Goal: Information Seeking & Learning: Check status

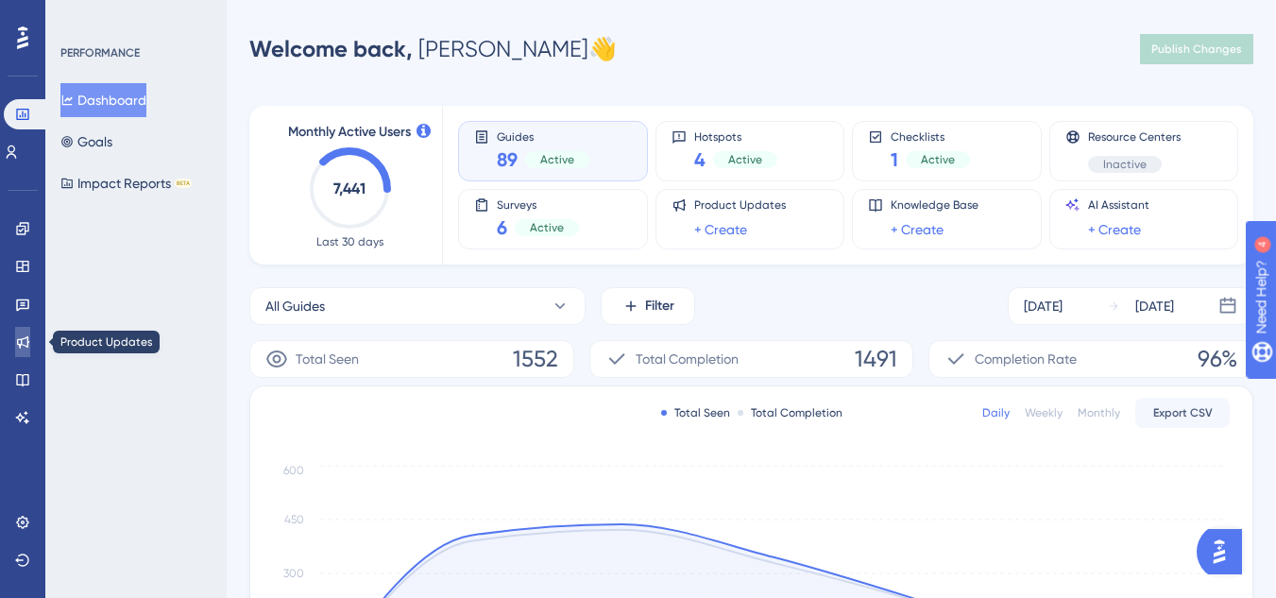
click at [22, 333] on link at bounding box center [22, 342] width 15 height 30
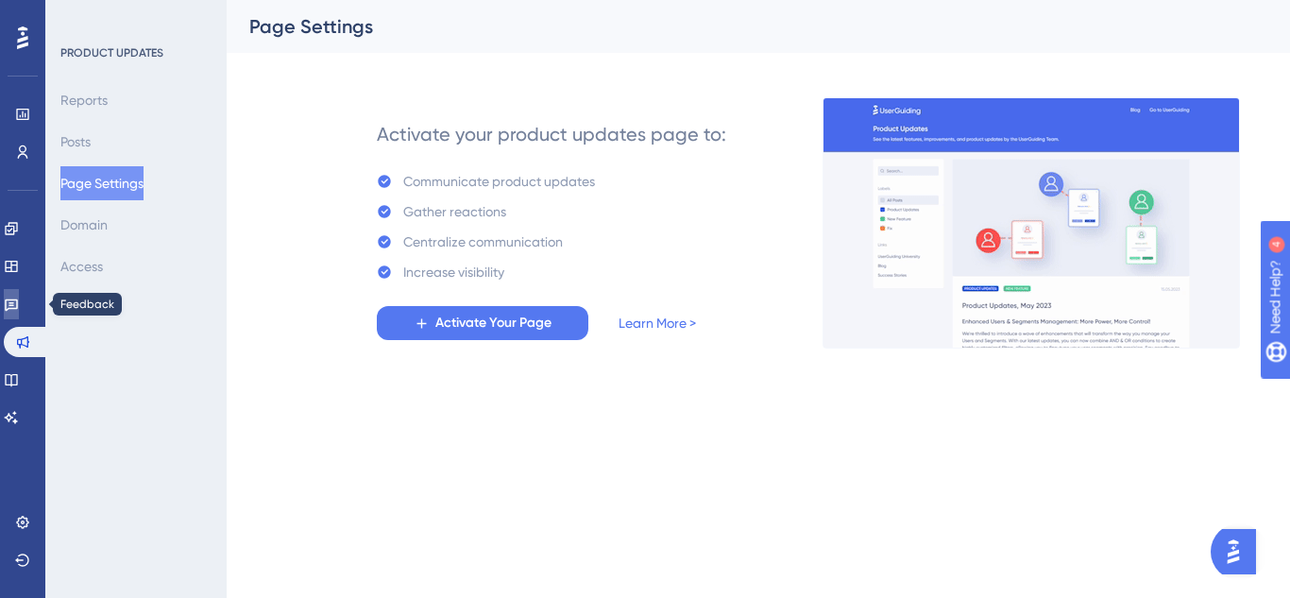
click at [19, 317] on link at bounding box center [11, 304] width 15 height 30
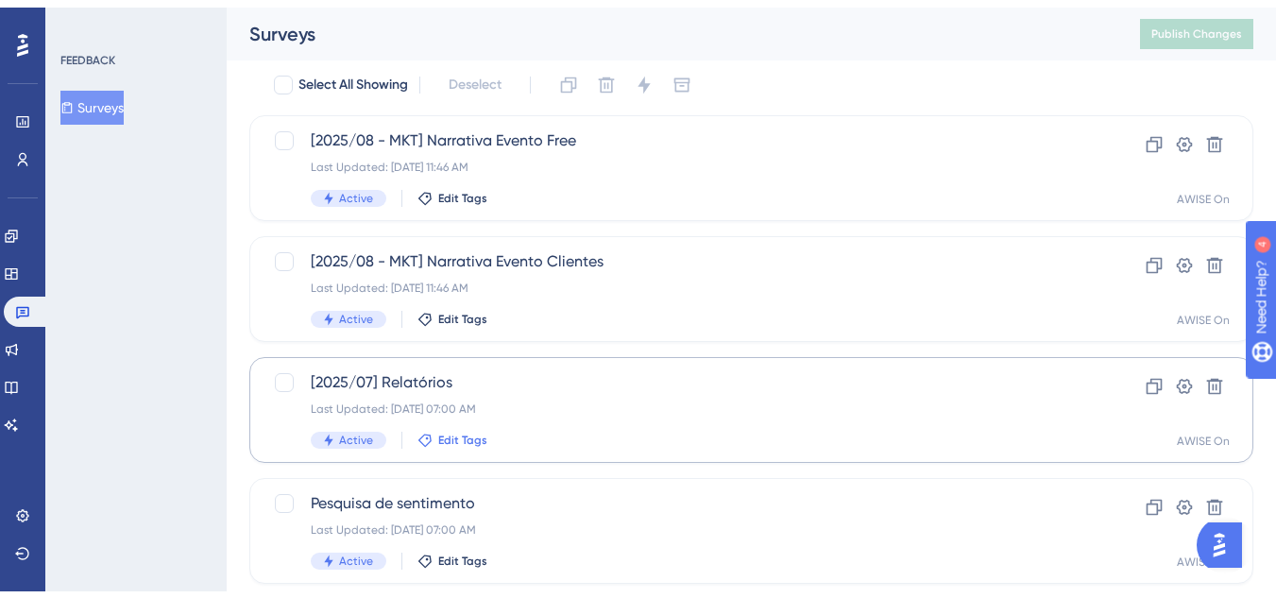
scroll to position [94, 0]
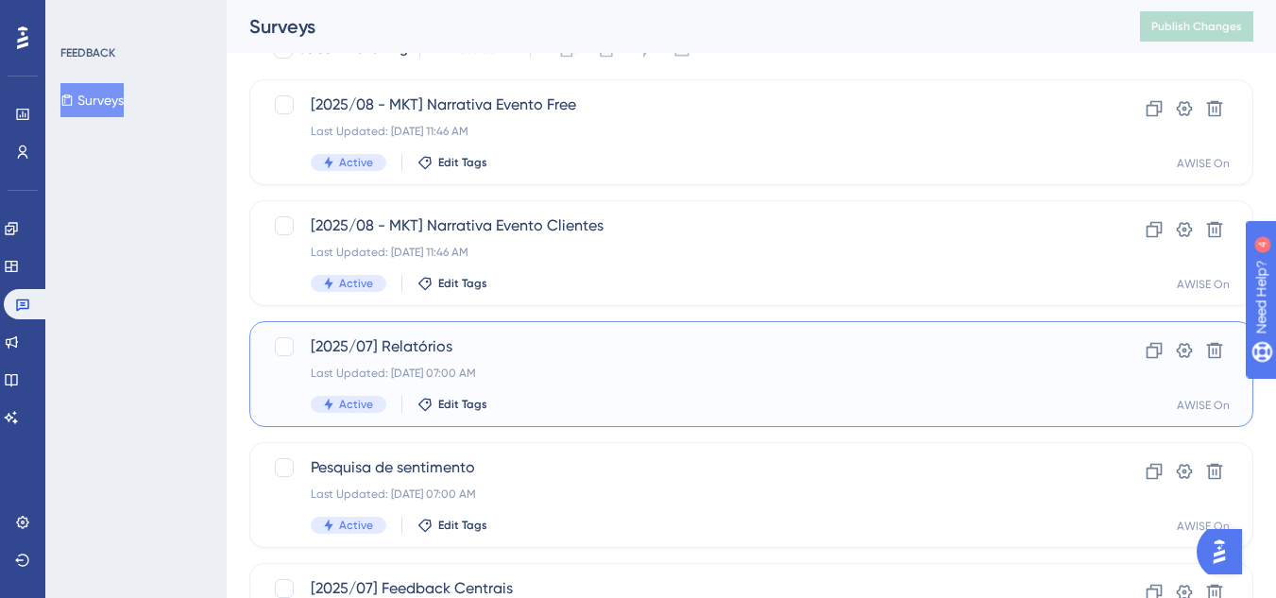
click at [498, 379] on div "Last Updated: [DATE] 07:00 AM" at bounding box center [676, 373] width 730 height 15
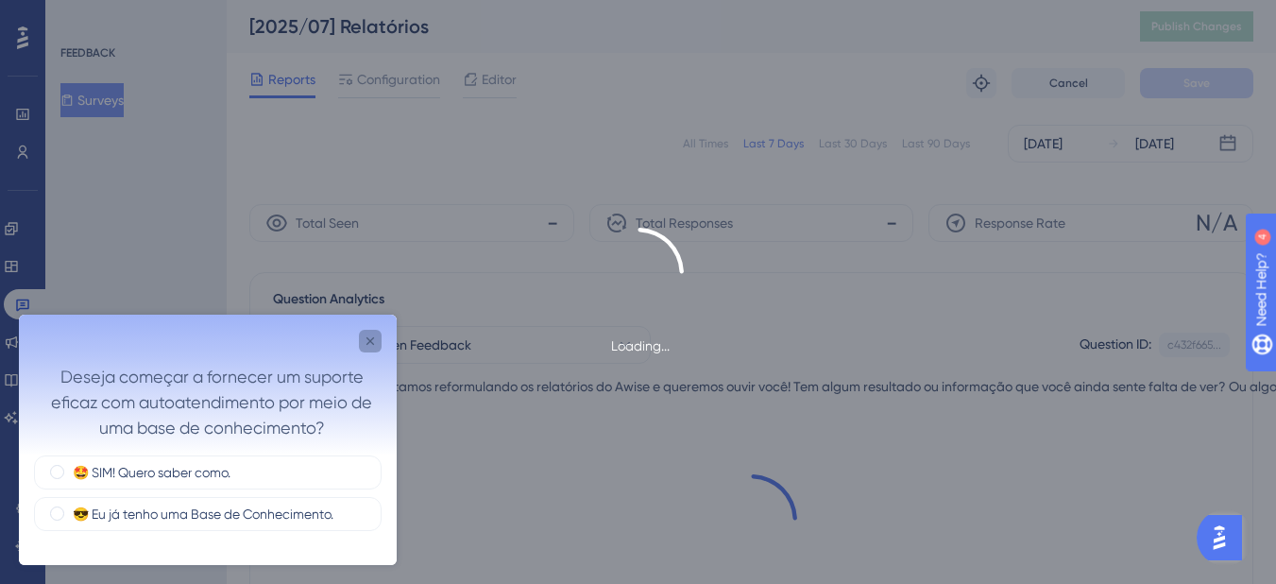
click at [379, 334] on div "Close survey" at bounding box center [370, 341] width 23 height 23
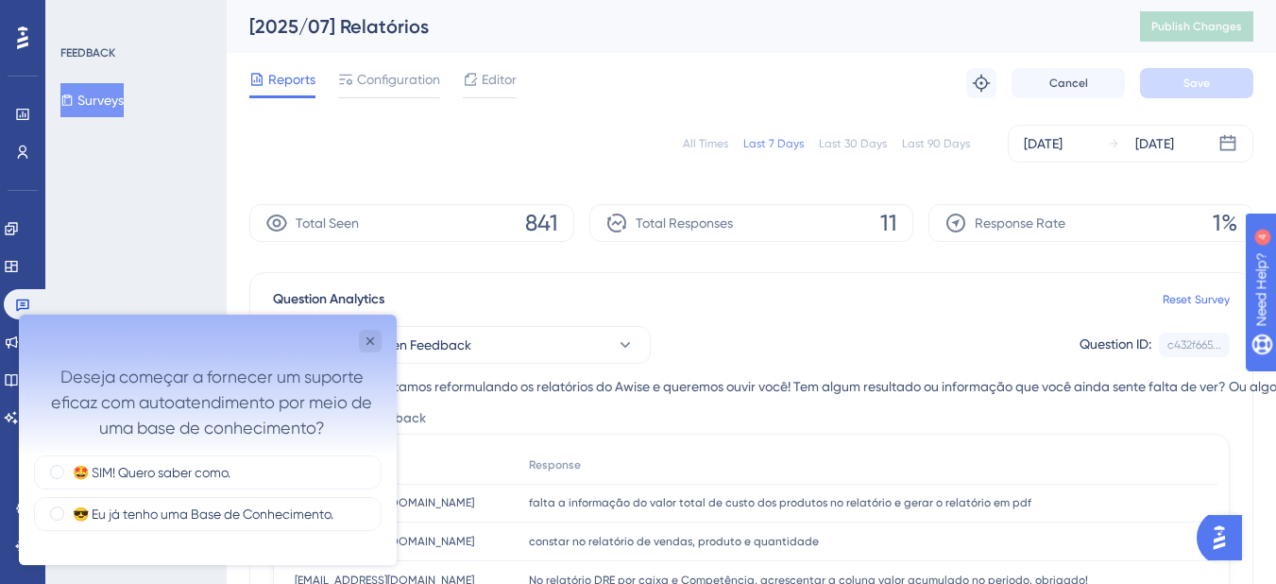
click at [386, 326] on div "Deseja começar a fornecer um suporte eficaz com autoatendimento por meio de uma…" at bounding box center [208, 385] width 378 height 141
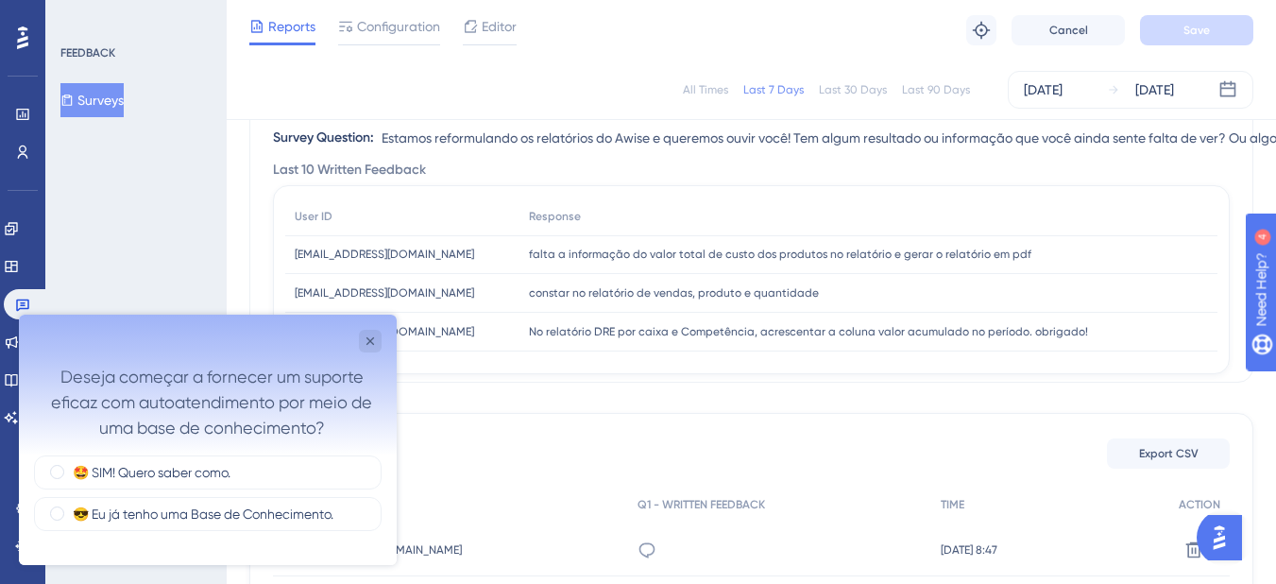
scroll to position [283, 0]
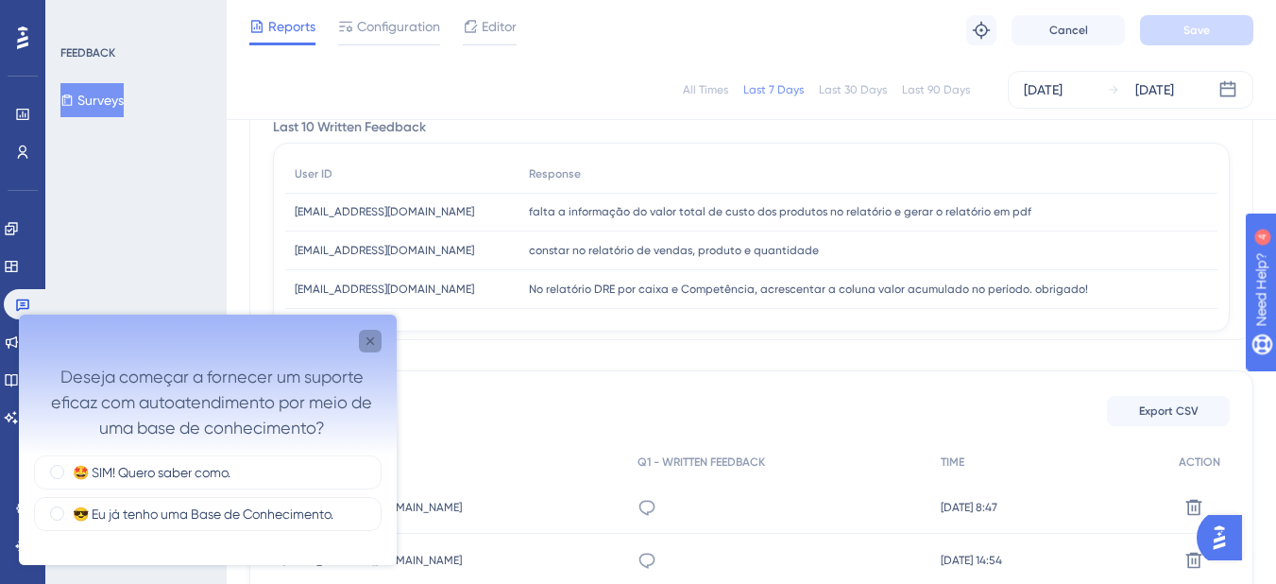
click at [369, 335] on icon "Close survey" at bounding box center [370, 340] width 15 height 15
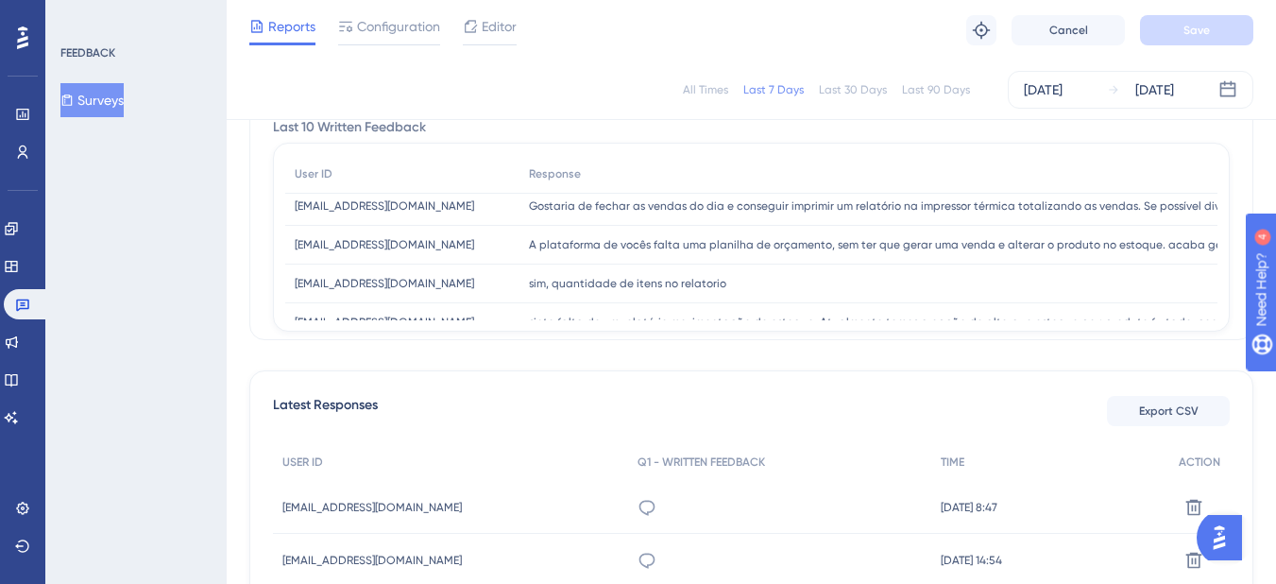
scroll to position [282, 0]
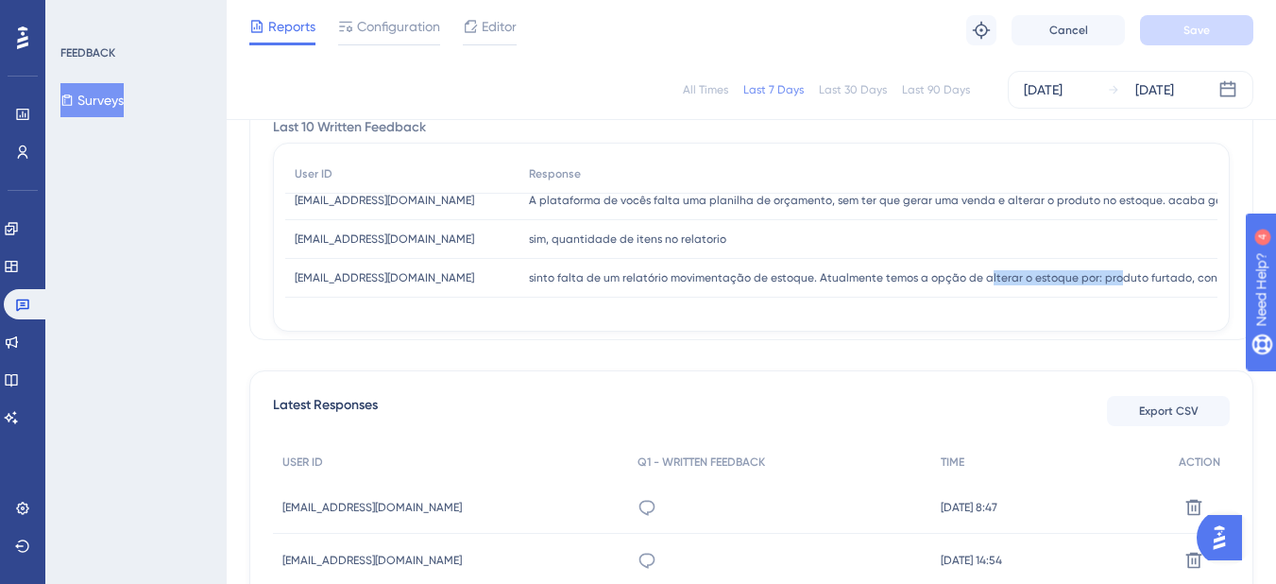
drag, startPoint x: 978, startPoint y: 280, endPoint x: 1107, endPoint y: 295, distance: 130.3
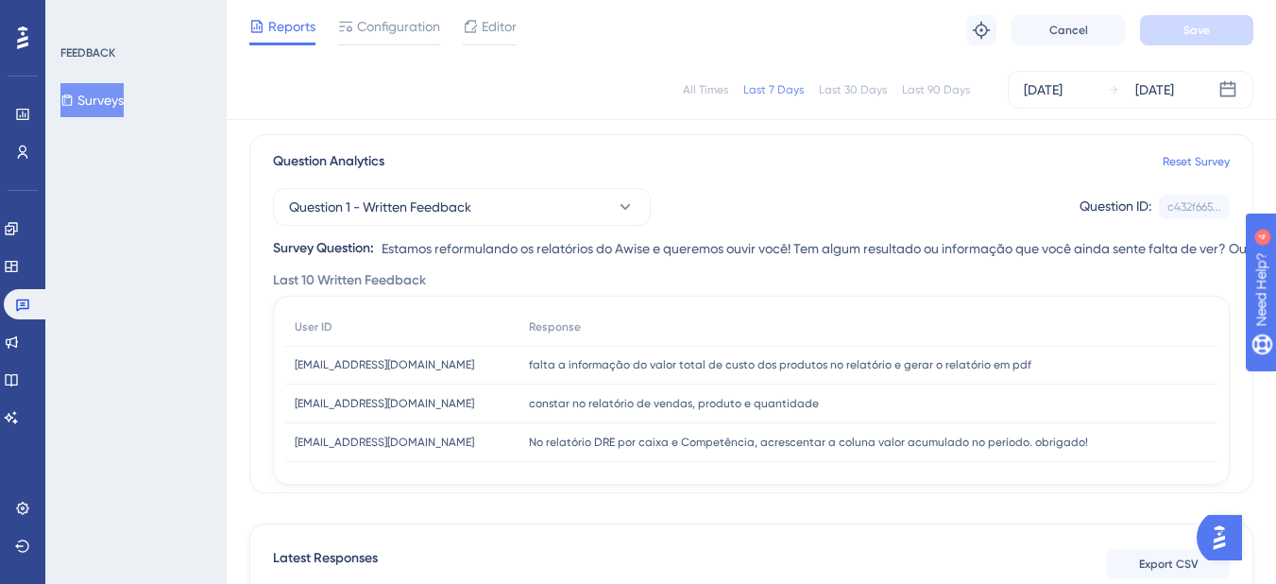
scroll to position [0, 0]
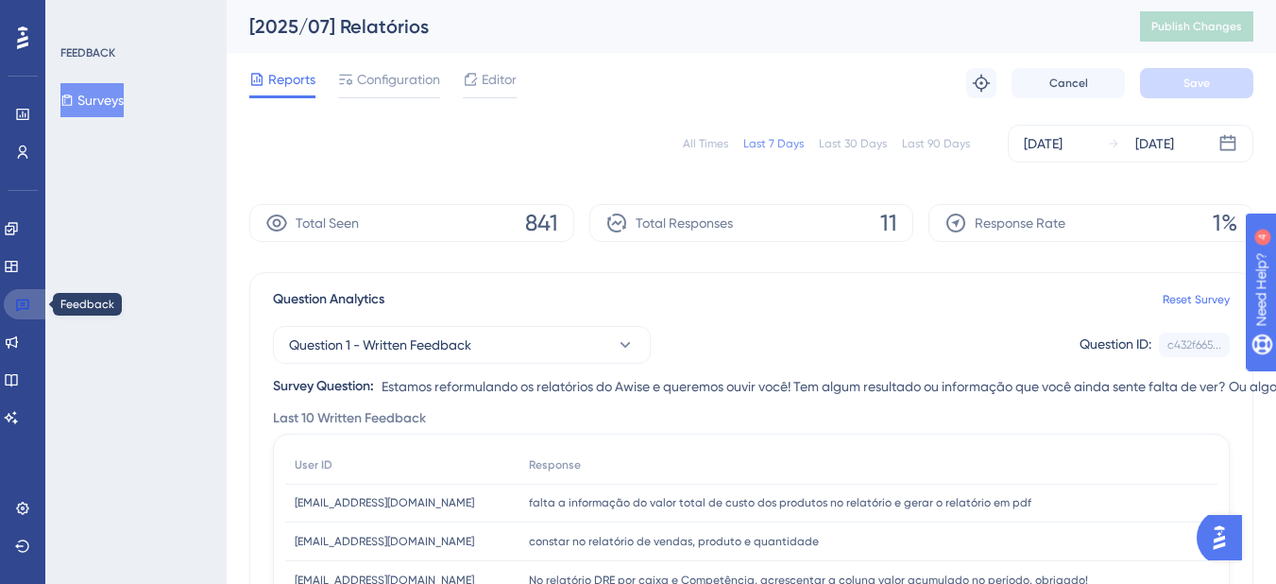
click at [21, 298] on icon at bounding box center [22, 304] width 15 height 15
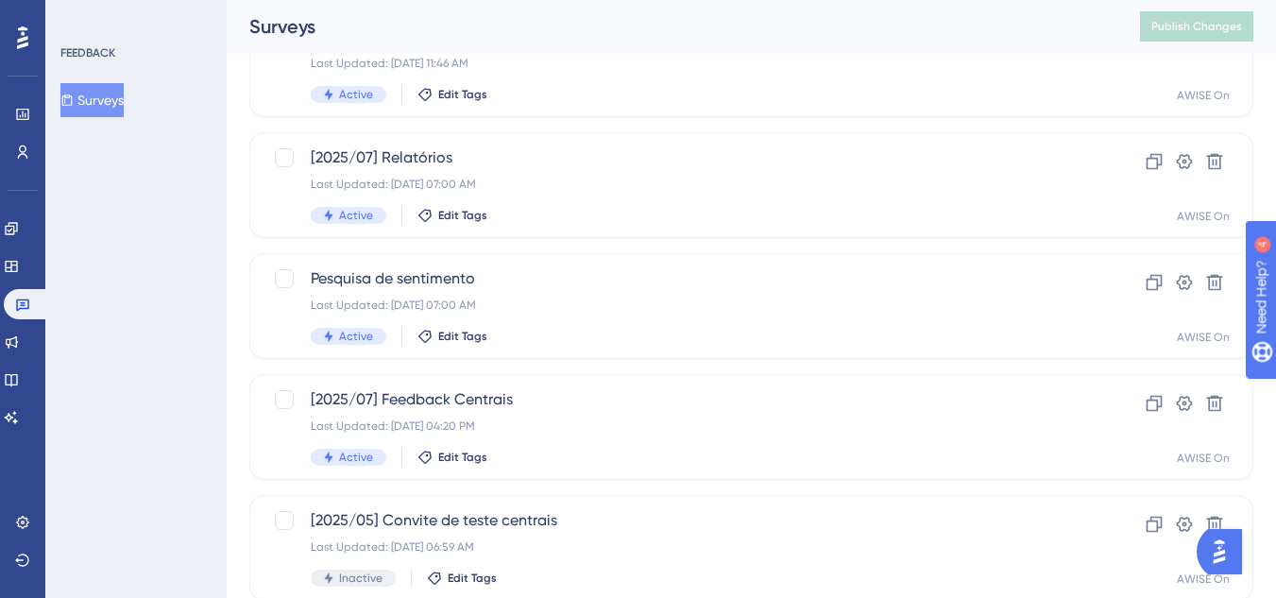
scroll to position [378, 0]
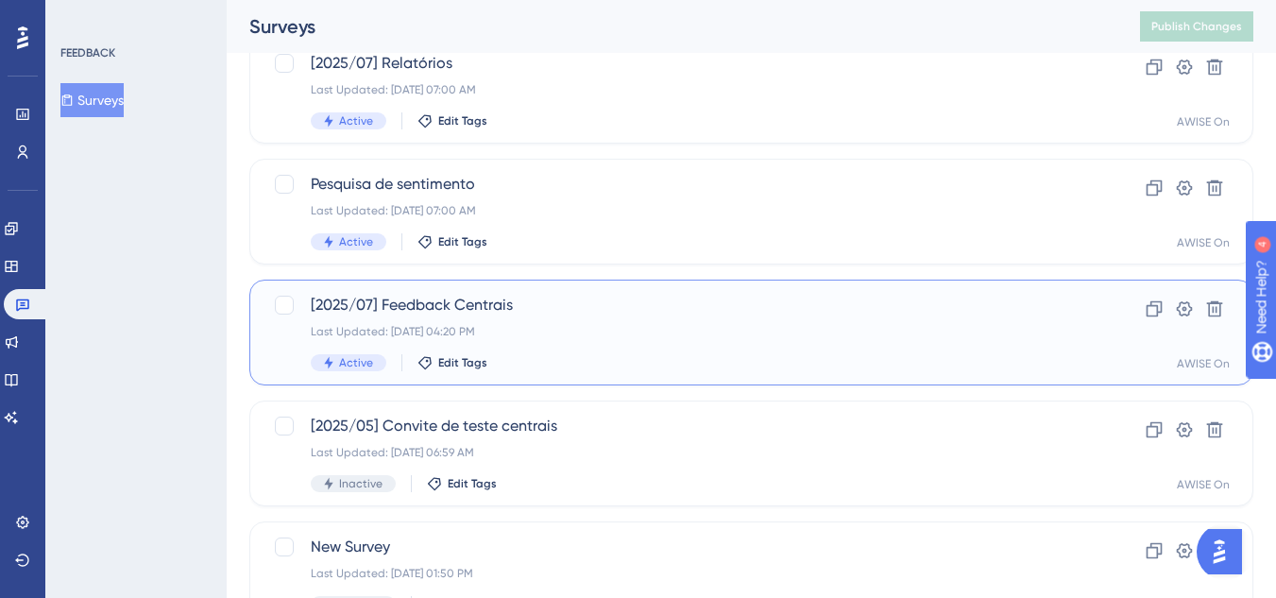
click at [525, 353] on div "[2025/07] Feedback Centrais Last Updated: [DATE] 04:20 PM Active Edit Tags" at bounding box center [676, 332] width 730 height 77
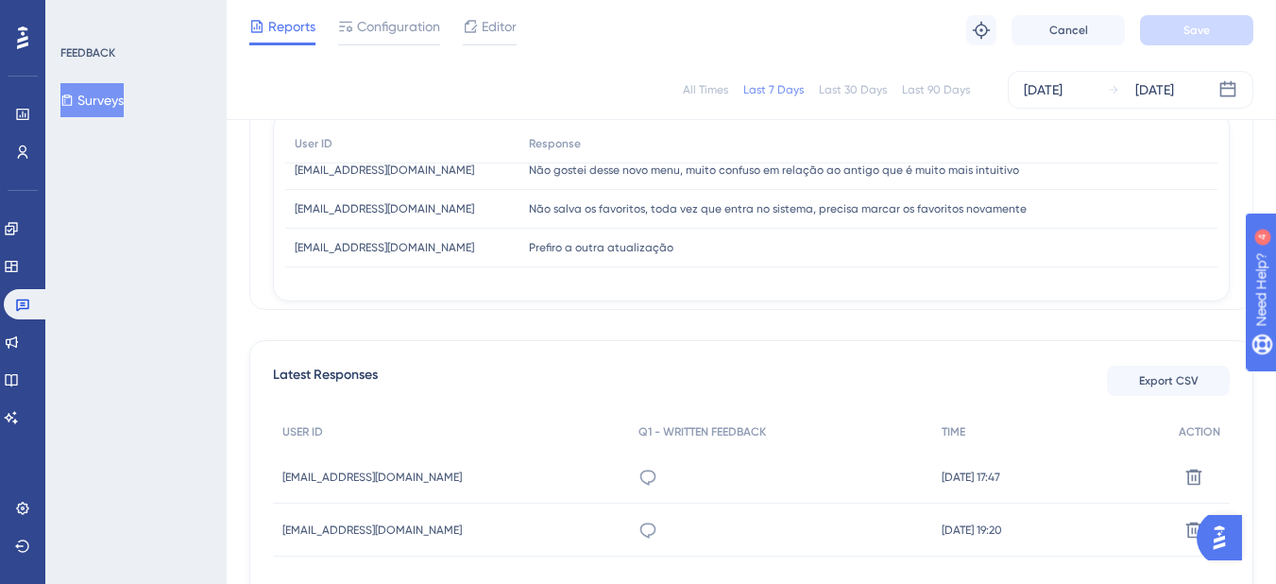
scroll to position [359, 0]
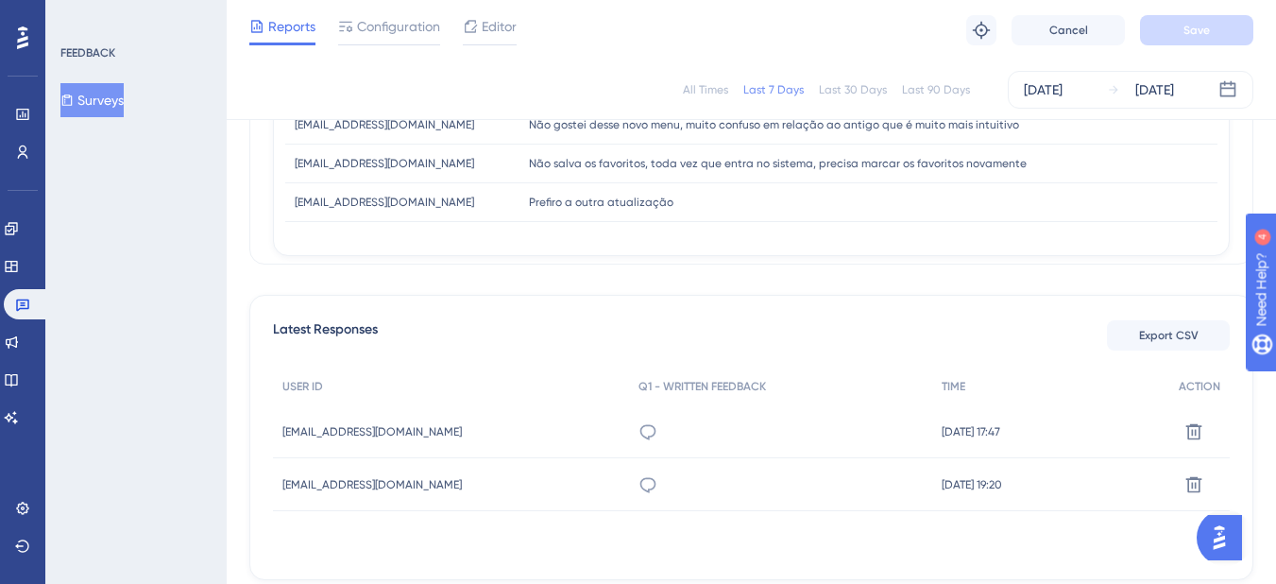
click at [97, 227] on div "FEEDBACK Surveys" at bounding box center [135, 292] width 181 height 584
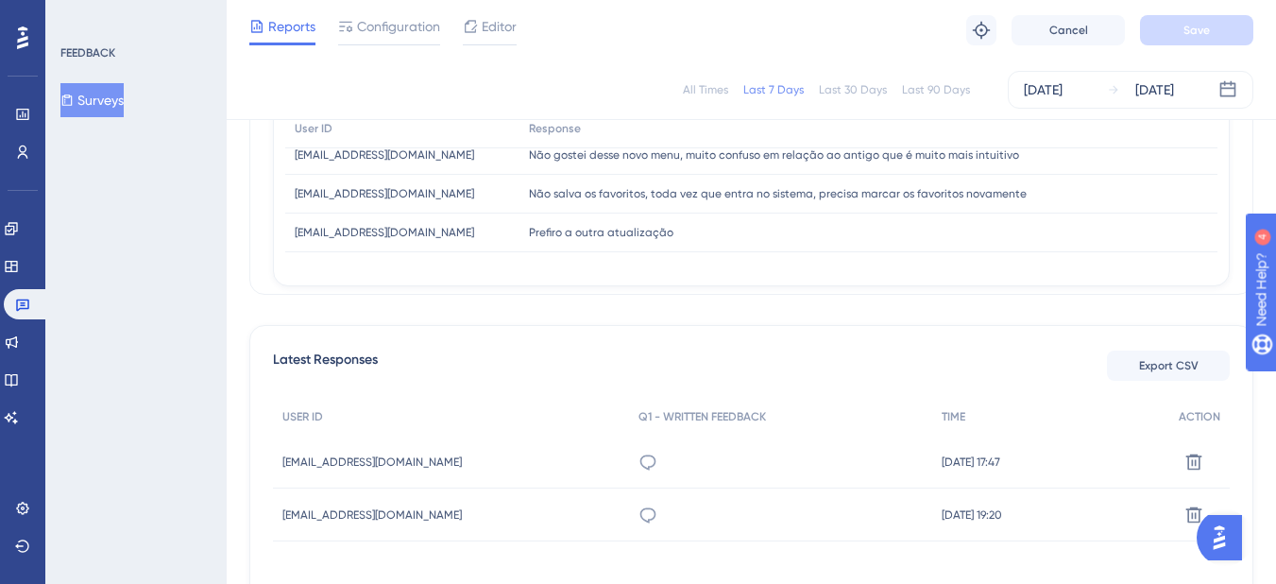
scroll to position [264, 0]
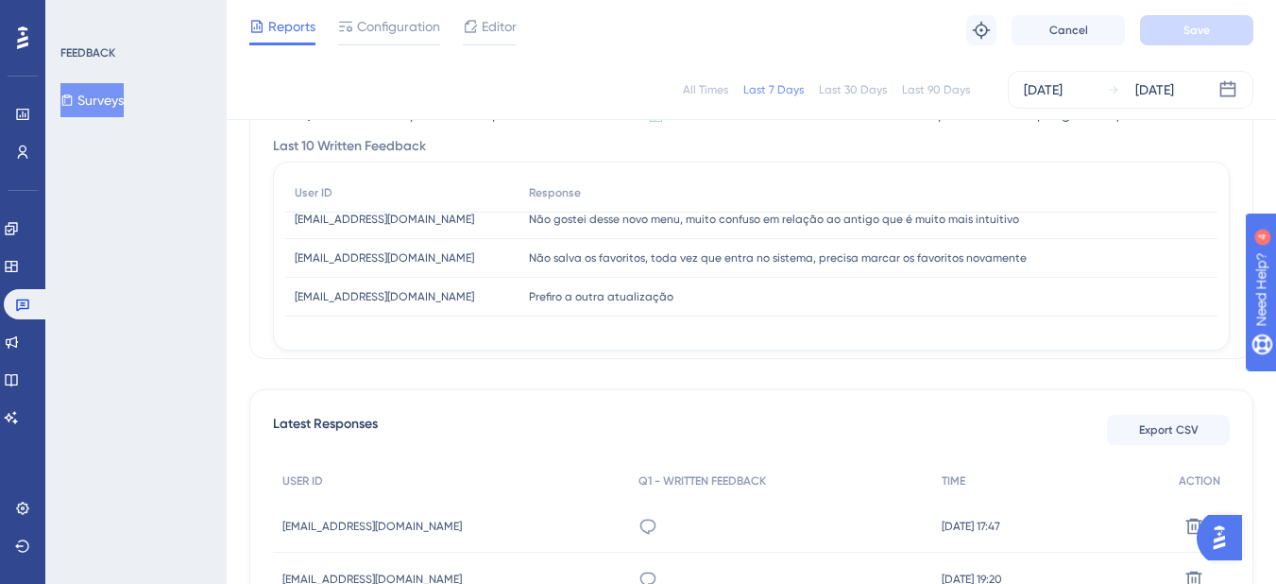
click at [721, 82] on div "All Times" at bounding box center [705, 89] width 45 height 15
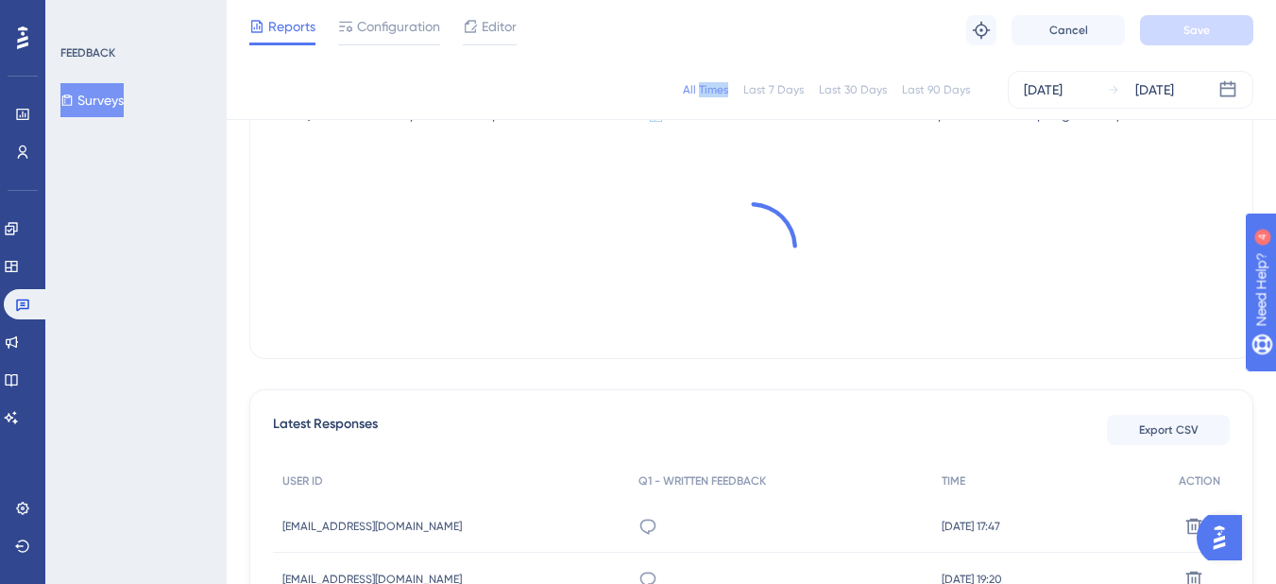
click at [721, 82] on div "All Times" at bounding box center [705, 89] width 45 height 15
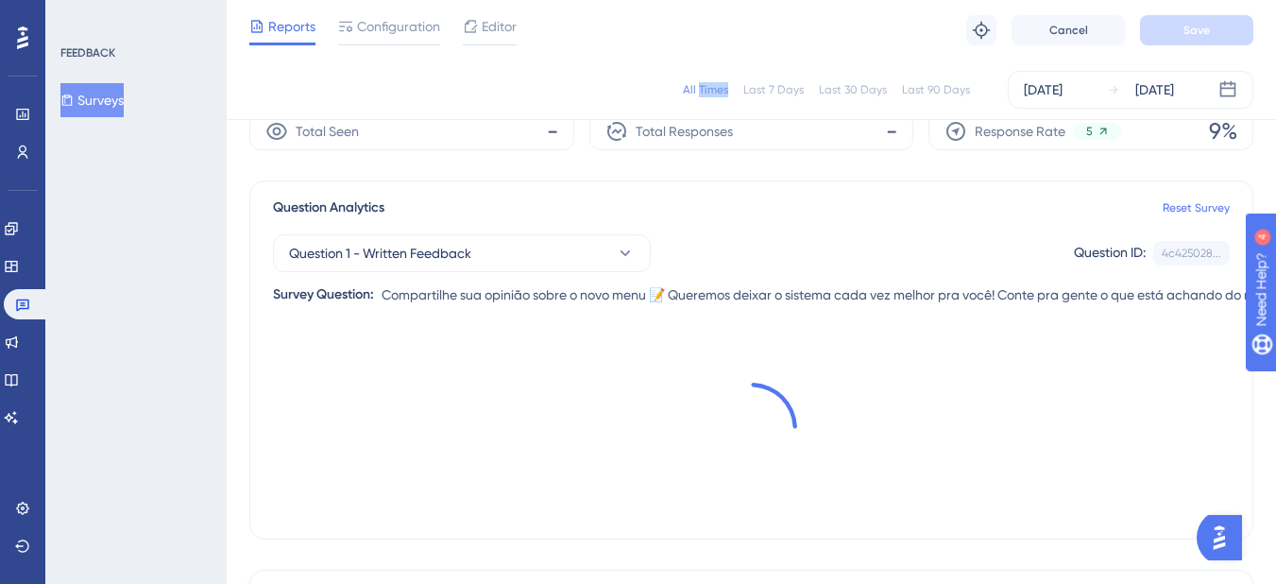
scroll to position [76, 0]
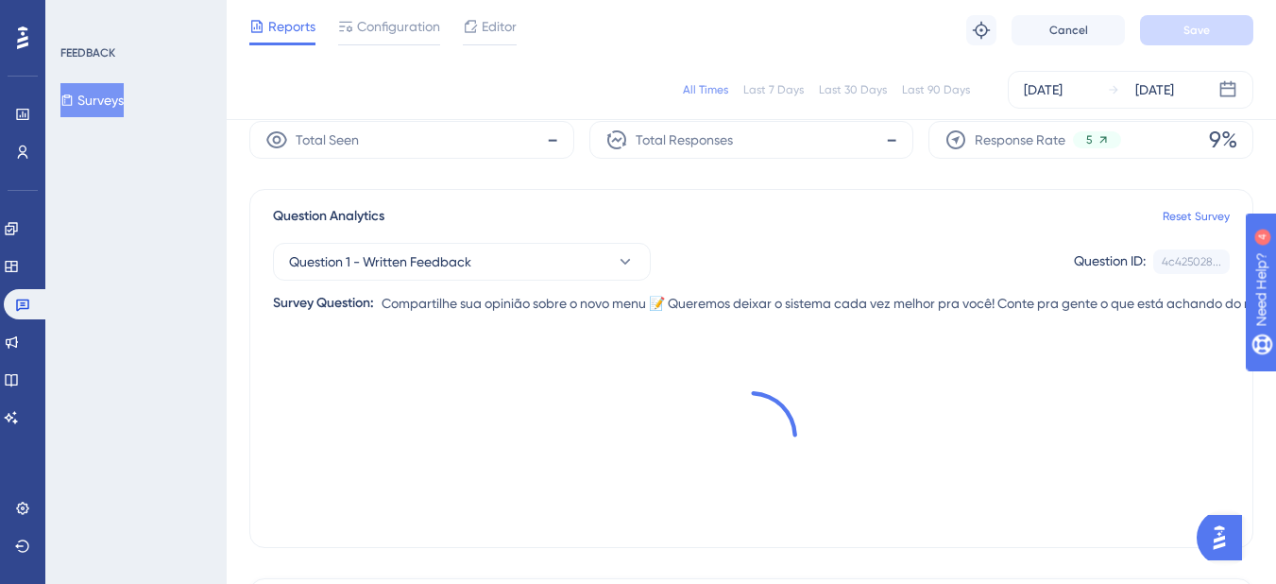
click at [193, 295] on div "FEEDBACK Surveys" at bounding box center [135, 292] width 181 height 584
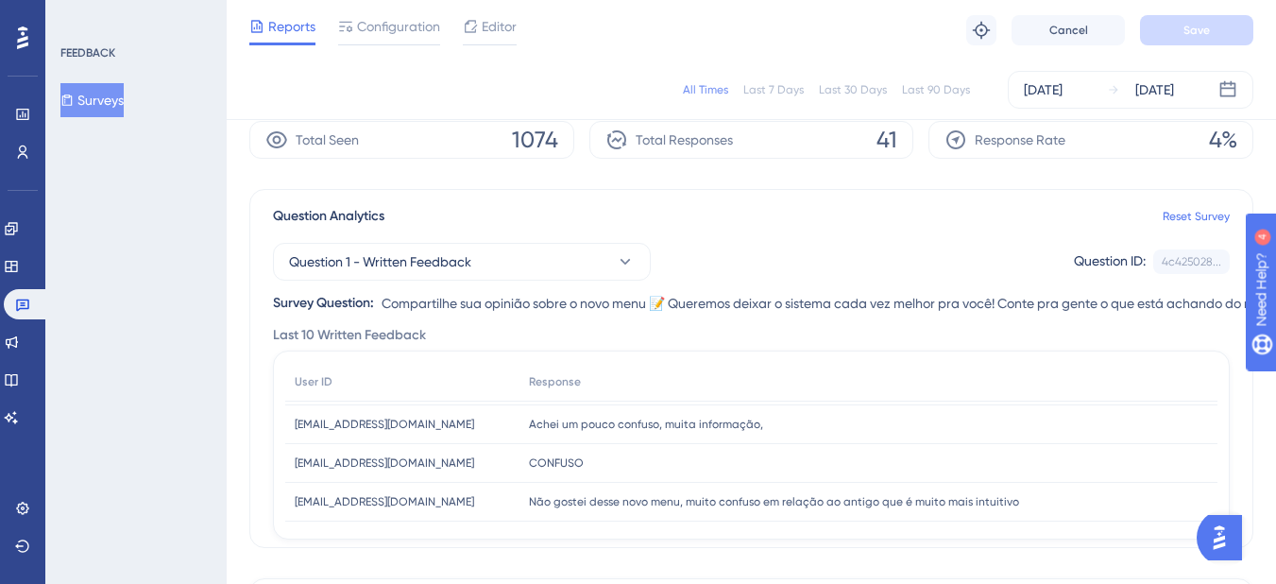
scroll to position [282, 0]
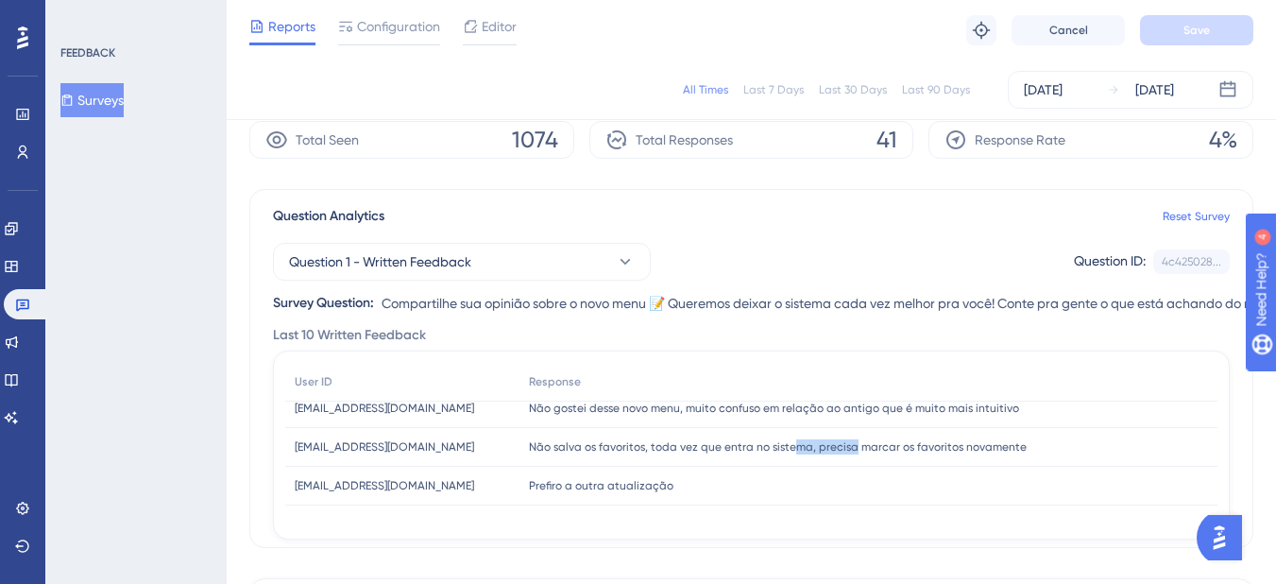
drag, startPoint x: 847, startPoint y: 451, endPoint x: 789, endPoint y: 451, distance: 58.6
click at [789, 451] on span "Não salva os favoritos, toda vez que entra no sistema, precisa marcar os favori…" at bounding box center [778, 446] width 498 height 15
click at [758, 453] on span "Não salva os favoritos, toda vez que entra no sistema, precisa marcar os favori…" at bounding box center [778, 446] width 498 height 15
drag, startPoint x: 758, startPoint y: 453, endPoint x: 598, endPoint y: 440, distance: 160.2
click at [598, 440] on span "Não salva os favoritos, toda vez que entra no sistema, precisa marcar os favori…" at bounding box center [778, 446] width 498 height 15
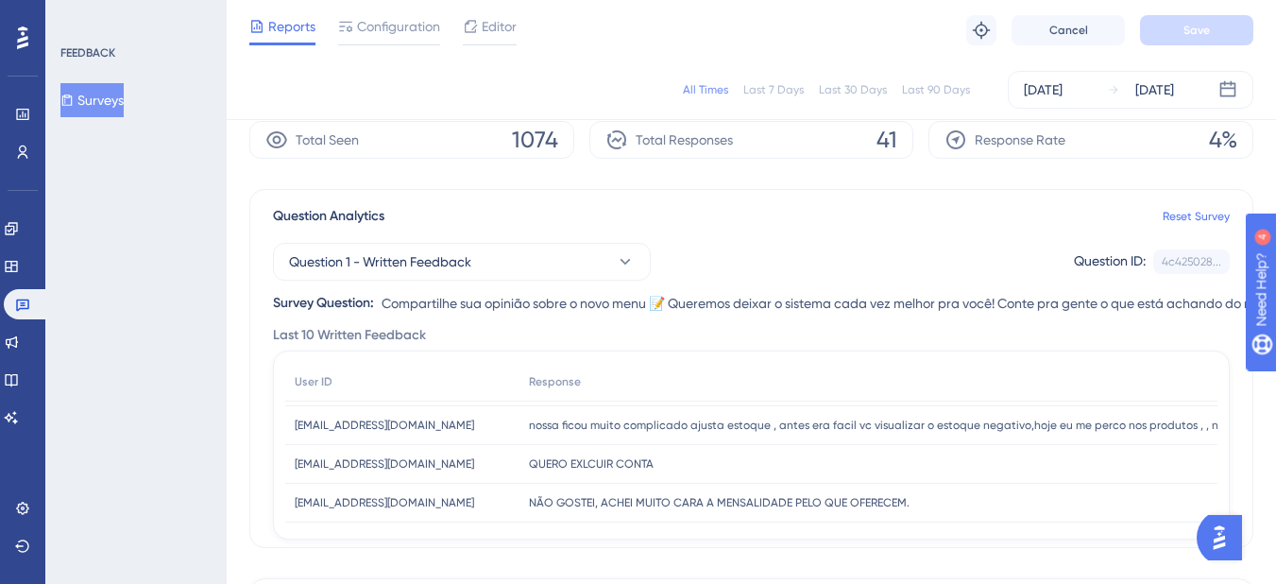
scroll to position [0, 0]
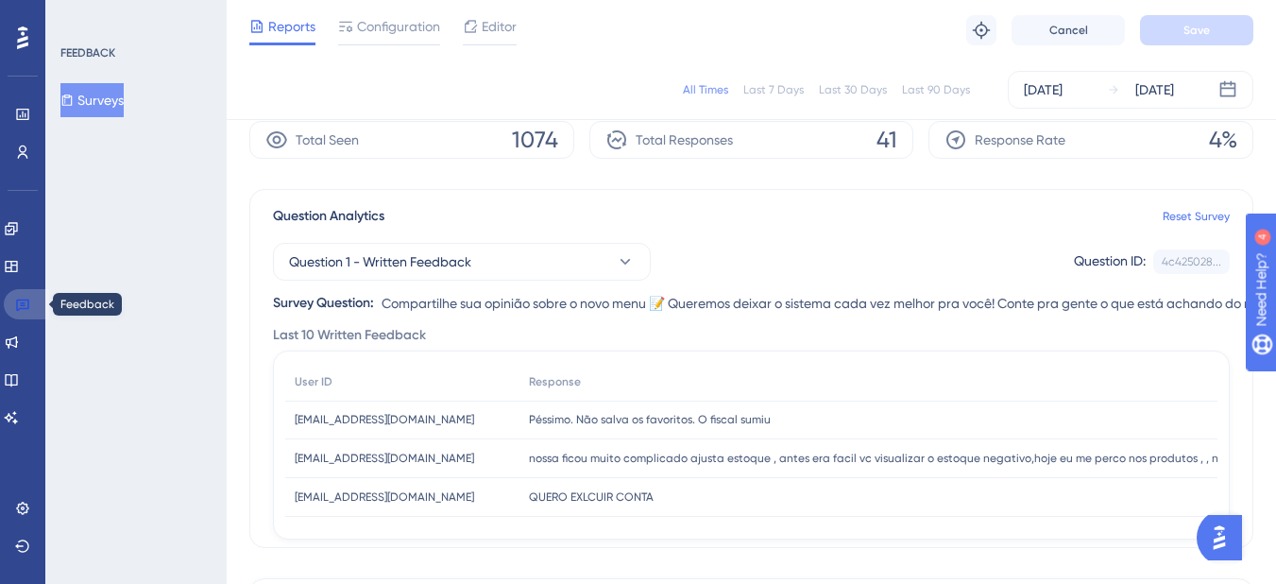
click at [26, 293] on link at bounding box center [26, 304] width 45 height 30
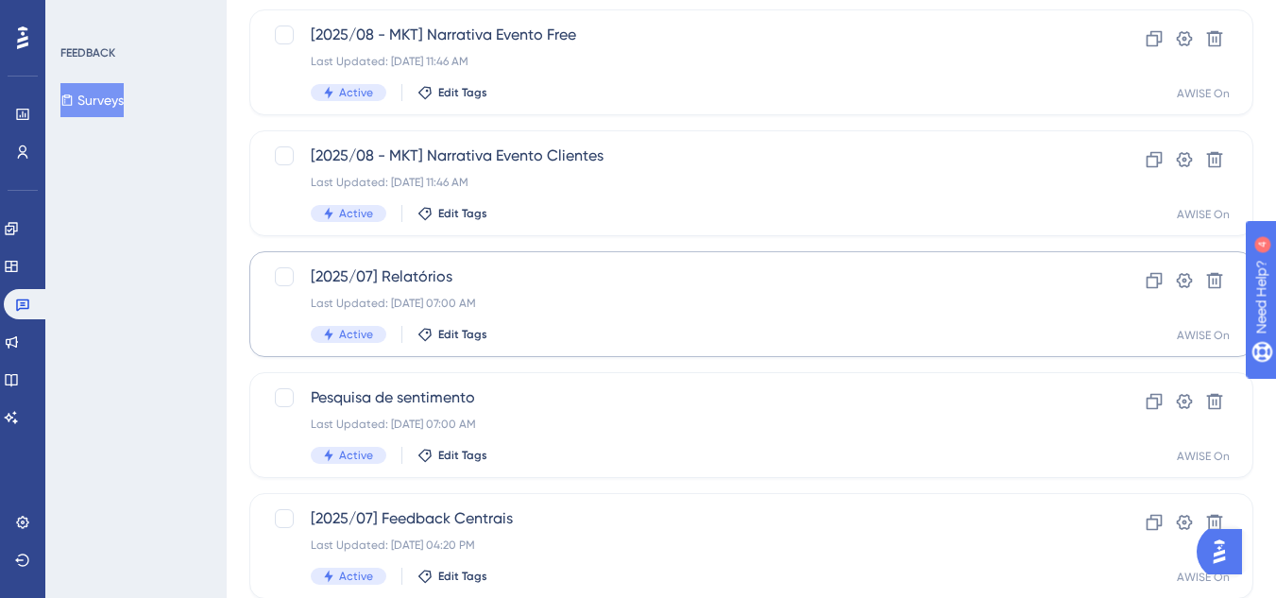
scroll to position [189, 0]
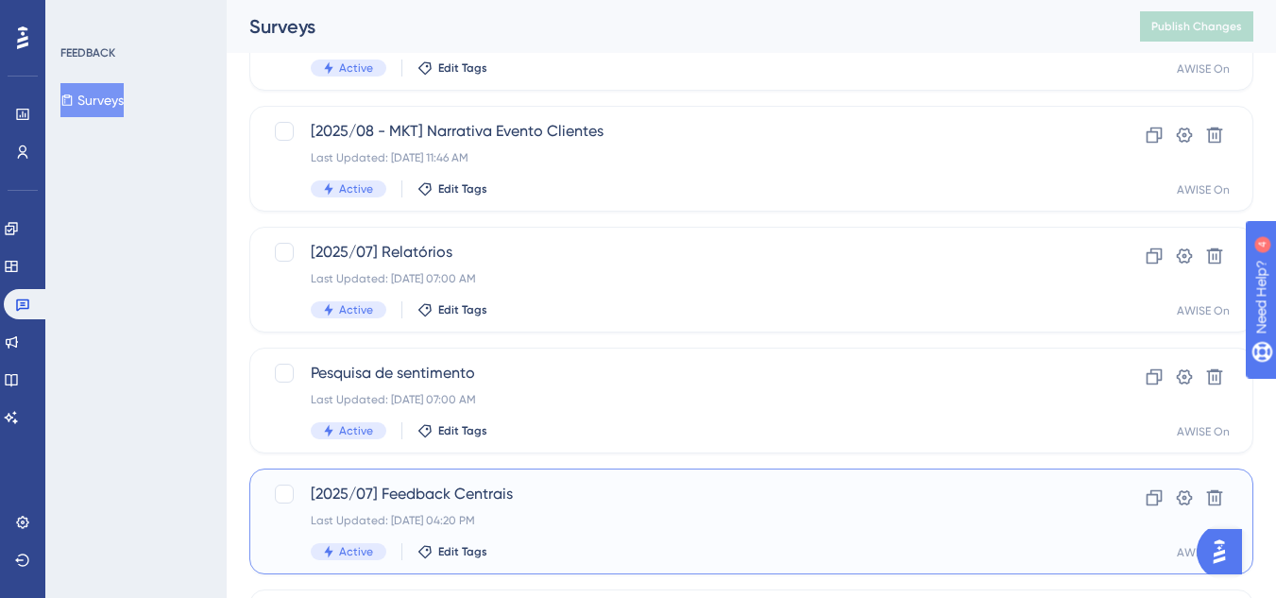
click at [594, 502] on span "[2025/07] Feedback Centrais" at bounding box center [676, 494] width 730 height 23
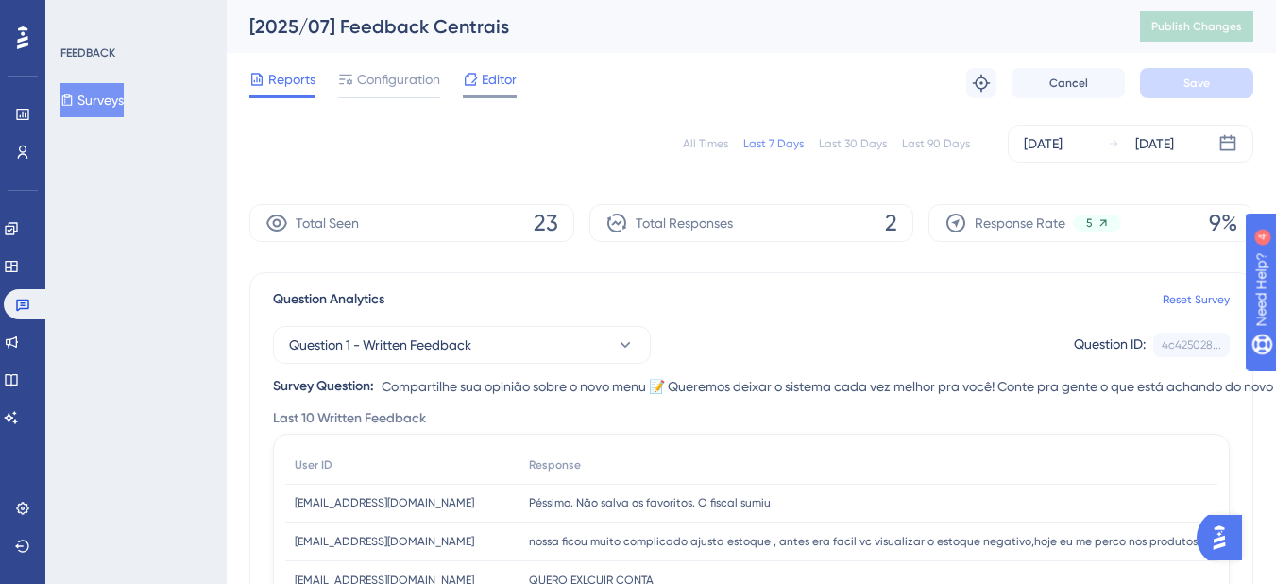
click at [493, 77] on span "Editor" at bounding box center [499, 79] width 35 height 23
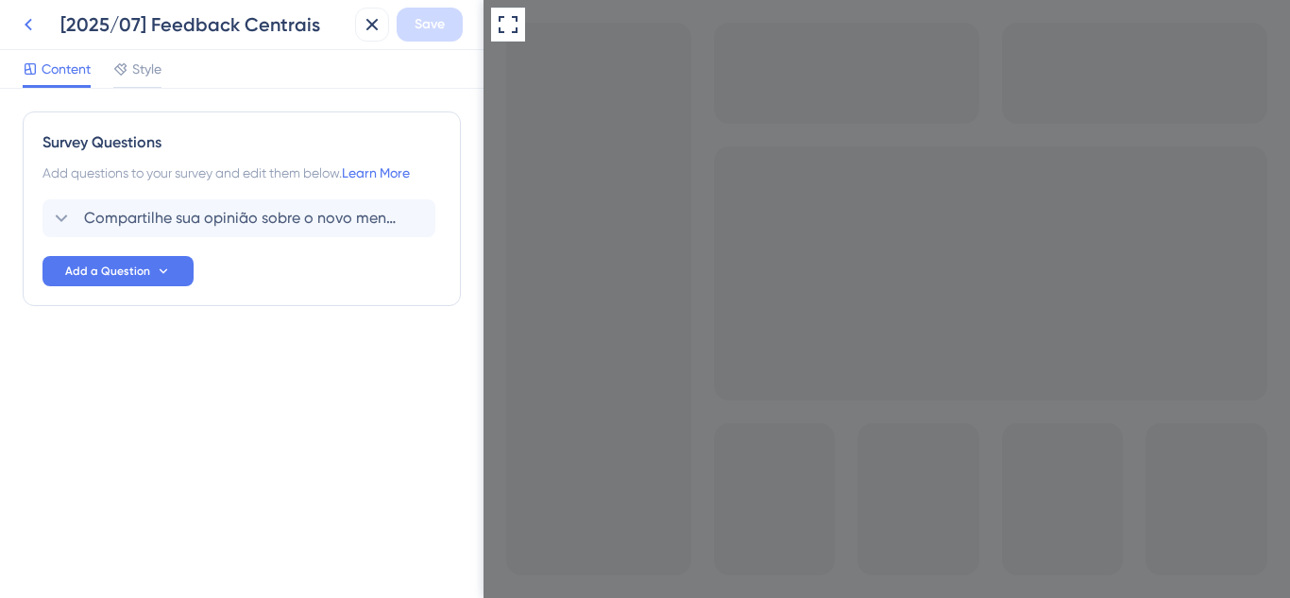
click at [22, 26] on icon at bounding box center [28, 24] width 23 height 23
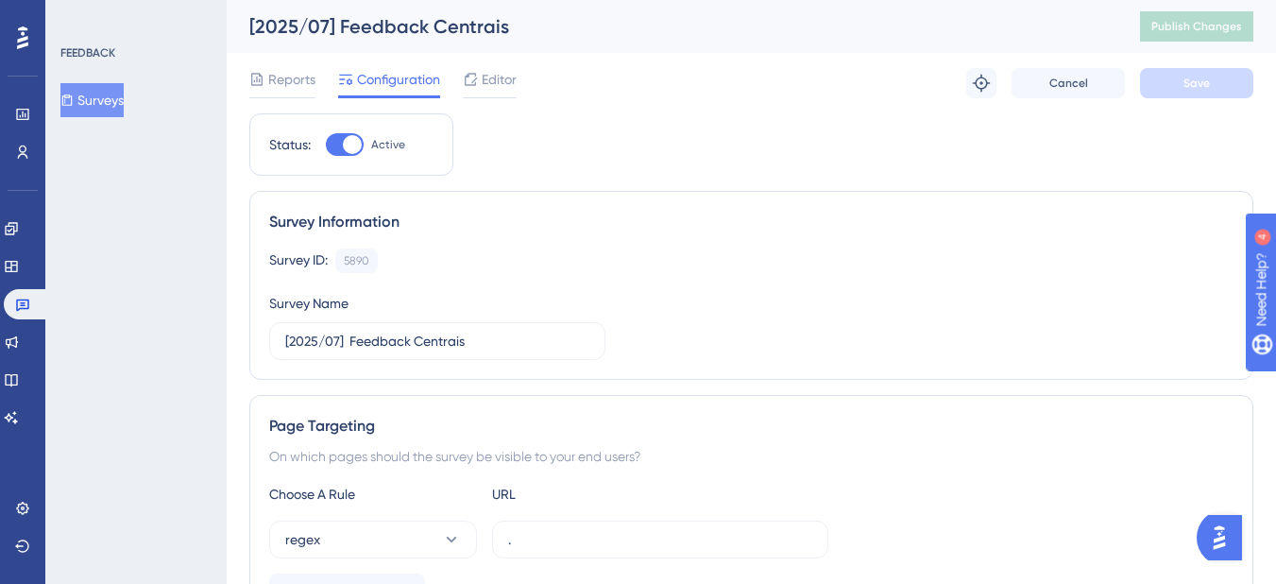
click at [350, 142] on div at bounding box center [352, 144] width 19 height 19
click at [326, 145] on input "Active" at bounding box center [325, 145] width 1 height 1
checkbox input "false"
click at [1201, 77] on span "Save" at bounding box center [1197, 83] width 26 height 15
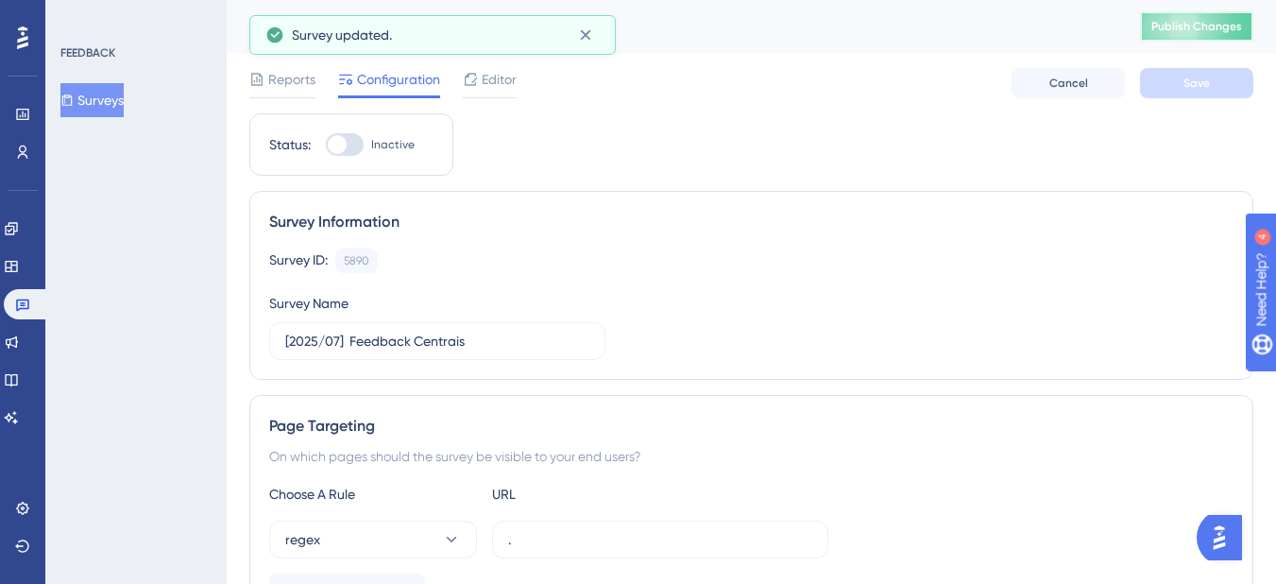
click at [1212, 27] on span "Publish Changes" at bounding box center [1196, 26] width 91 height 15
click at [583, 37] on icon at bounding box center [585, 35] width 10 height 10
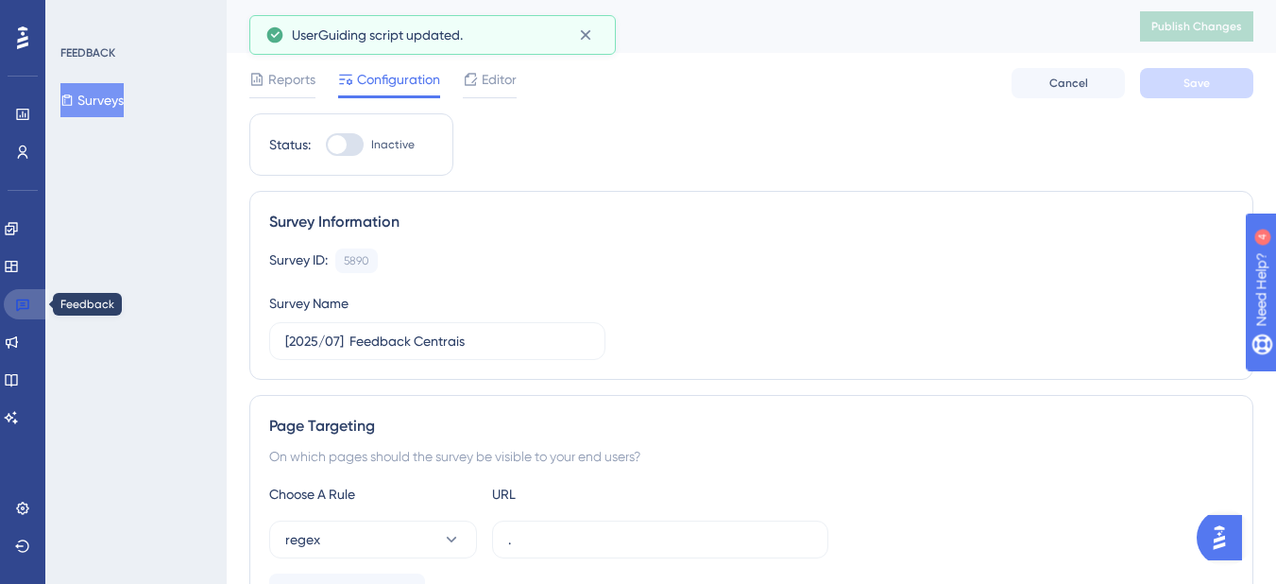
click at [34, 298] on link at bounding box center [26, 304] width 45 height 30
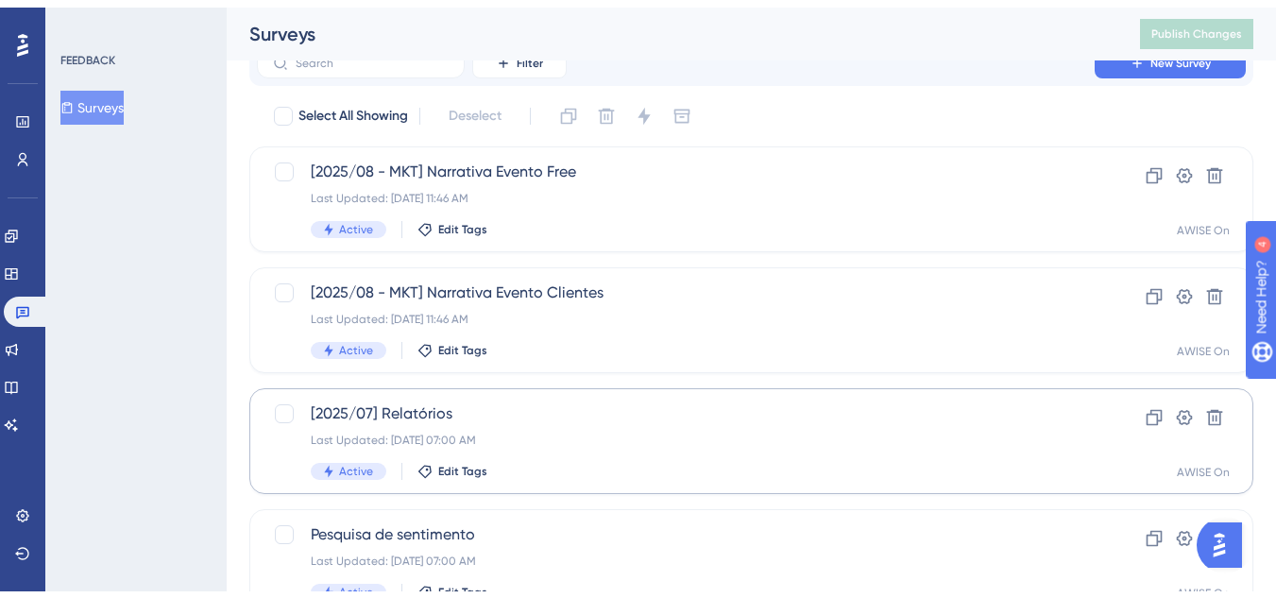
scroll to position [189, 0]
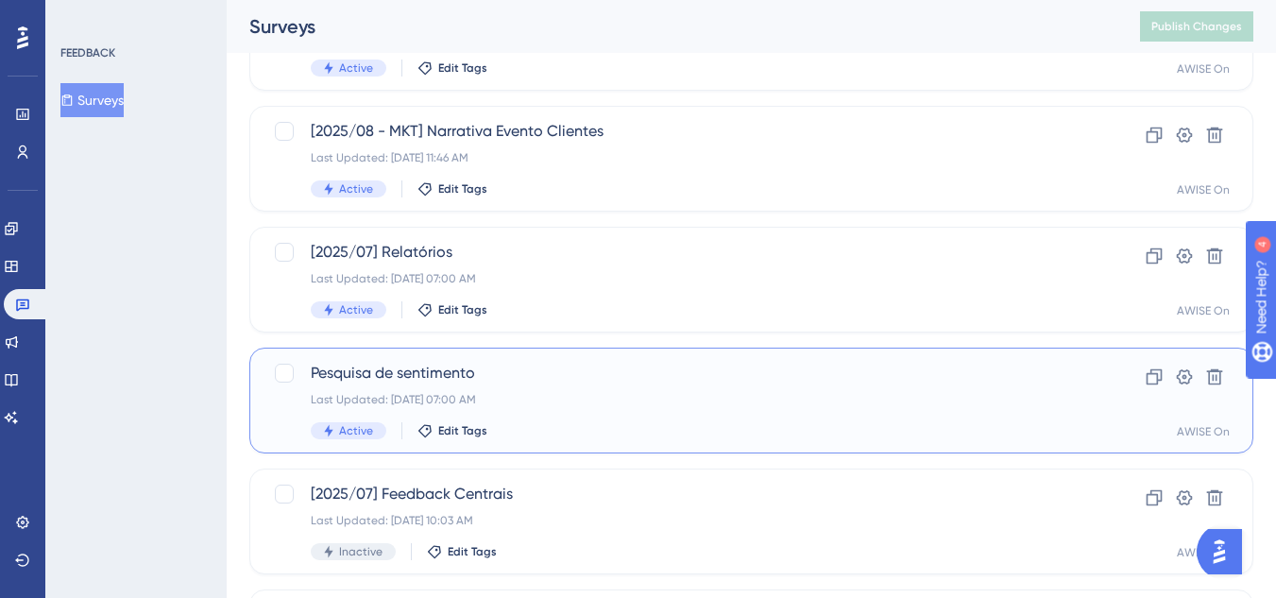
click at [385, 383] on span "Pesquisa de sentimento" at bounding box center [676, 373] width 730 height 23
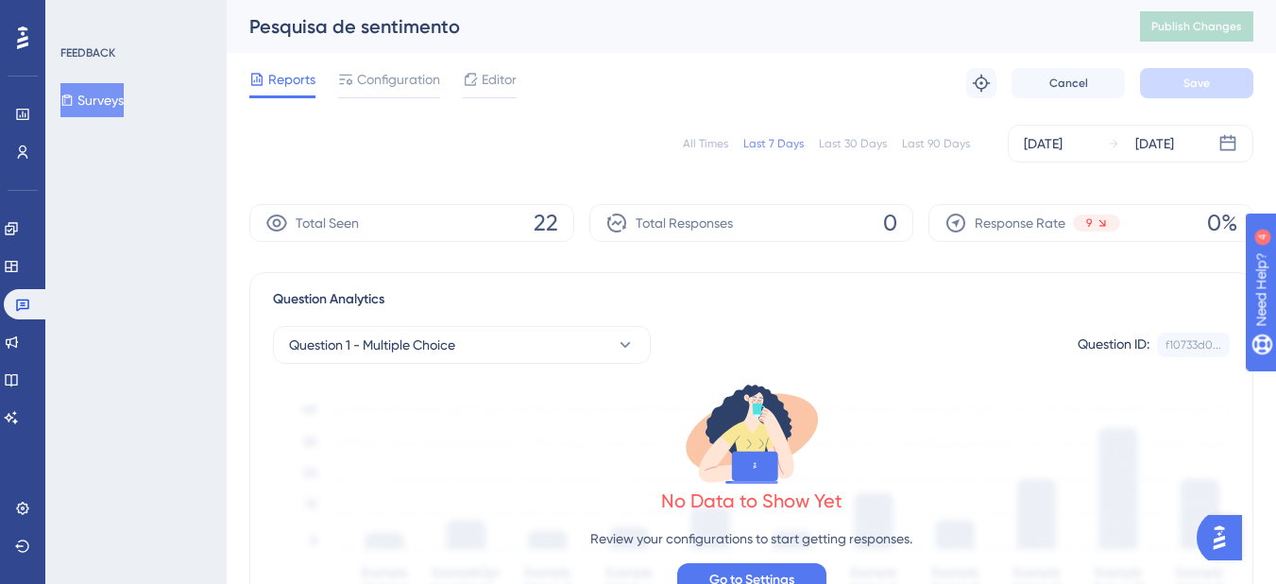
click at [713, 131] on div "All Times Last 7 Days Last 30 Days Last 90 Days [DATE] [DATE]" at bounding box center [751, 144] width 1004 height 38
click at [714, 135] on div "All Times Last 7 Days Last 30 Days Last 90 Days [DATE] [DATE]" at bounding box center [751, 144] width 1004 height 38
click at [716, 153] on div "All Times Last 7 Days Last 30 Days Last 90 Days [DATE] [DATE]" at bounding box center [751, 144] width 1004 height 38
click at [716, 142] on div "All Times" at bounding box center [705, 143] width 45 height 15
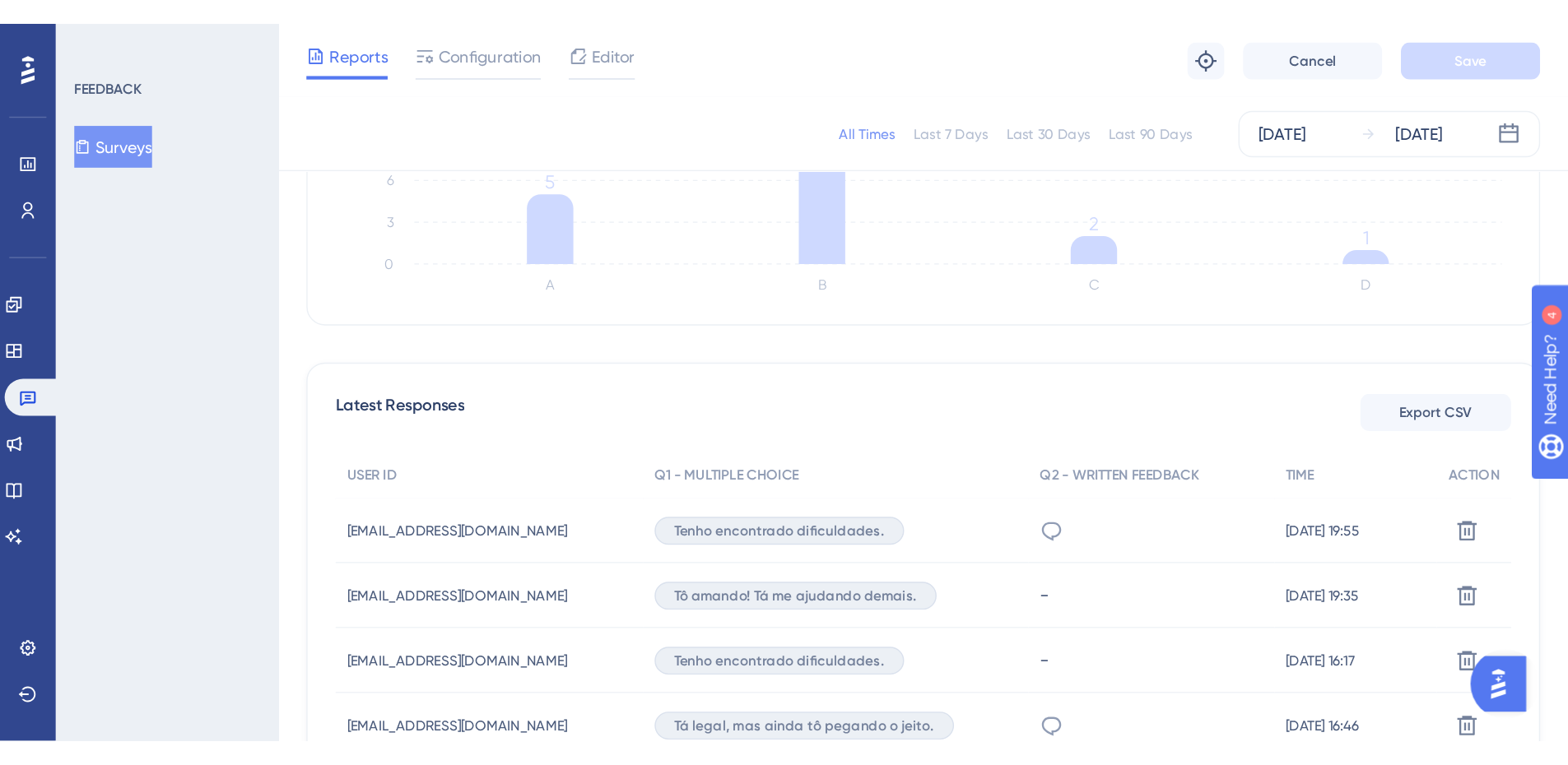
scroll to position [494, 0]
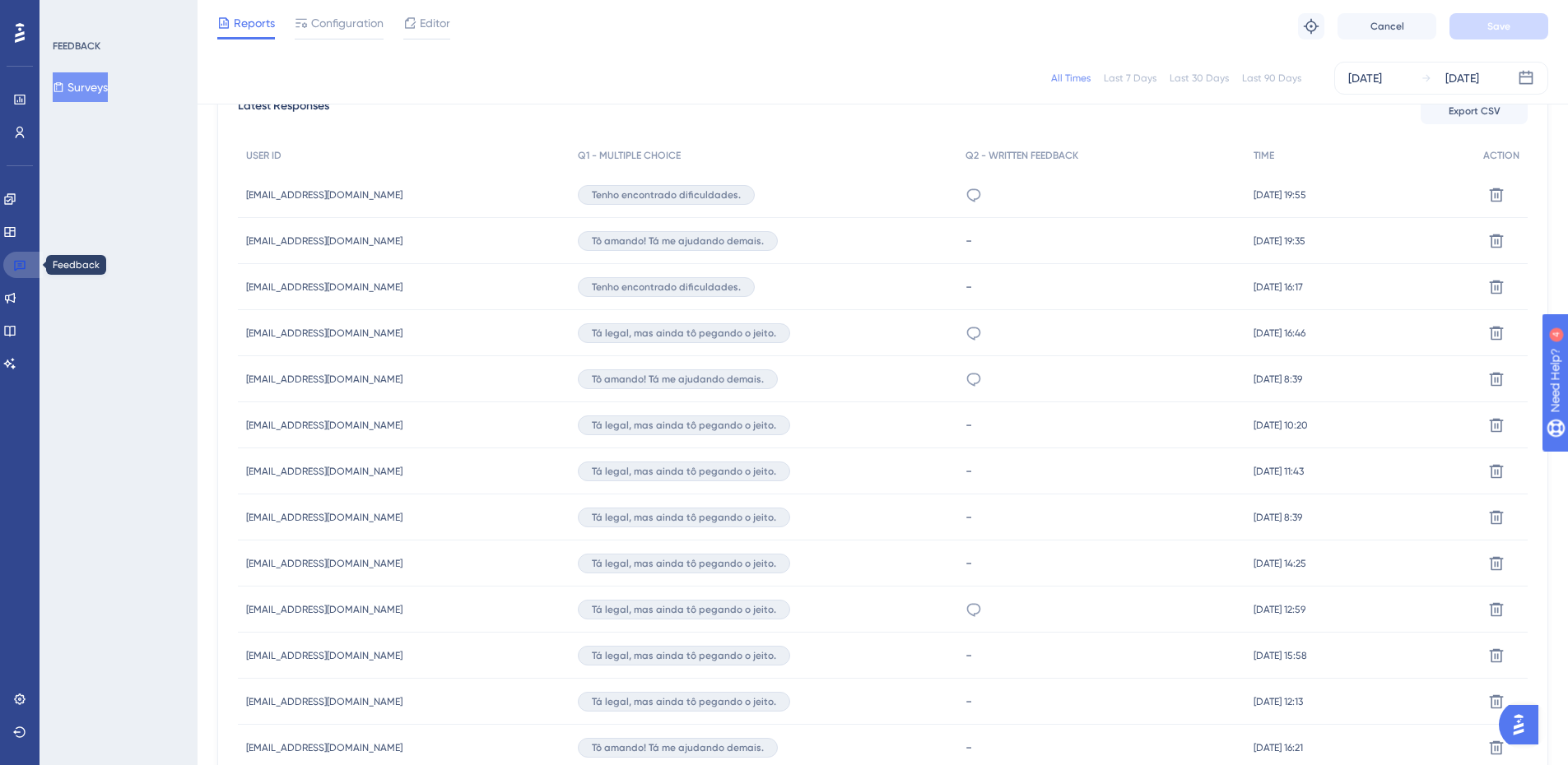
click at [18, 261] on icon at bounding box center [19, 266] width 11 height 10
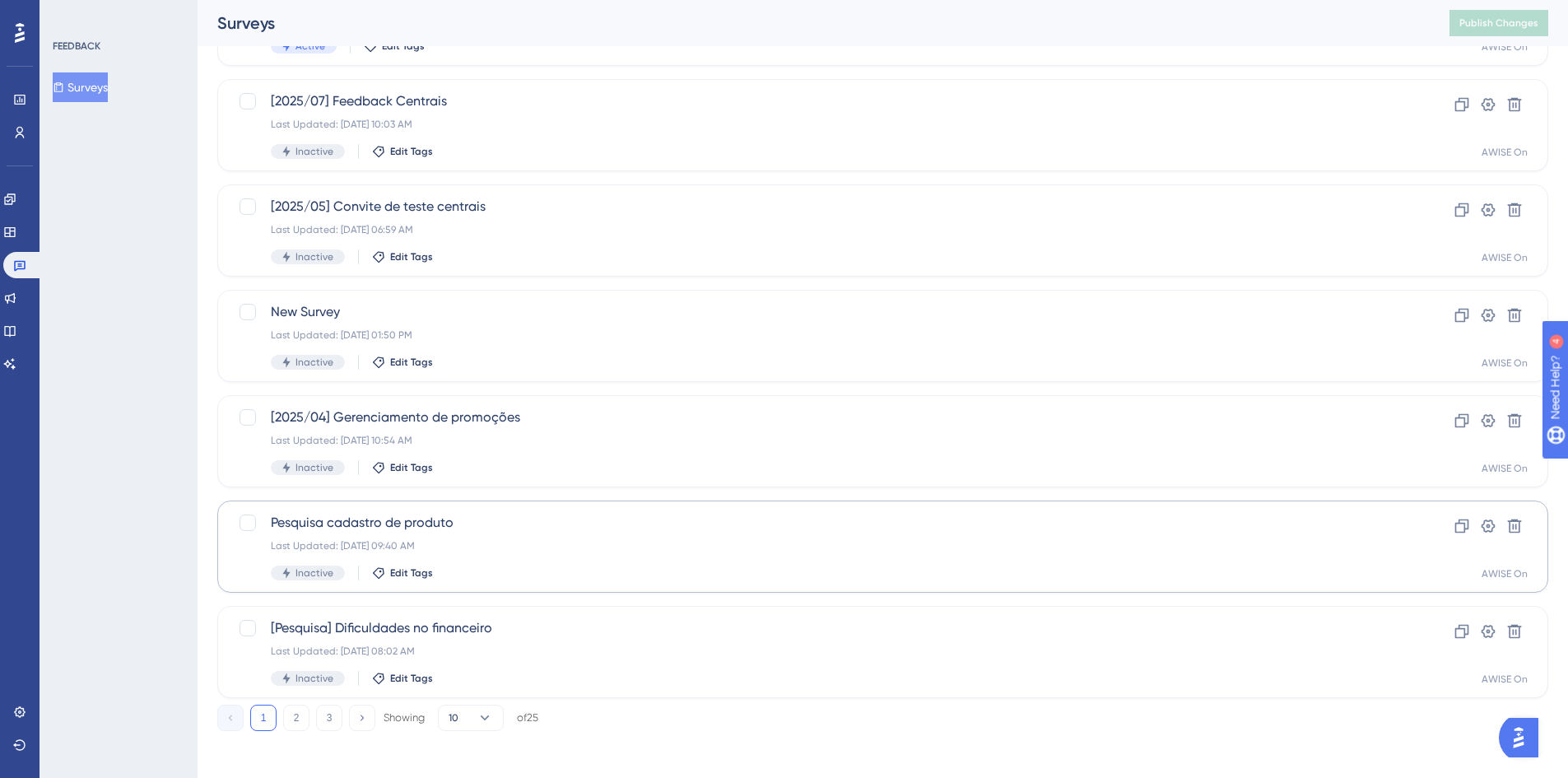
scroll to position [499, 0]
click at [301, 520] on button "2" at bounding box center [296, 712] width 26 height 26
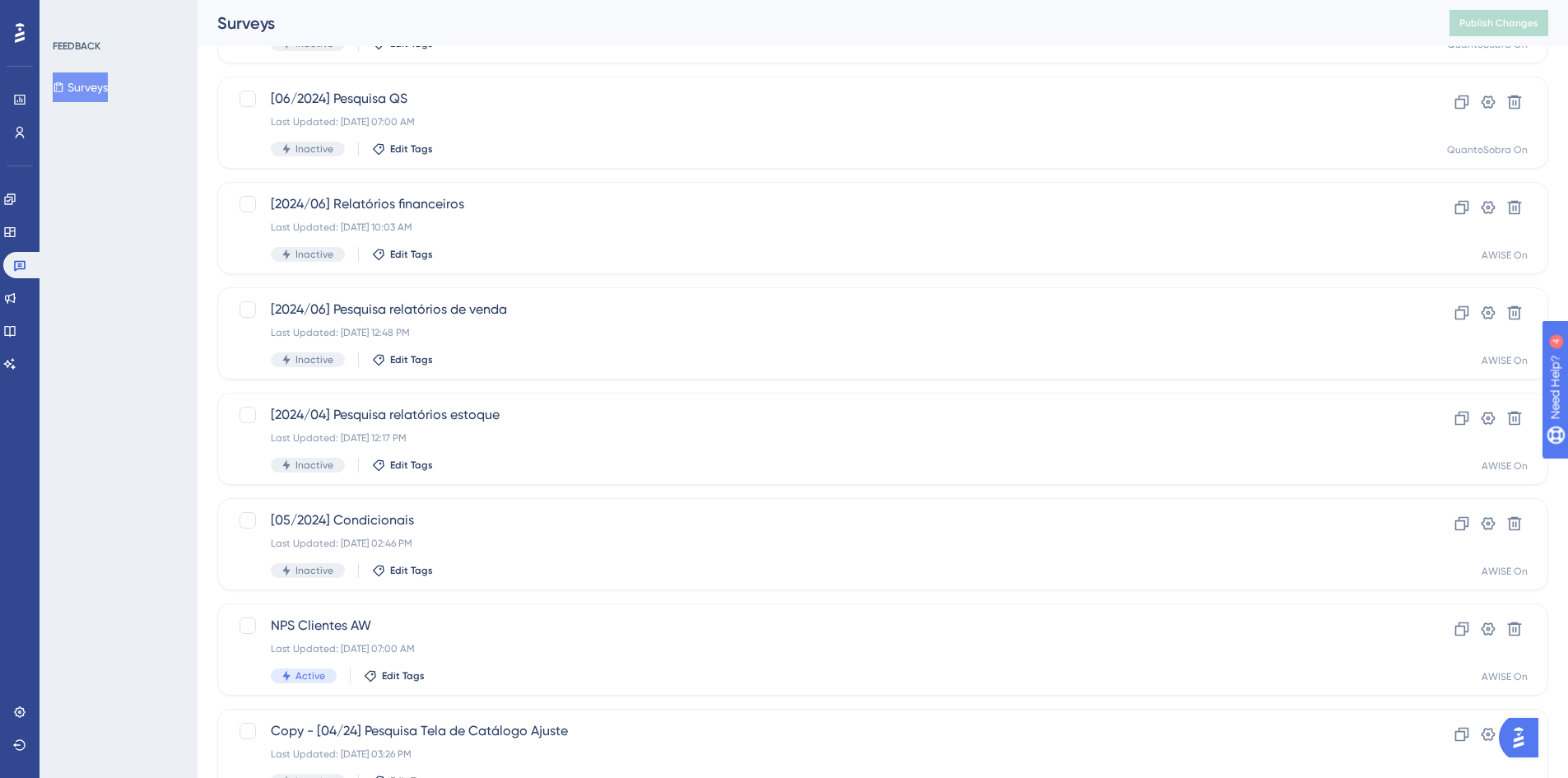
scroll to position [417, 0]
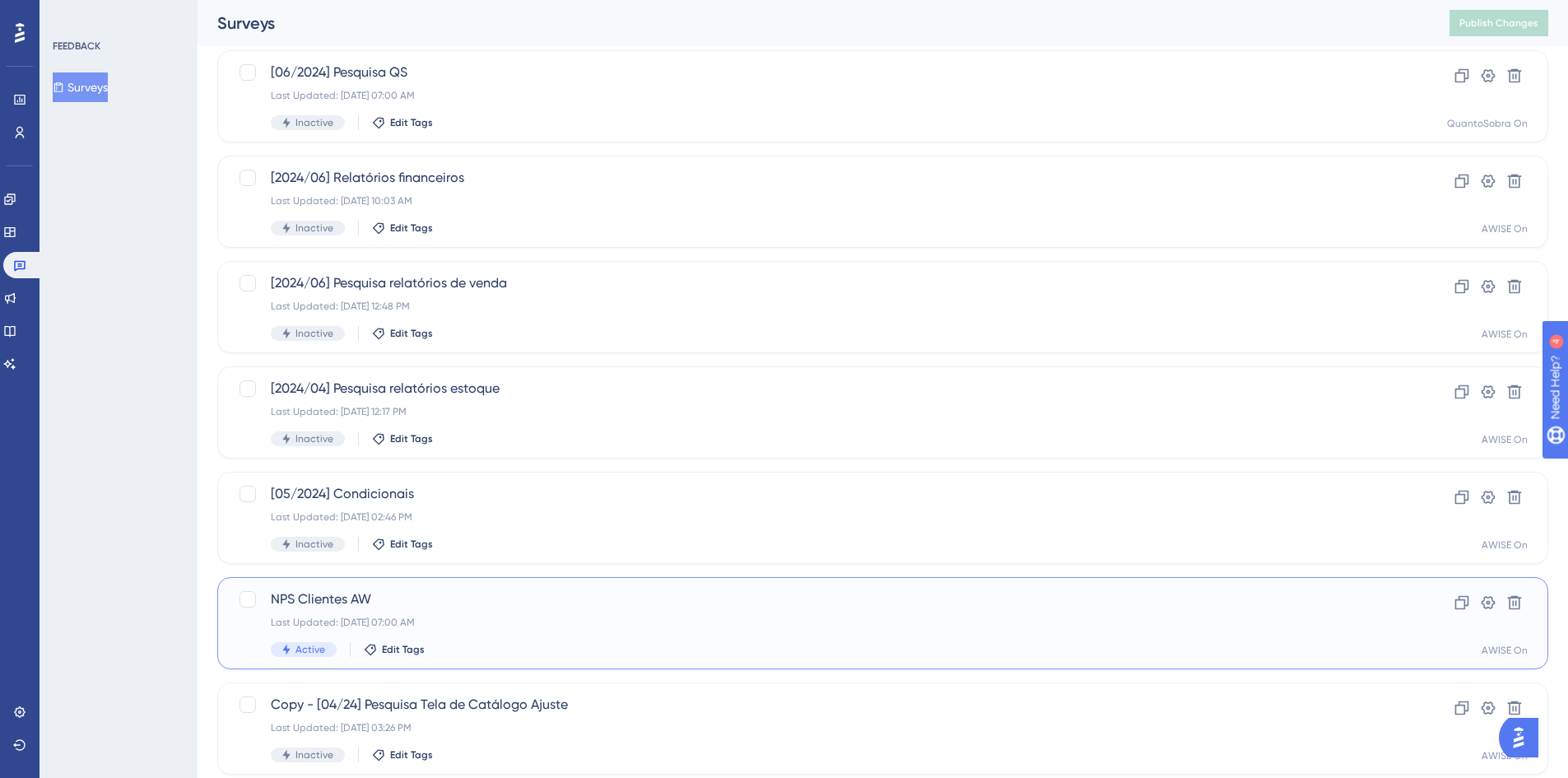
click at [528, 520] on div "NPS Clientes AW Last Updated: [DATE] 07:00 AM Active Edit Tags" at bounding box center [817, 622] width 1092 height 67
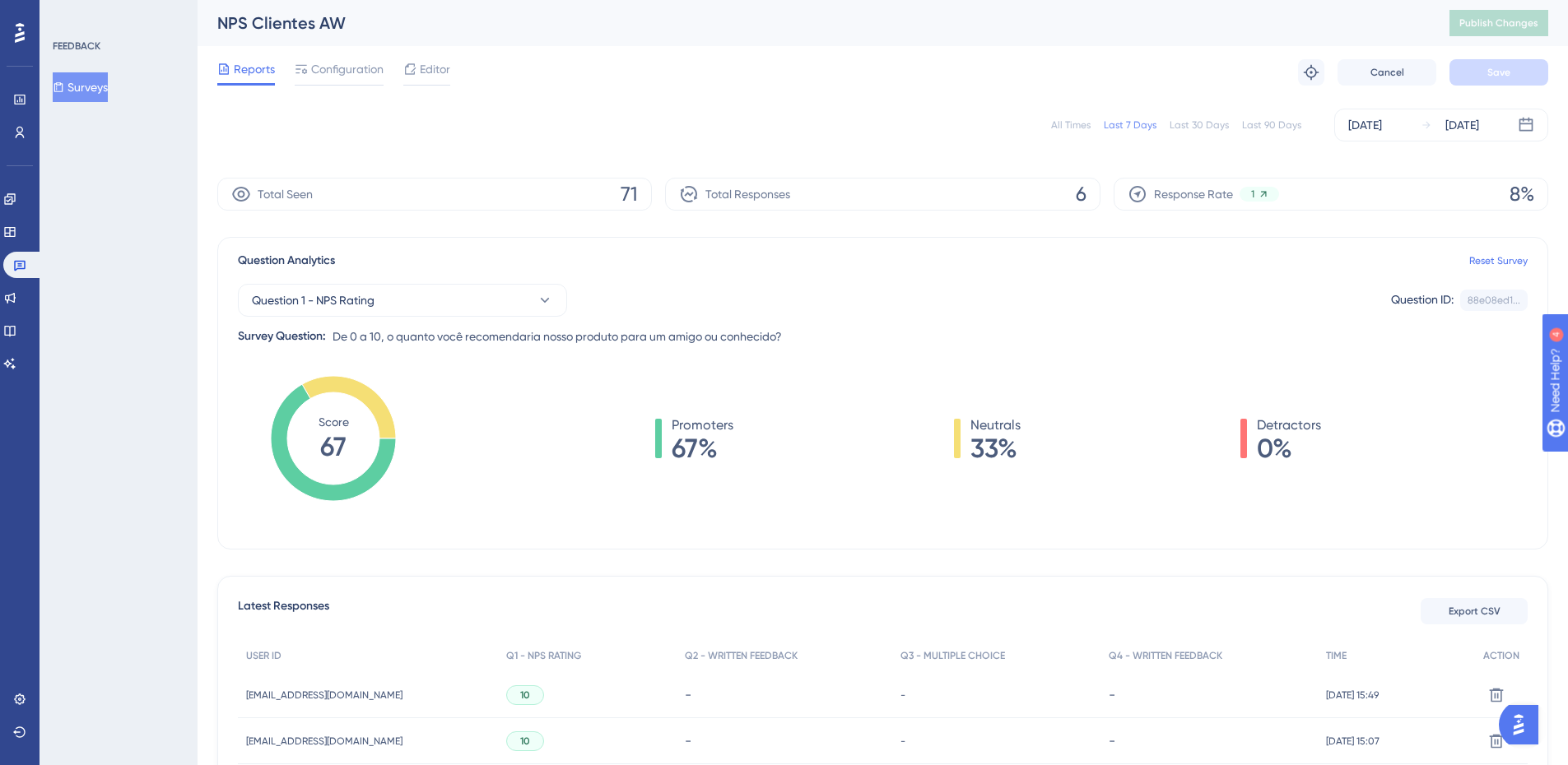
click at [1072, 120] on div "All Times" at bounding box center [1070, 125] width 39 height 13
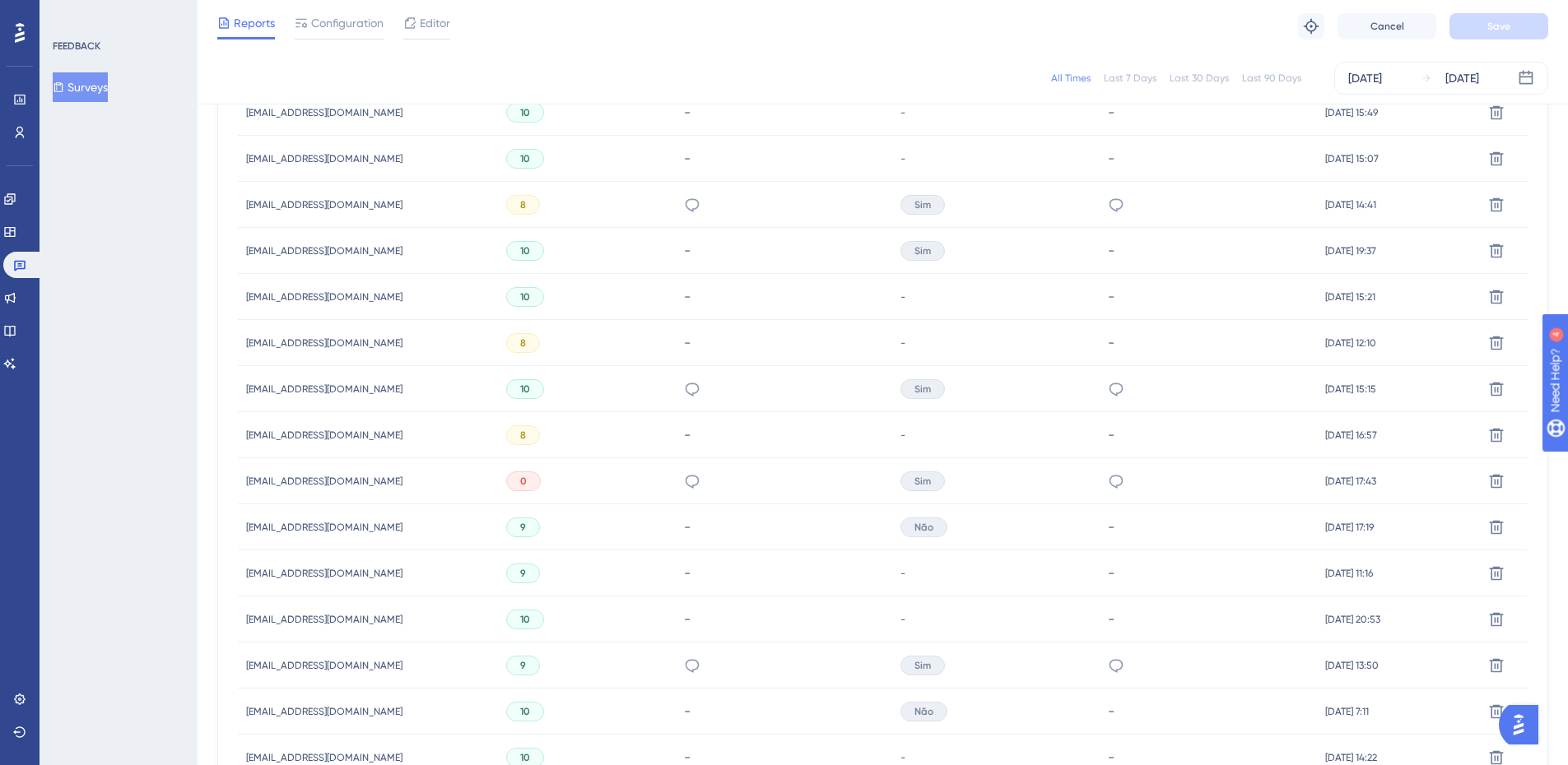
scroll to position [659, 0]
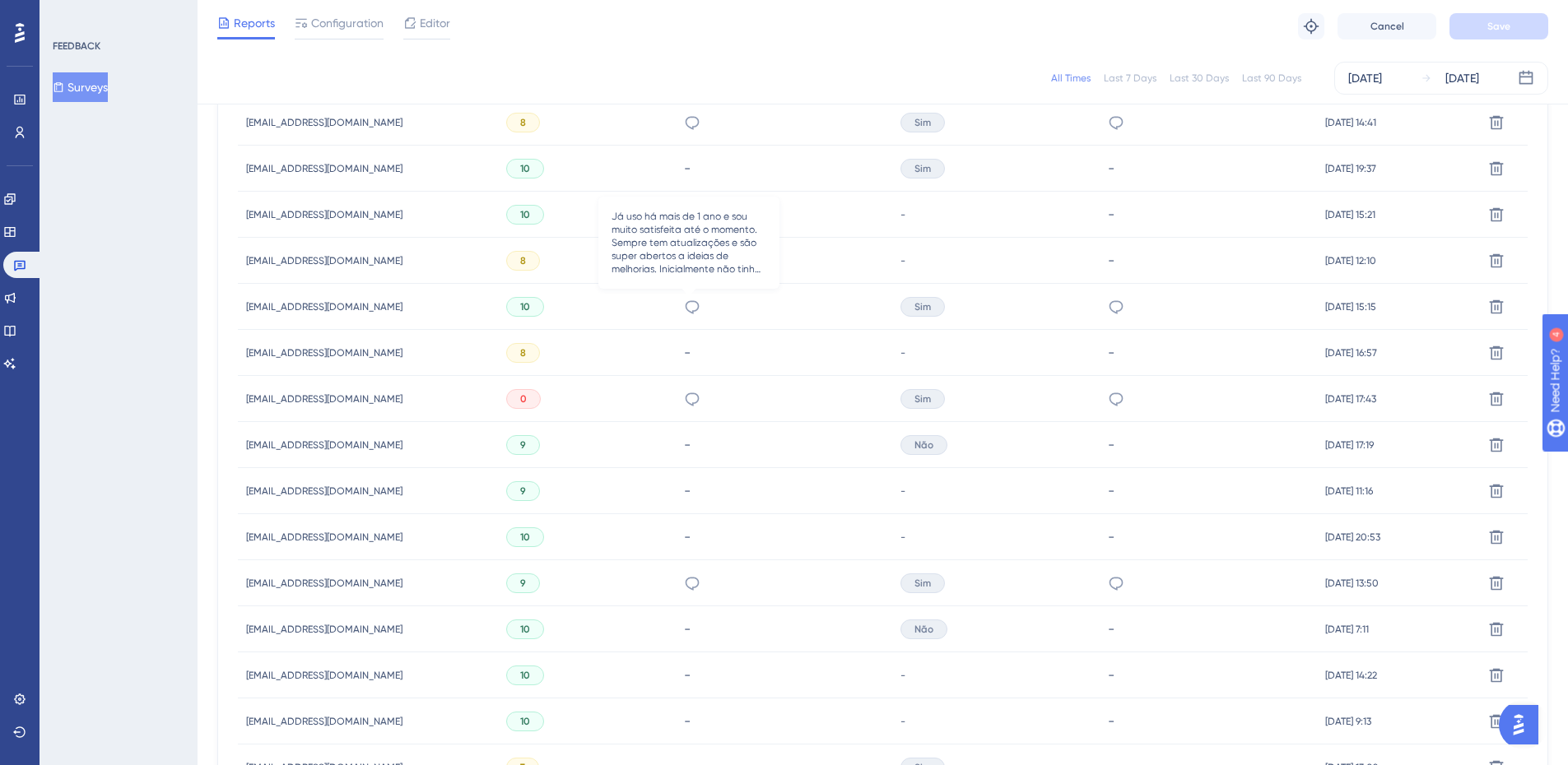
click at [684, 305] on icon at bounding box center [692, 307] width 17 height 17
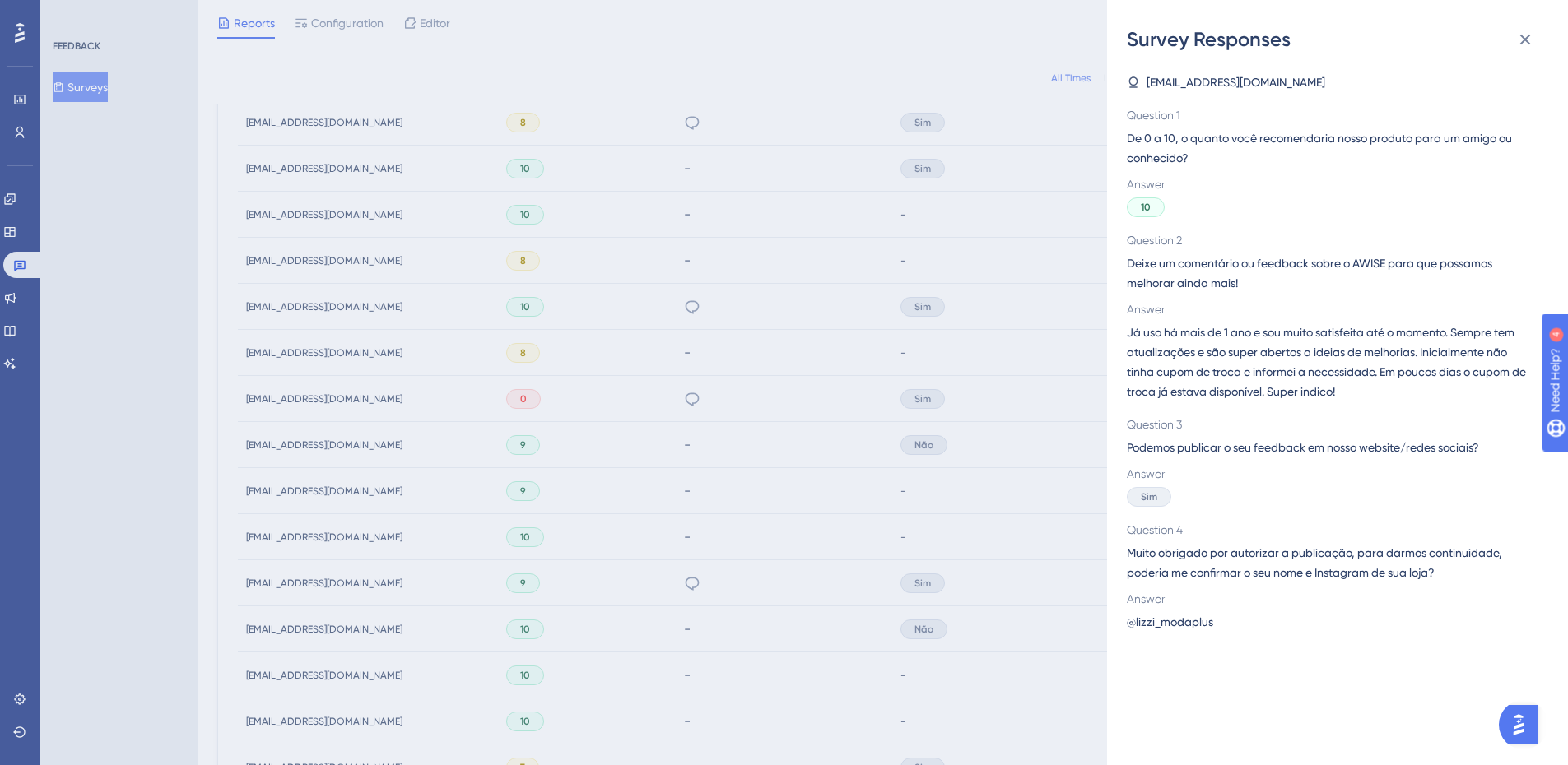
click at [681, 520] on div "Survey Responses [EMAIL_ADDRESS][DOMAIN_NAME] Question 1 De 0 a 10, o quanto vo…" at bounding box center [784, 382] width 1568 height 765
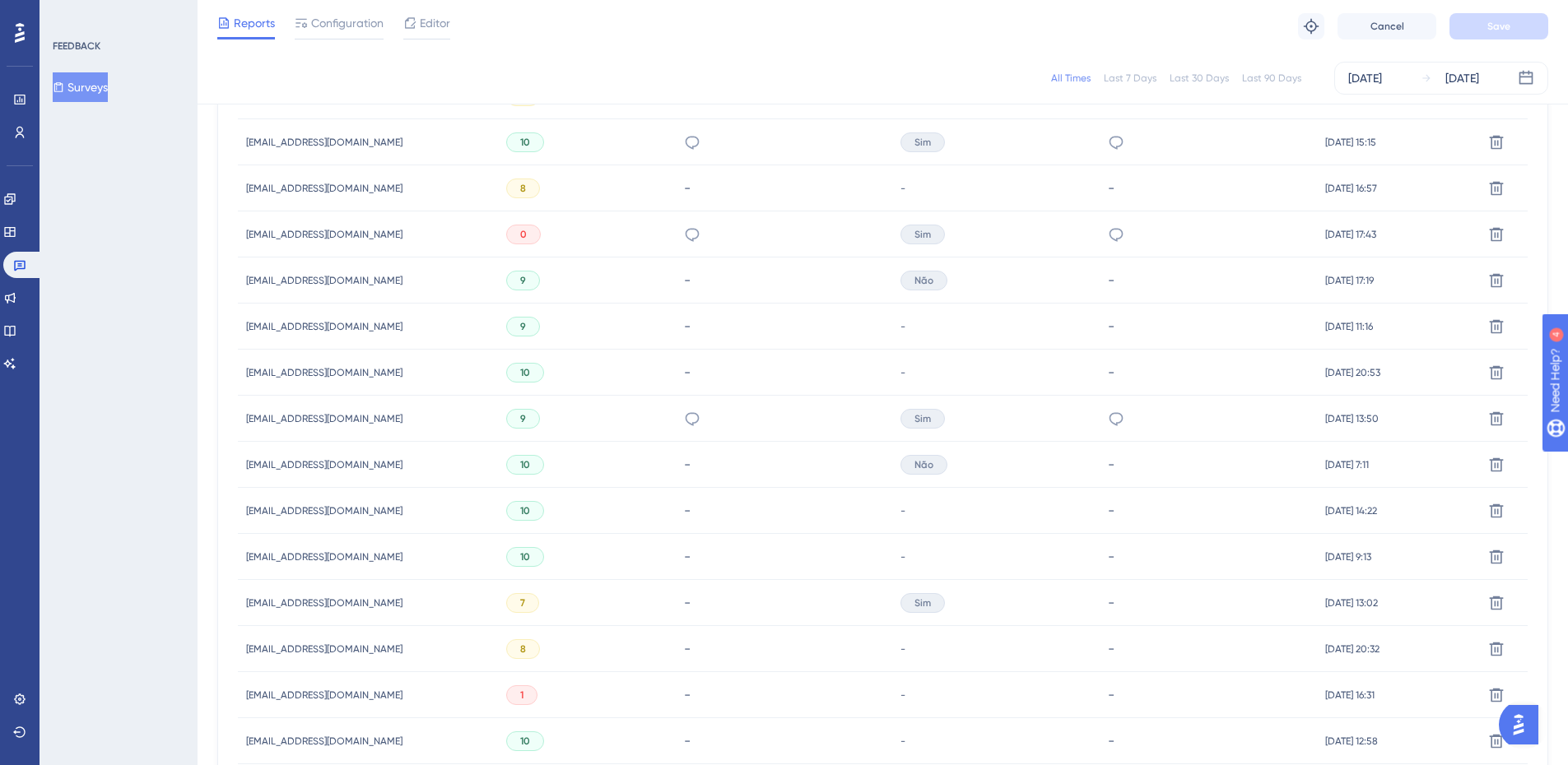
scroll to position [981, 0]
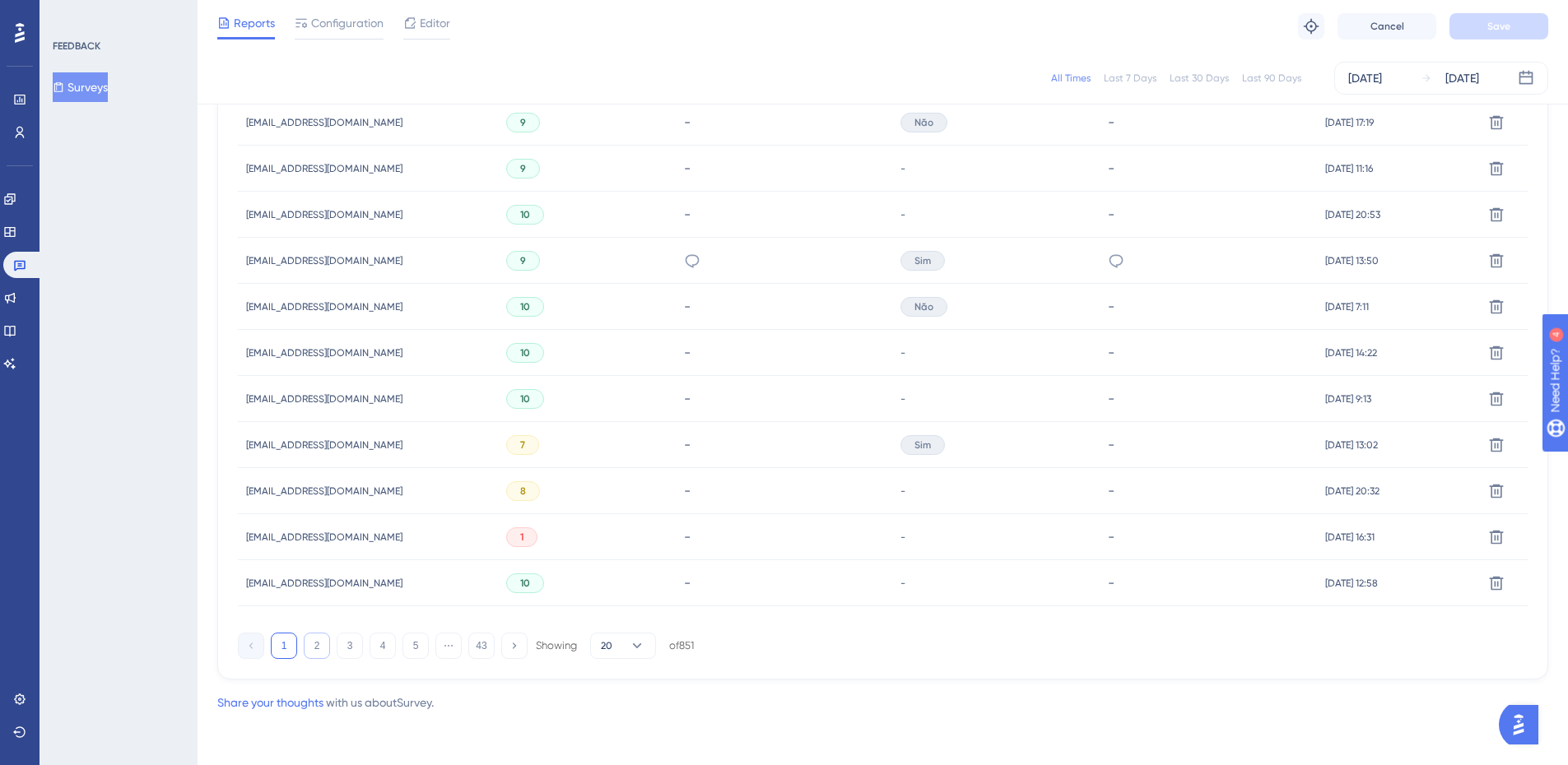
click at [319, 520] on button "2" at bounding box center [317, 646] width 26 height 26
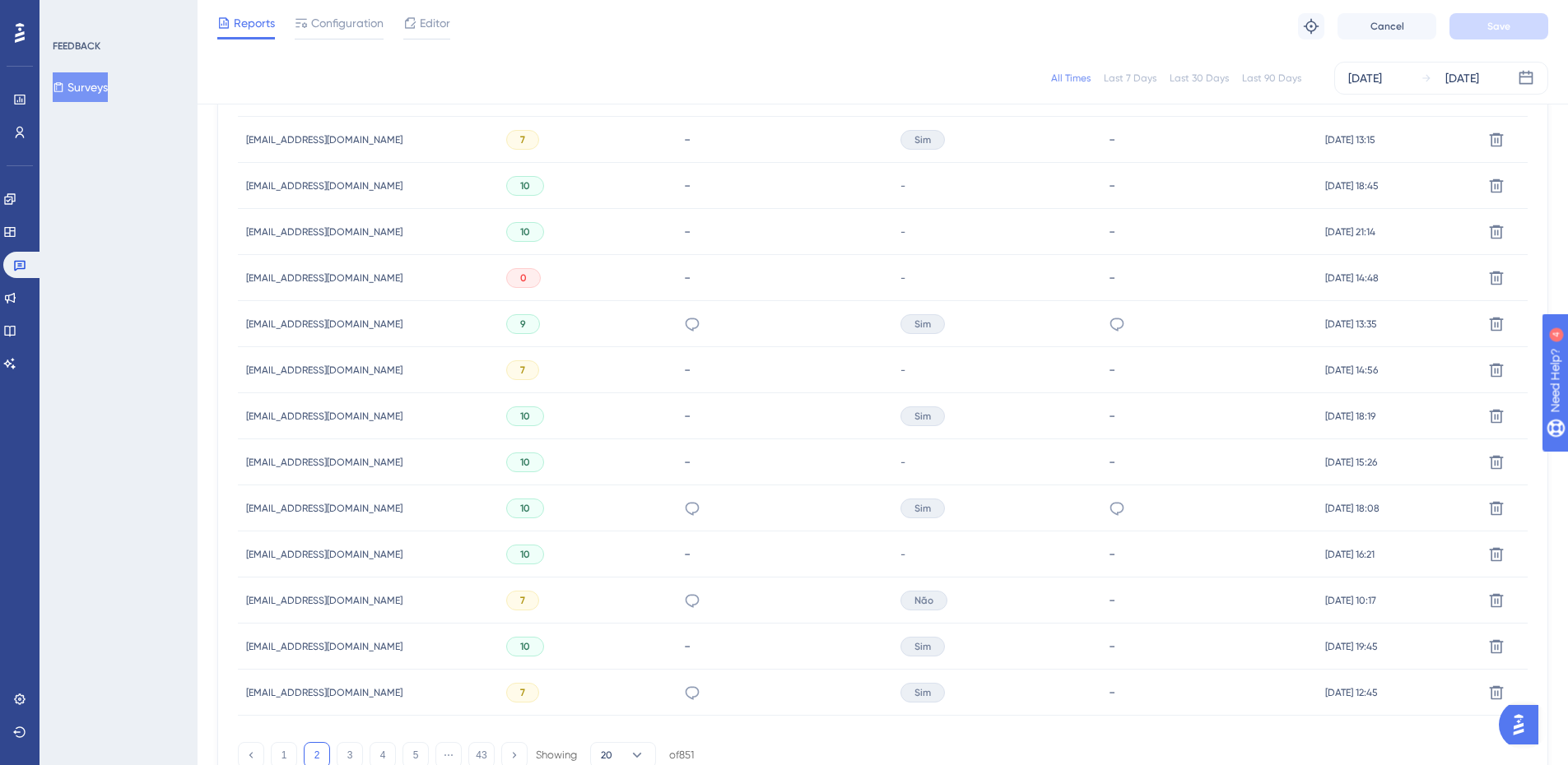
scroll to position [981, 12]
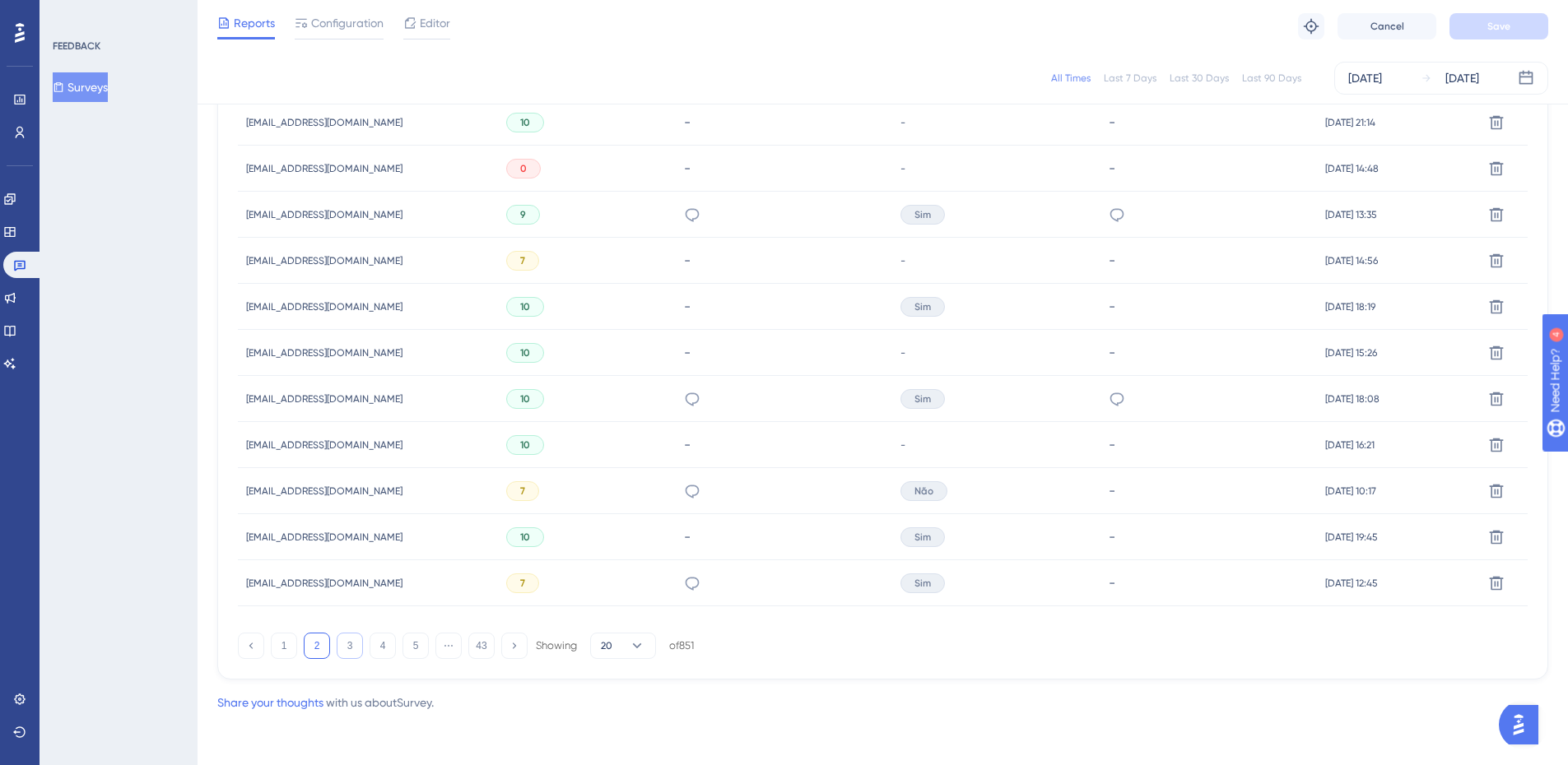
click at [342, 520] on button "3" at bounding box center [350, 646] width 26 height 26
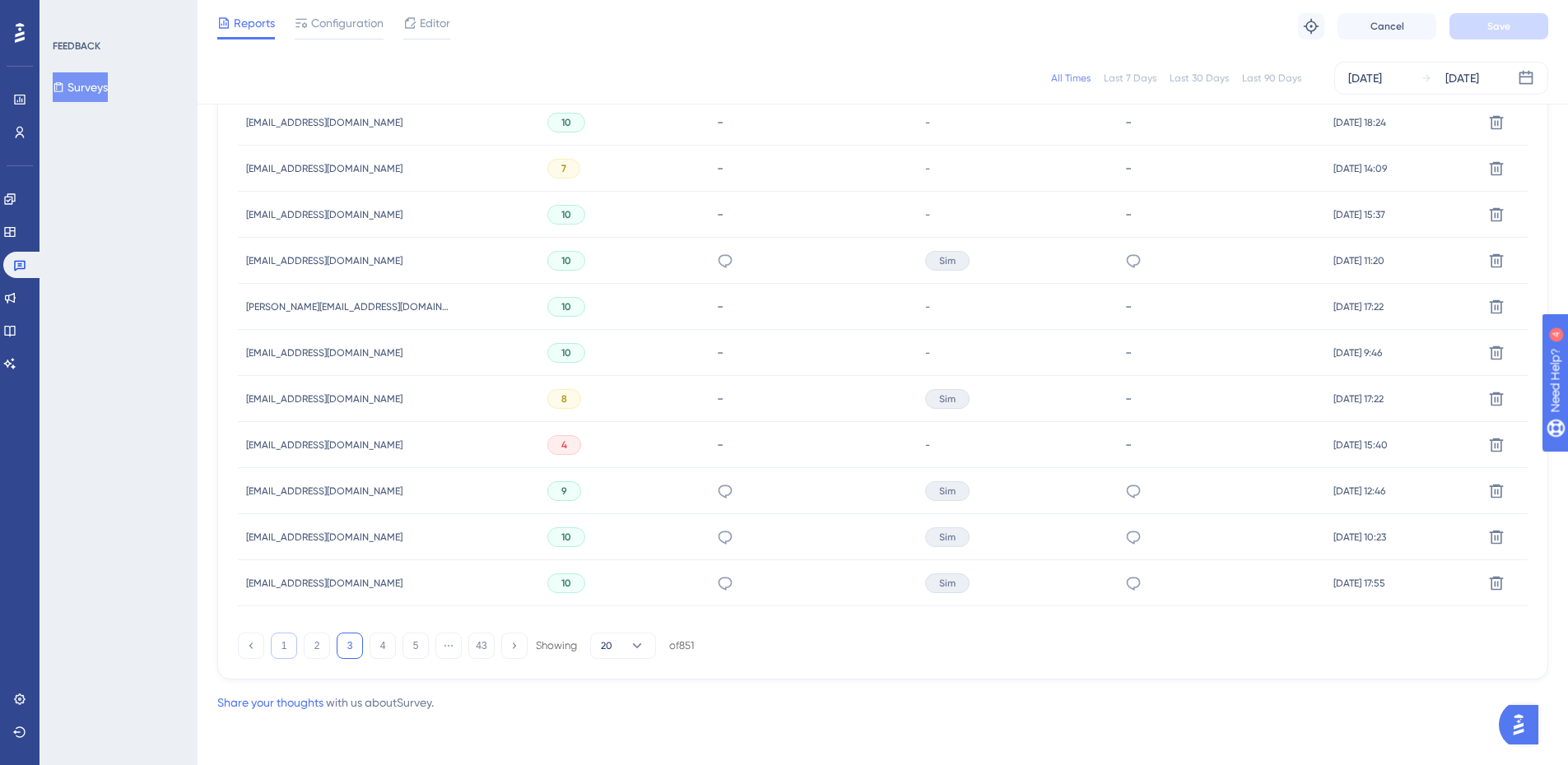
click at [271, 520] on button "1" at bounding box center [284, 646] width 26 height 26
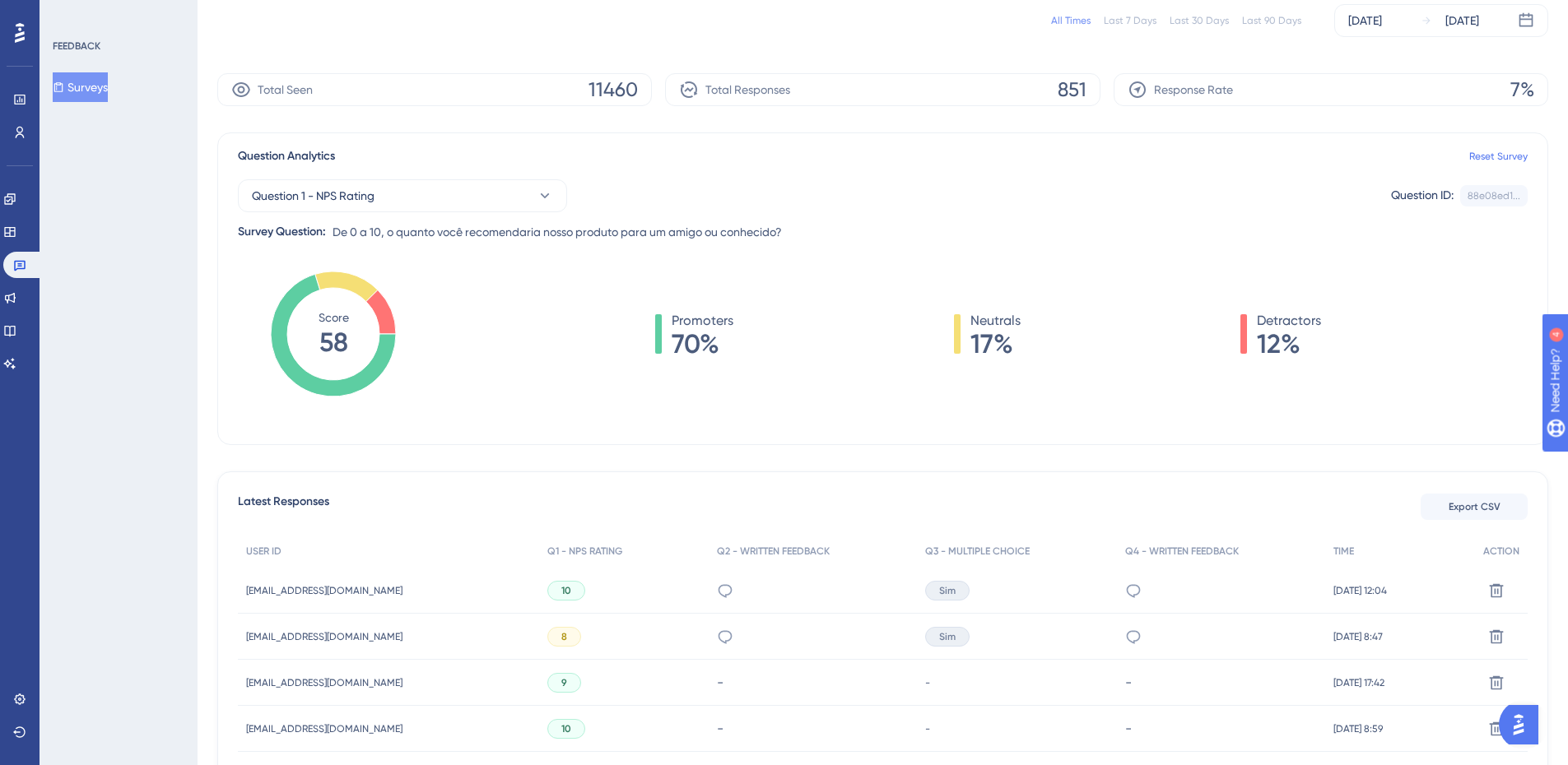
scroll to position [0, 12]
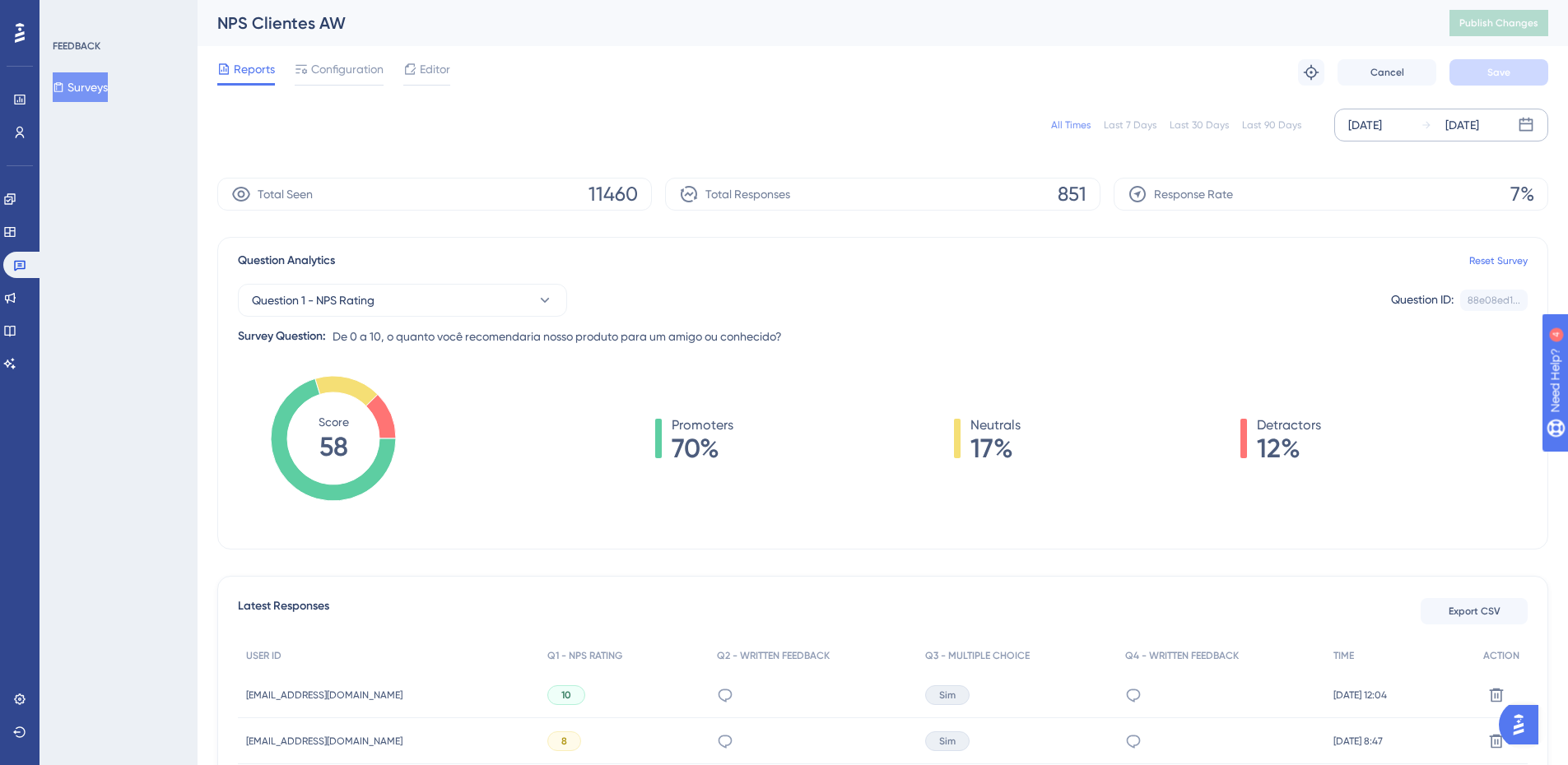
click at [1123, 126] on div "[DATE]" at bounding box center [1365, 125] width 34 height 20
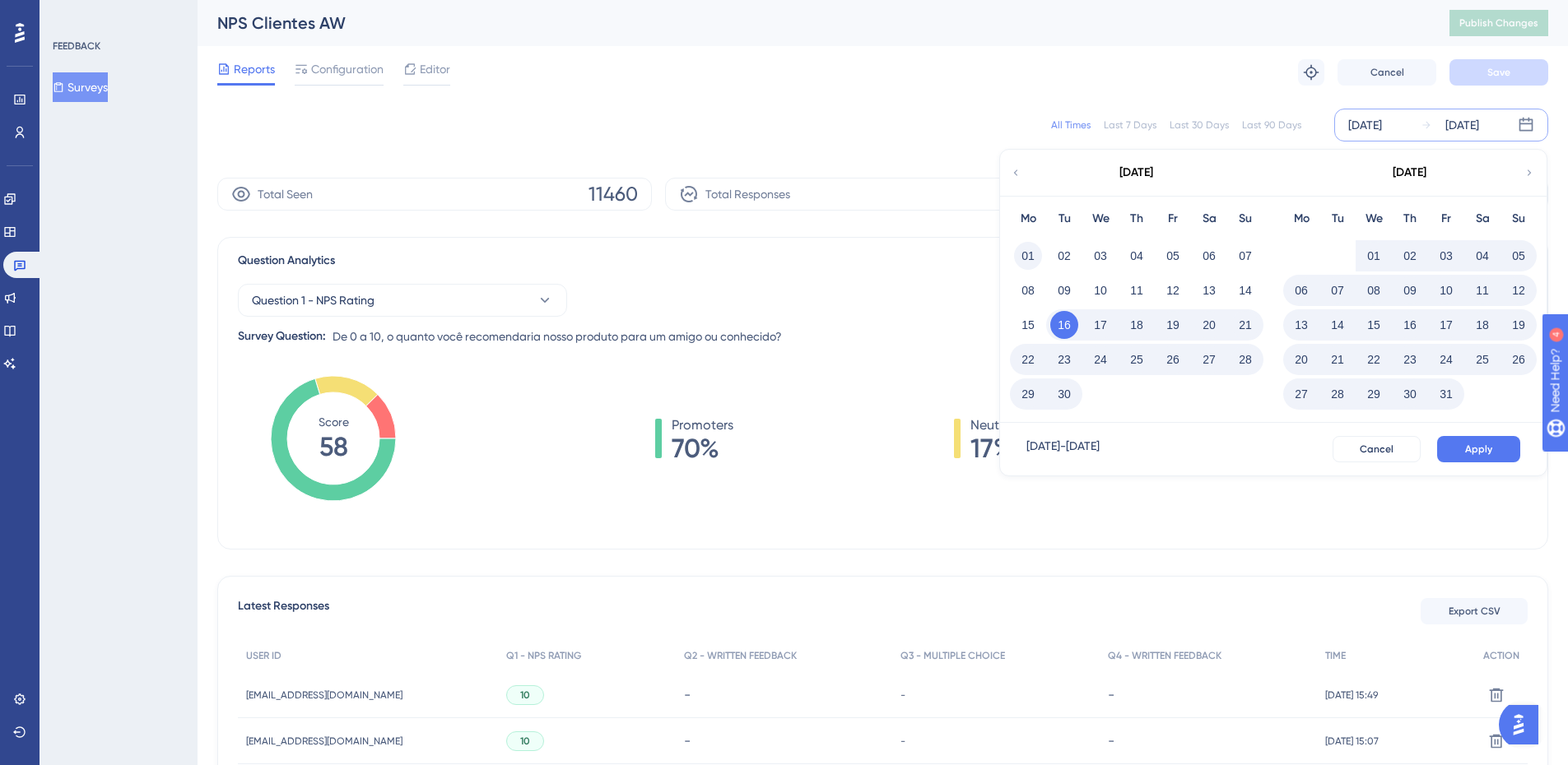
click at [1015, 252] on button "01" at bounding box center [1028, 256] width 28 height 28
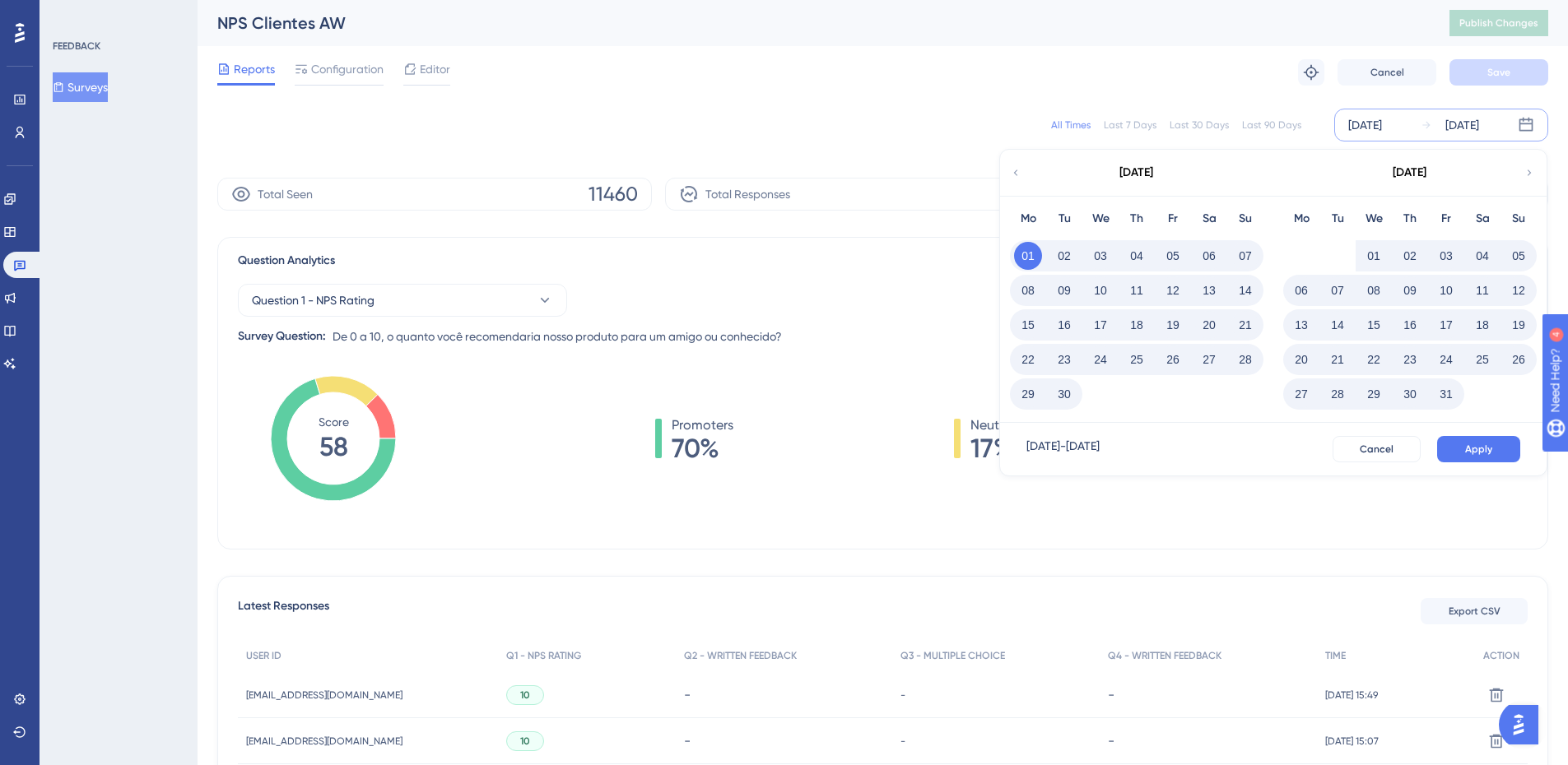
click at [1123, 126] on div "[DATE]" at bounding box center [1365, 125] width 34 height 20
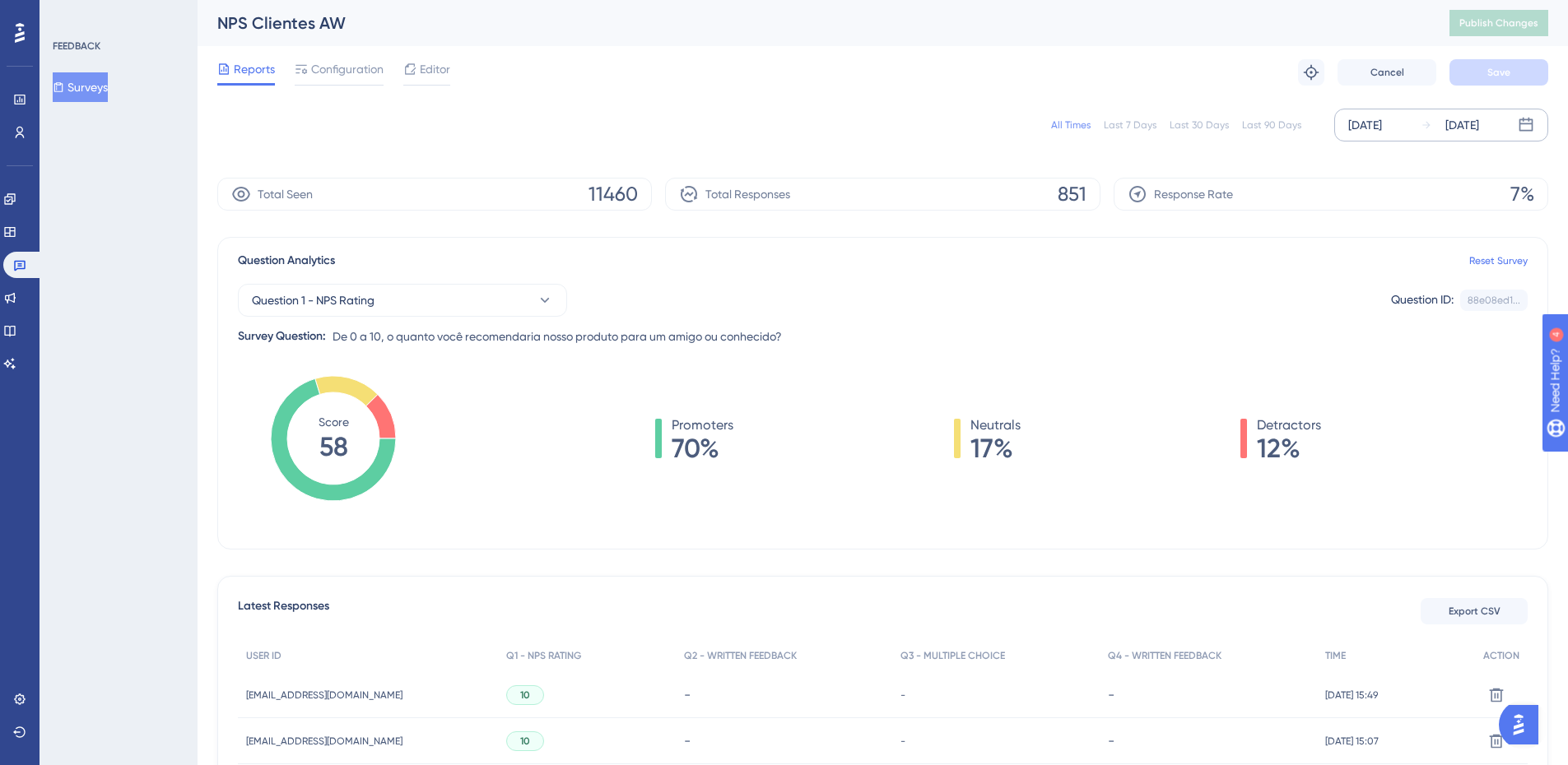
click at [1123, 121] on div "[DATE]" at bounding box center [1365, 125] width 34 height 20
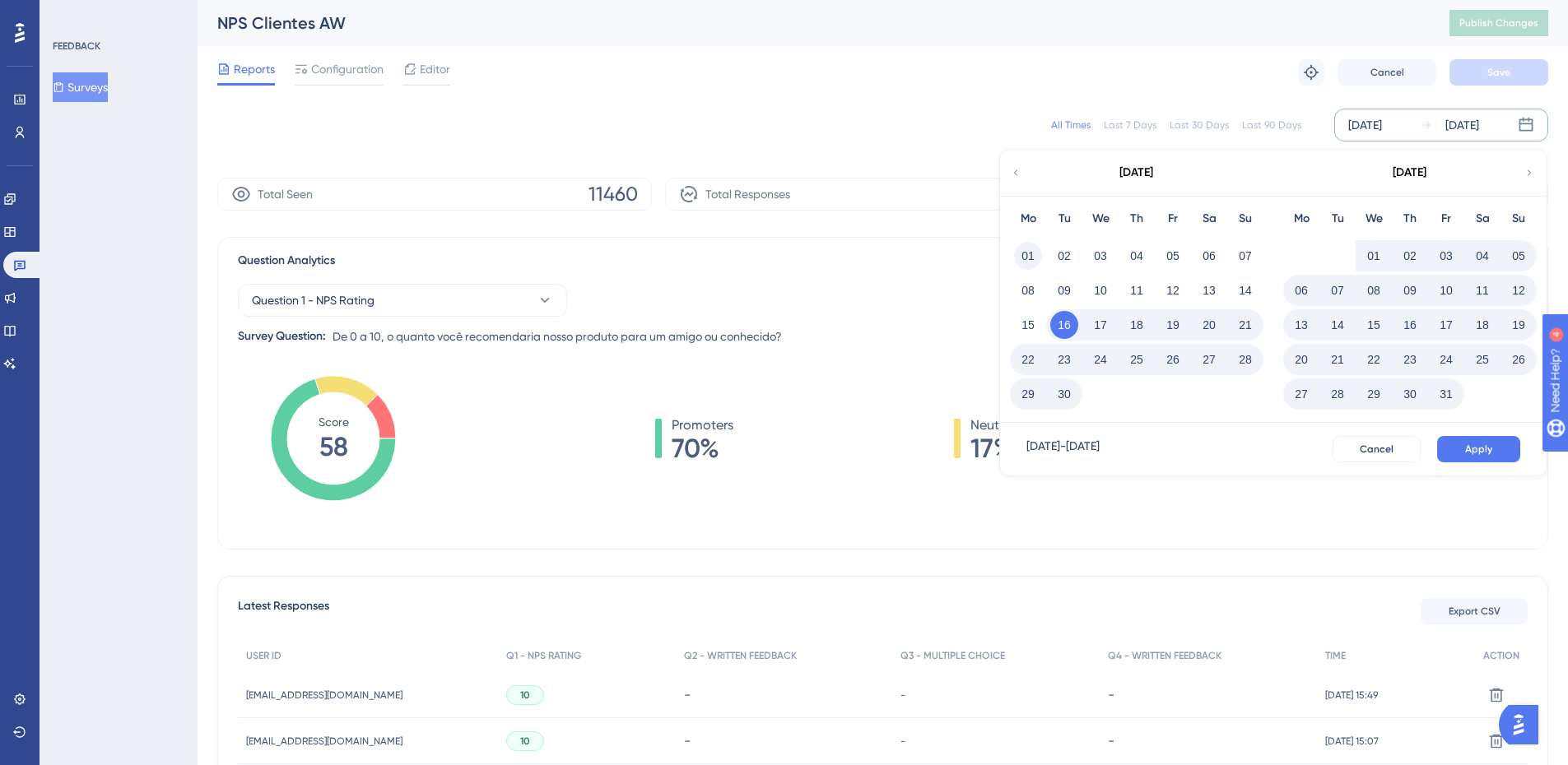
click at [1021, 262] on button "01" at bounding box center [1028, 256] width 28 height 28
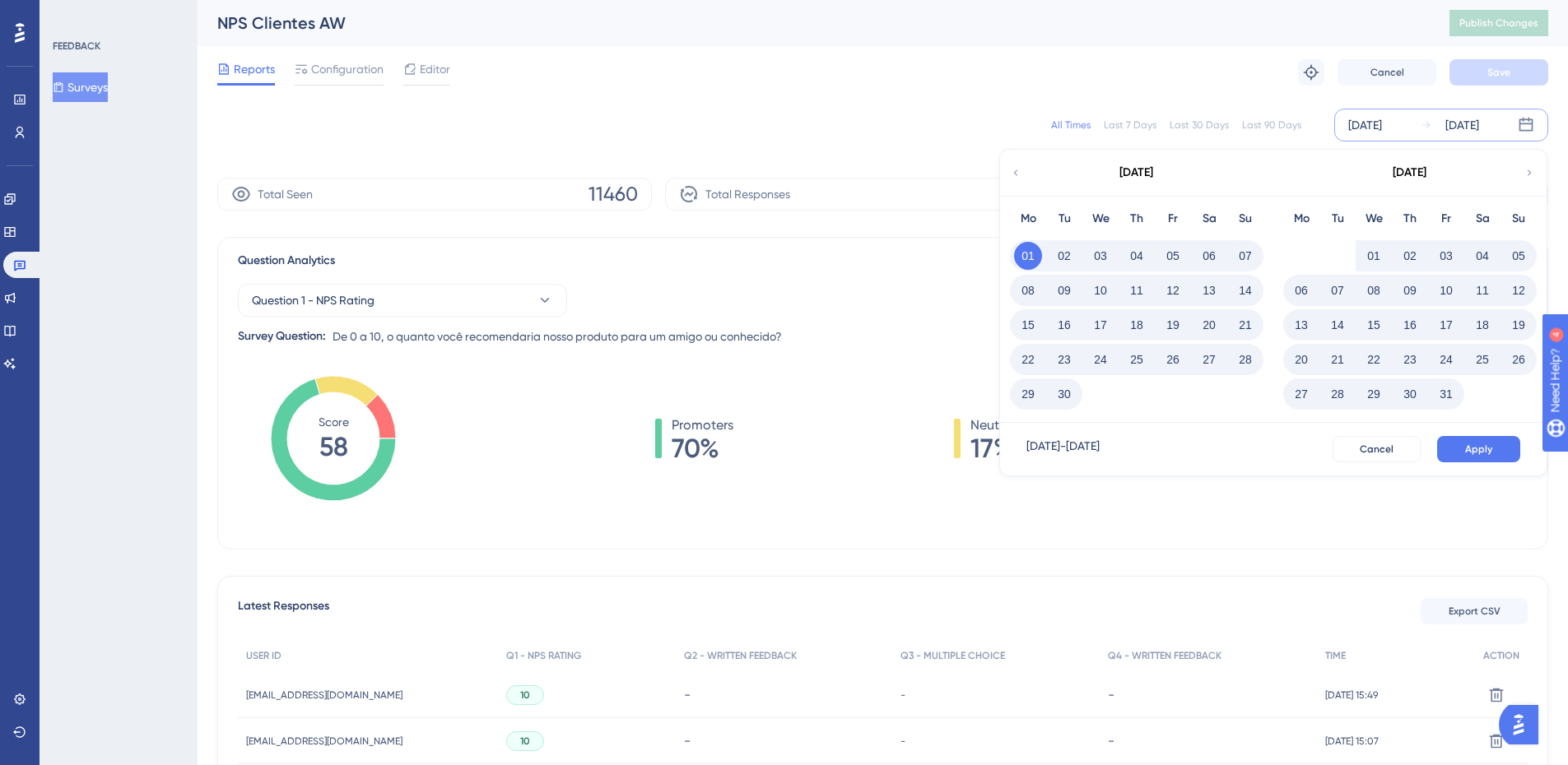
click at [1058, 335] on button "16" at bounding box center [1064, 325] width 28 height 28
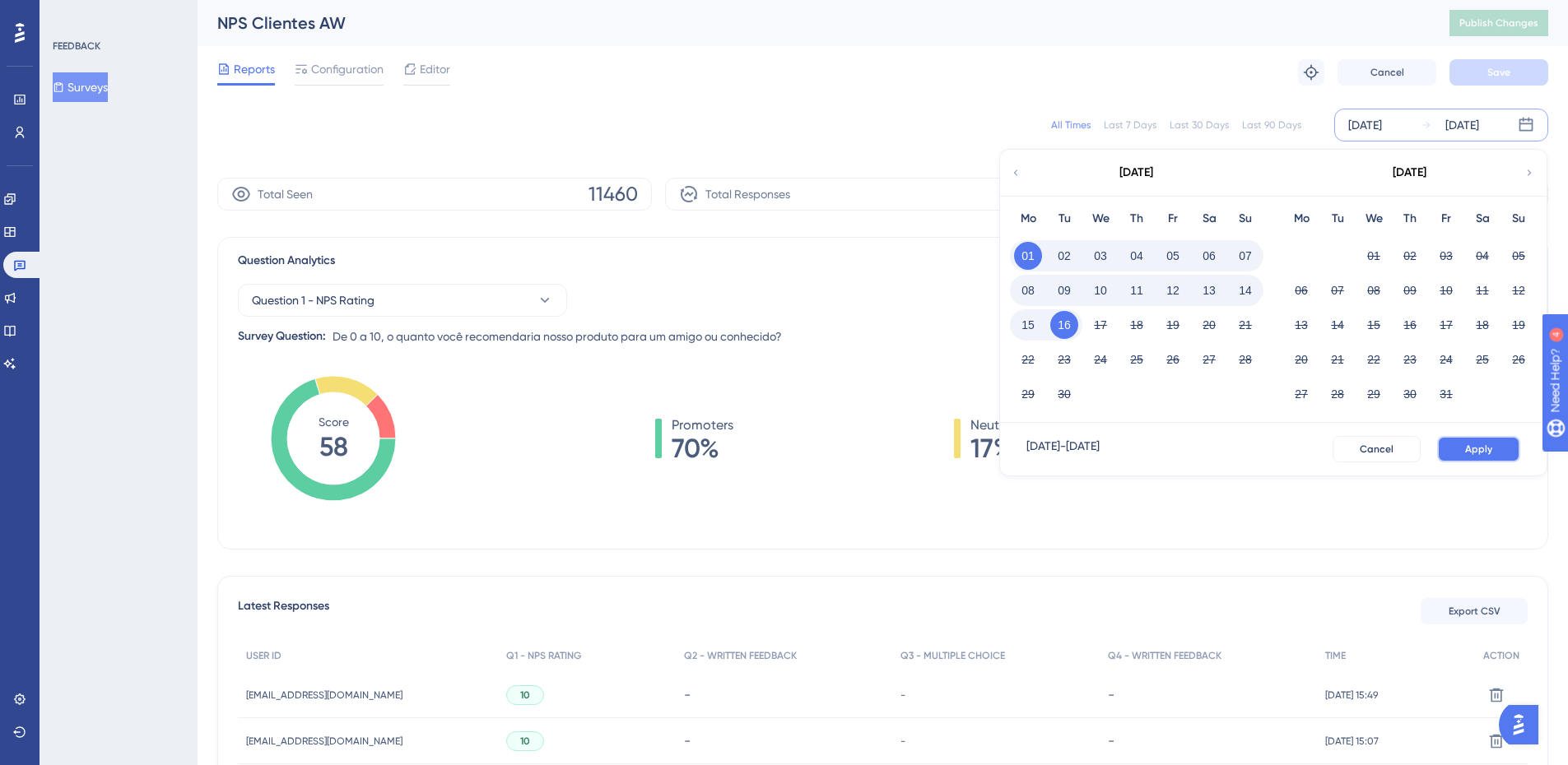
click at [1123, 446] on span "Apply" at bounding box center [1478, 449] width 27 height 13
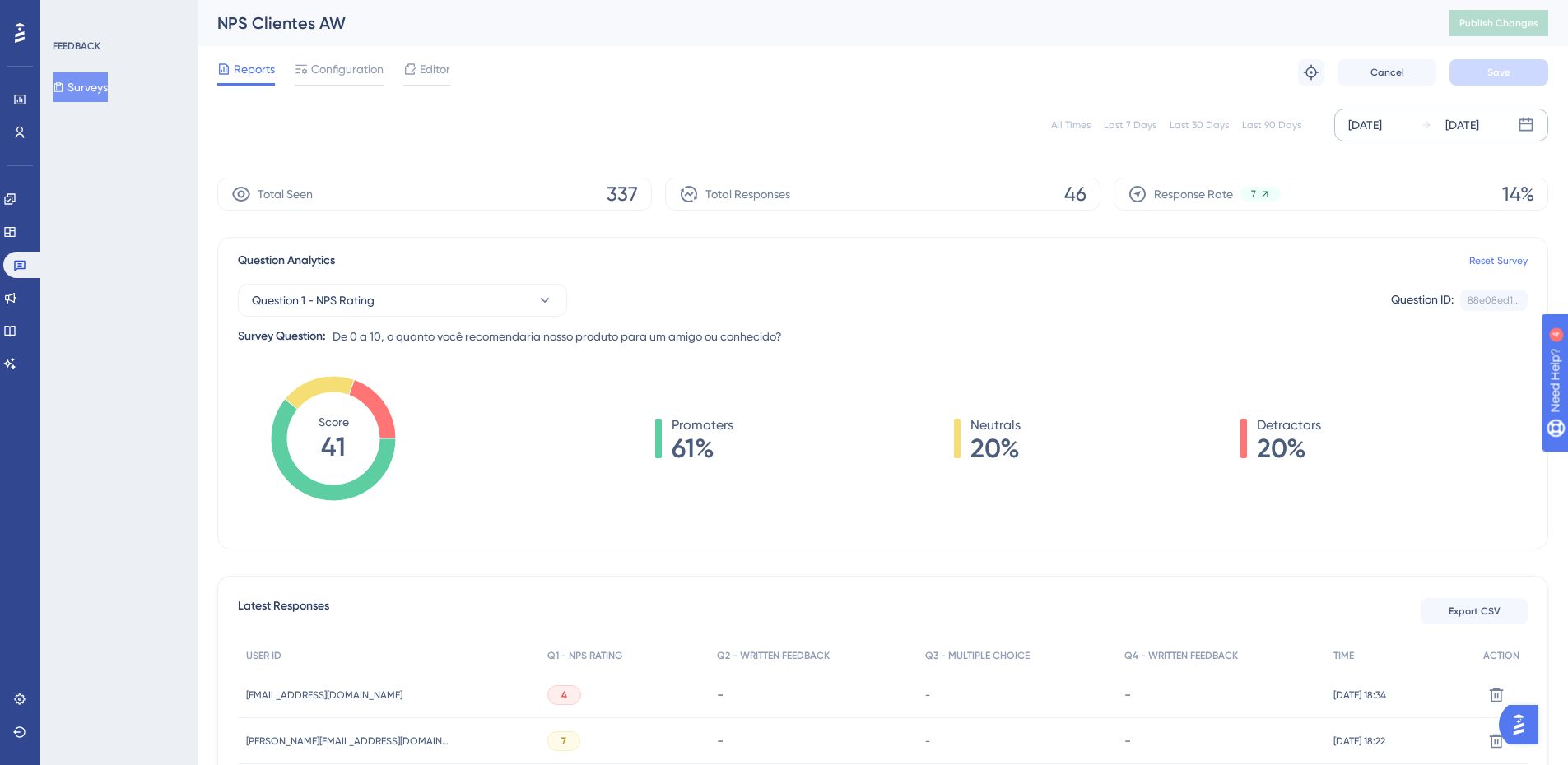
click at [1123, 116] on div "[DATE]" at bounding box center [1365, 125] width 34 height 20
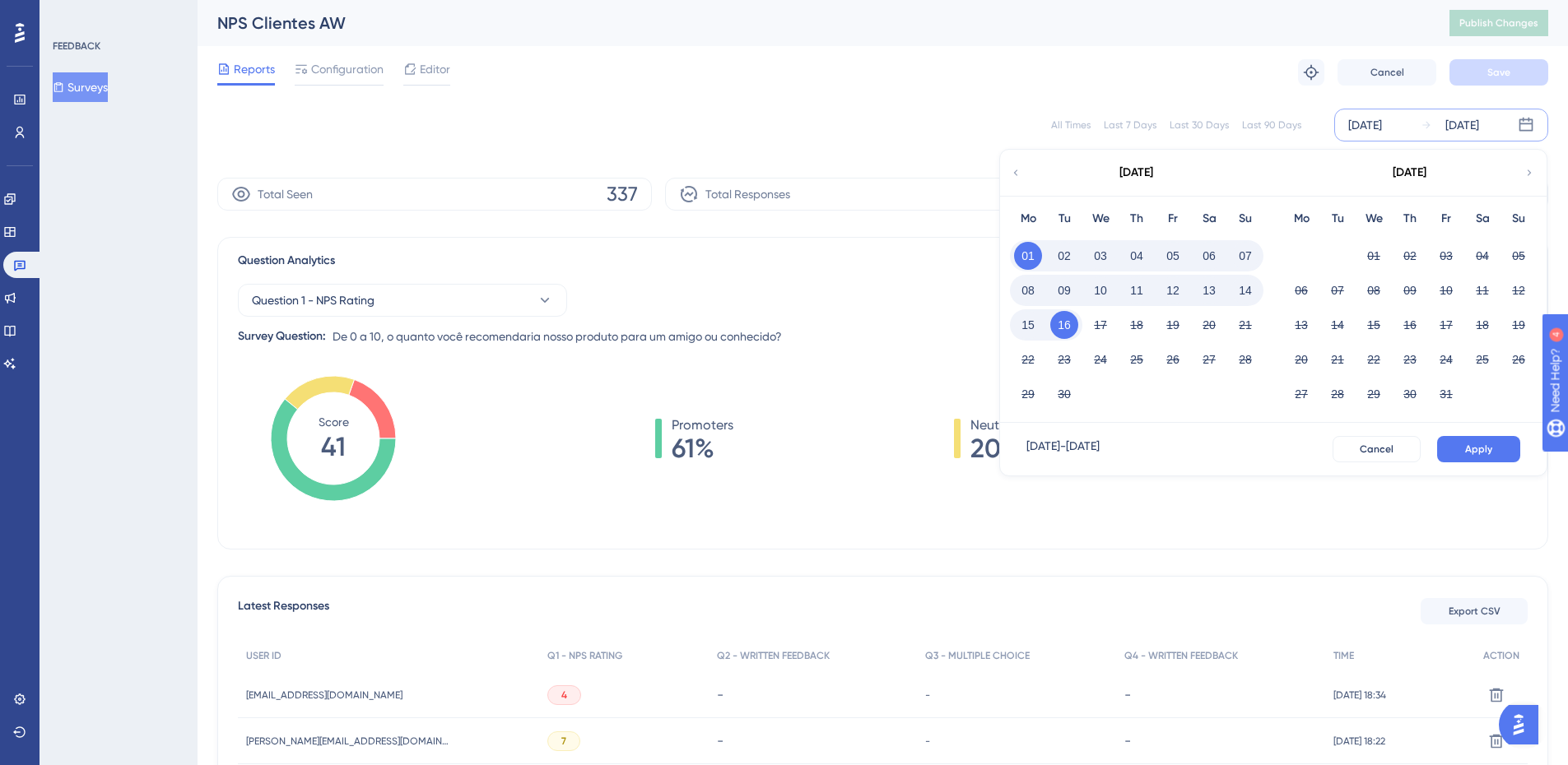
click at [1123, 173] on div "[DATE]" at bounding box center [1409, 173] width 272 height 46
click at [1123, 171] on icon at bounding box center [1529, 173] width 11 height 15
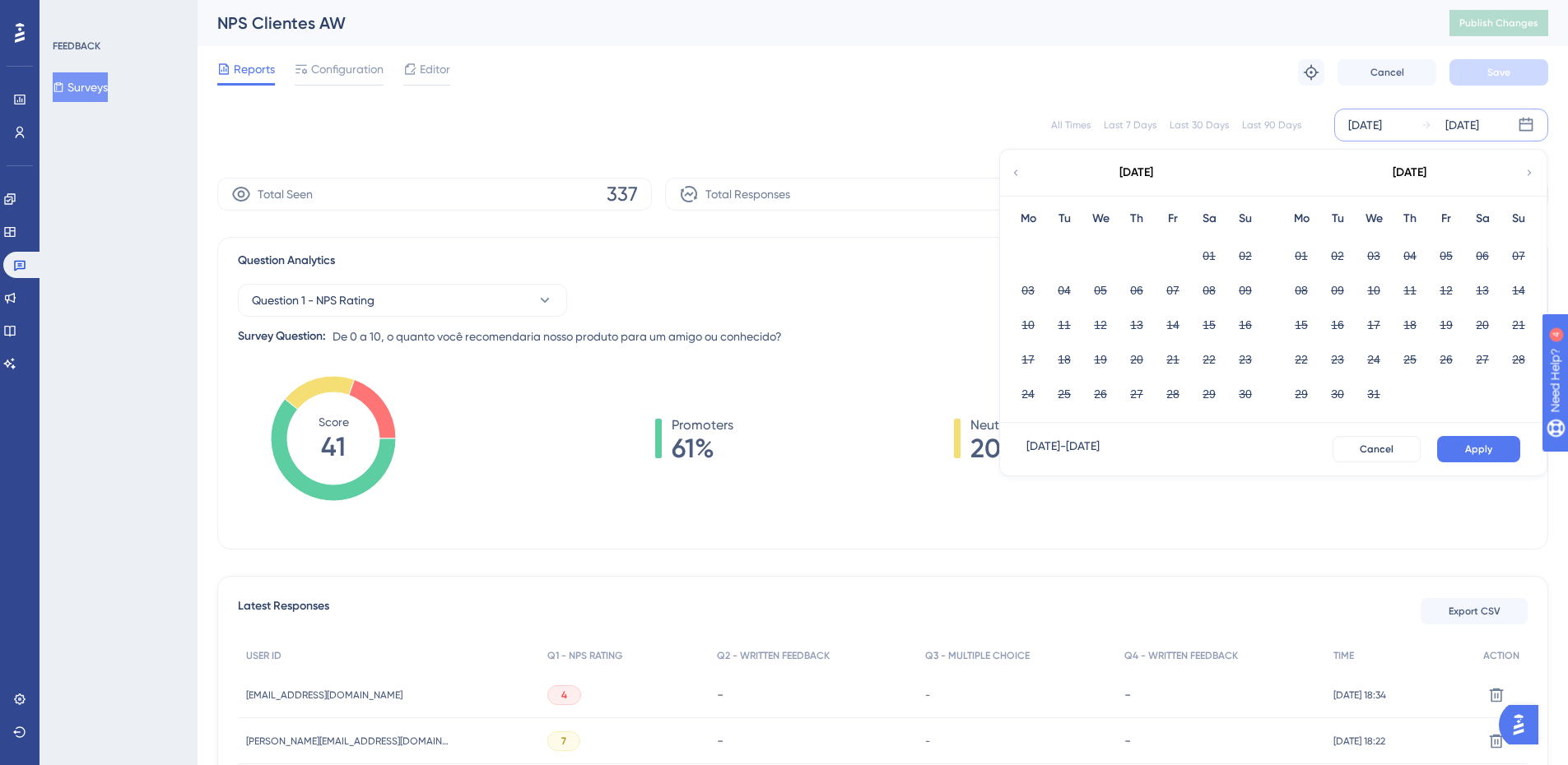
click at [1123, 173] on icon at bounding box center [1529, 173] width 11 height 15
click at [1123, 118] on div "[DATE]" at bounding box center [1365, 125] width 34 height 20
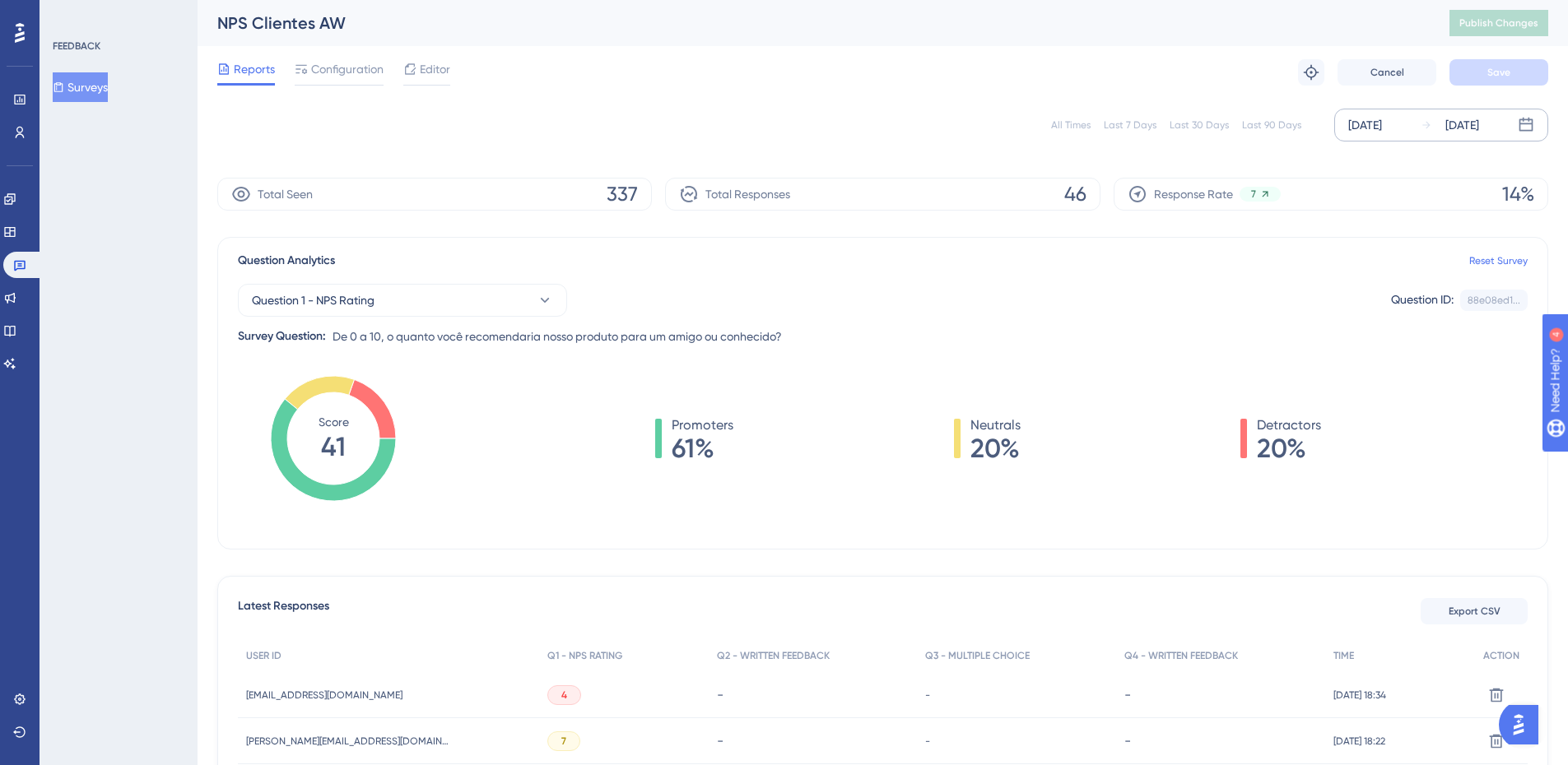
click at [1123, 118] on div "[DATE]" at bounding box center [1365, 125] width 34 height 20
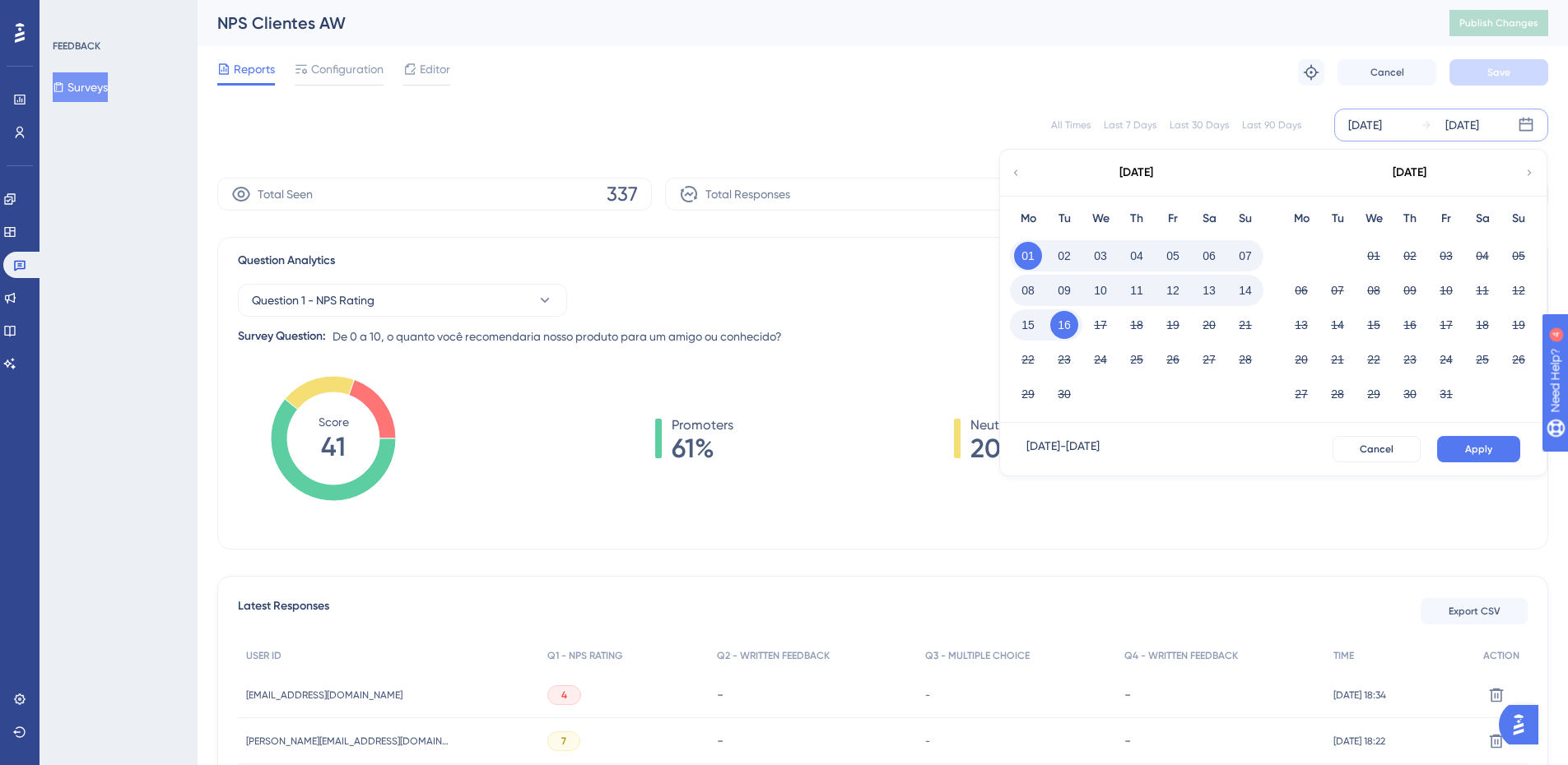
click at [1123, 174] on icon at bounding box center [1529, 173] width 11 height 15
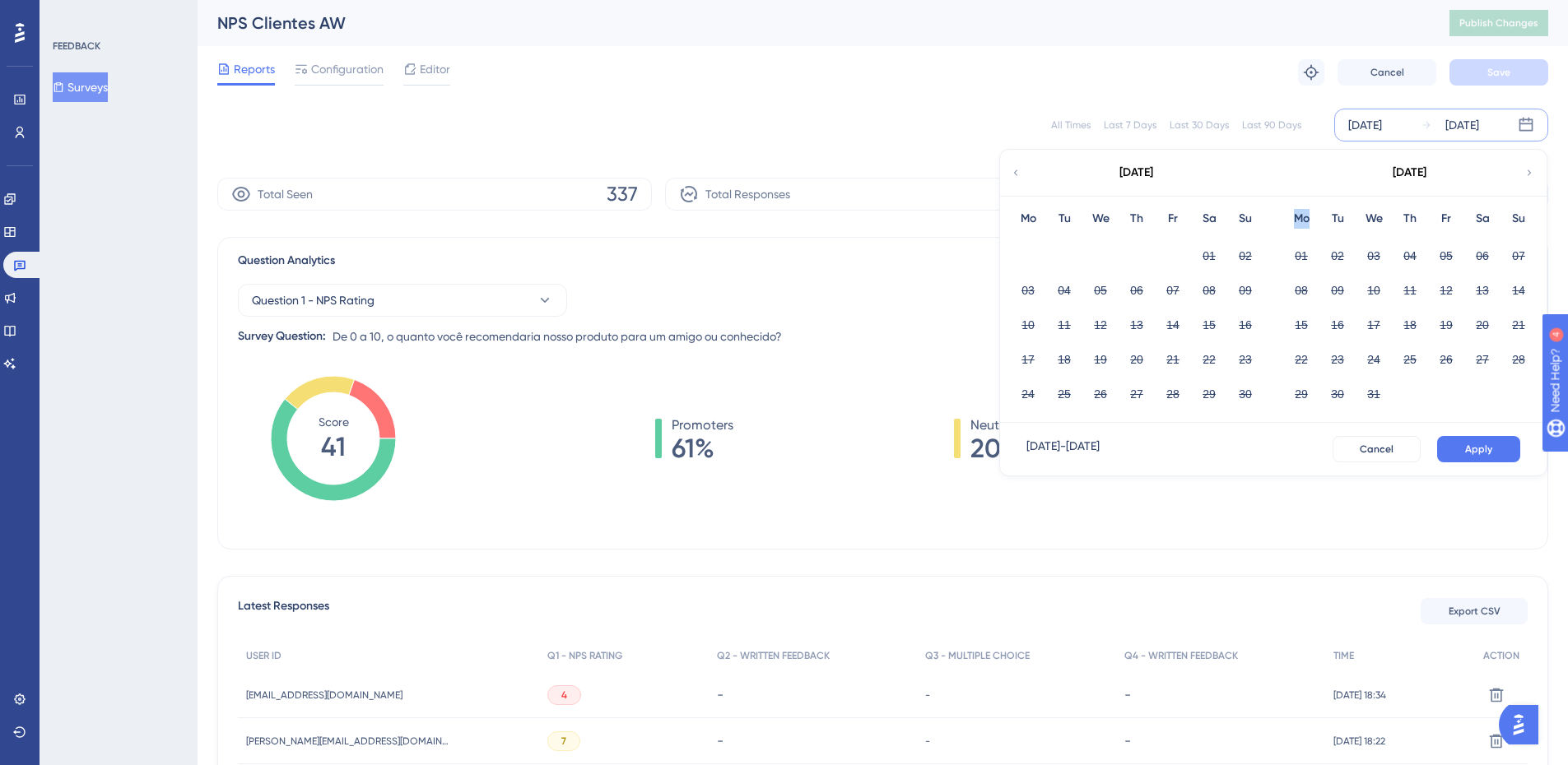
click at [1123, 174] on icon at bounding box center [1529, 173] width 11 height 15
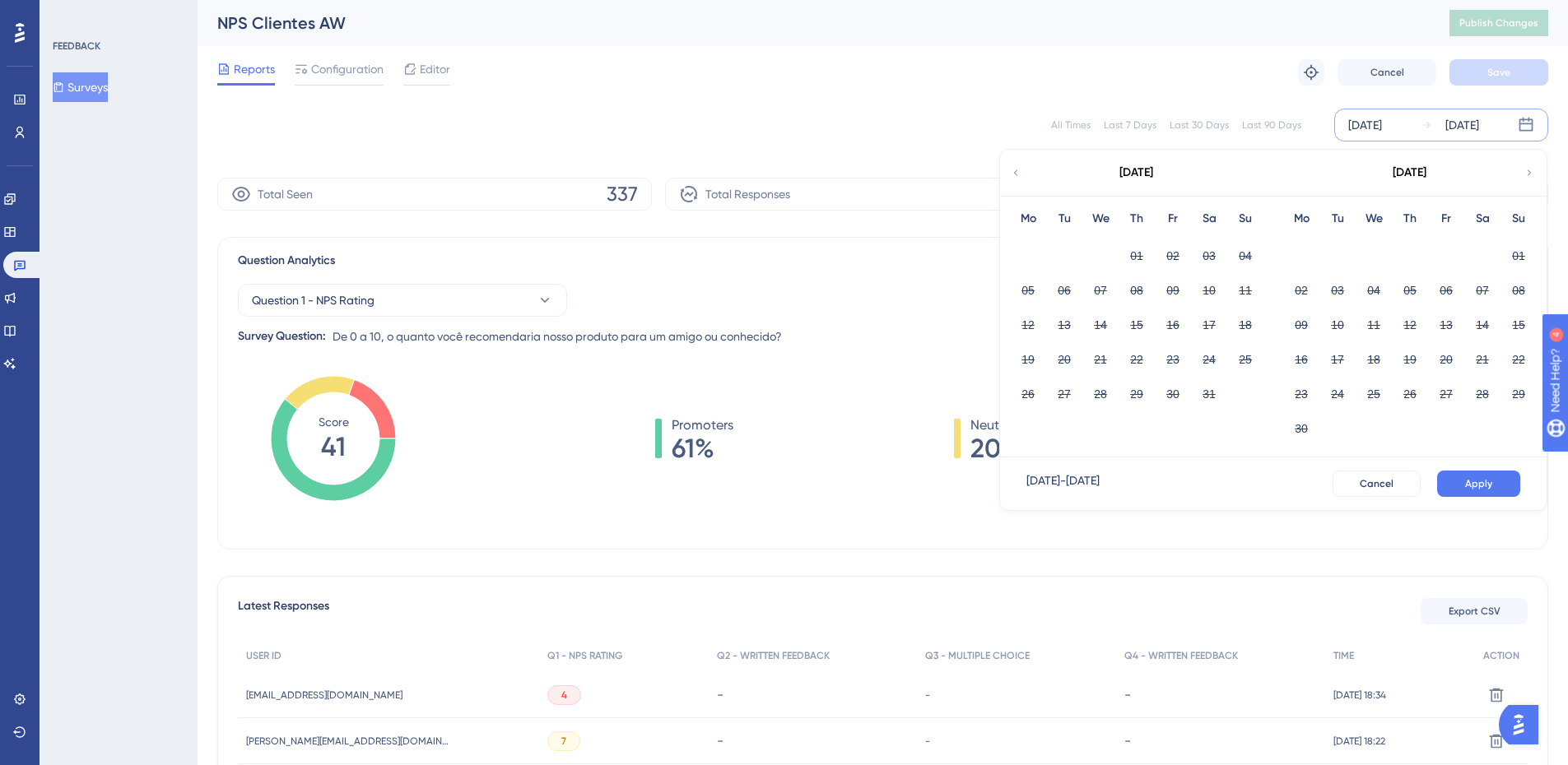
click at [1010, 175] on icon at bounding box center [1015, 173] width 11 height 15
click at [1123, 171] on icon at bounding box center [1529, 173] width 11 height 15
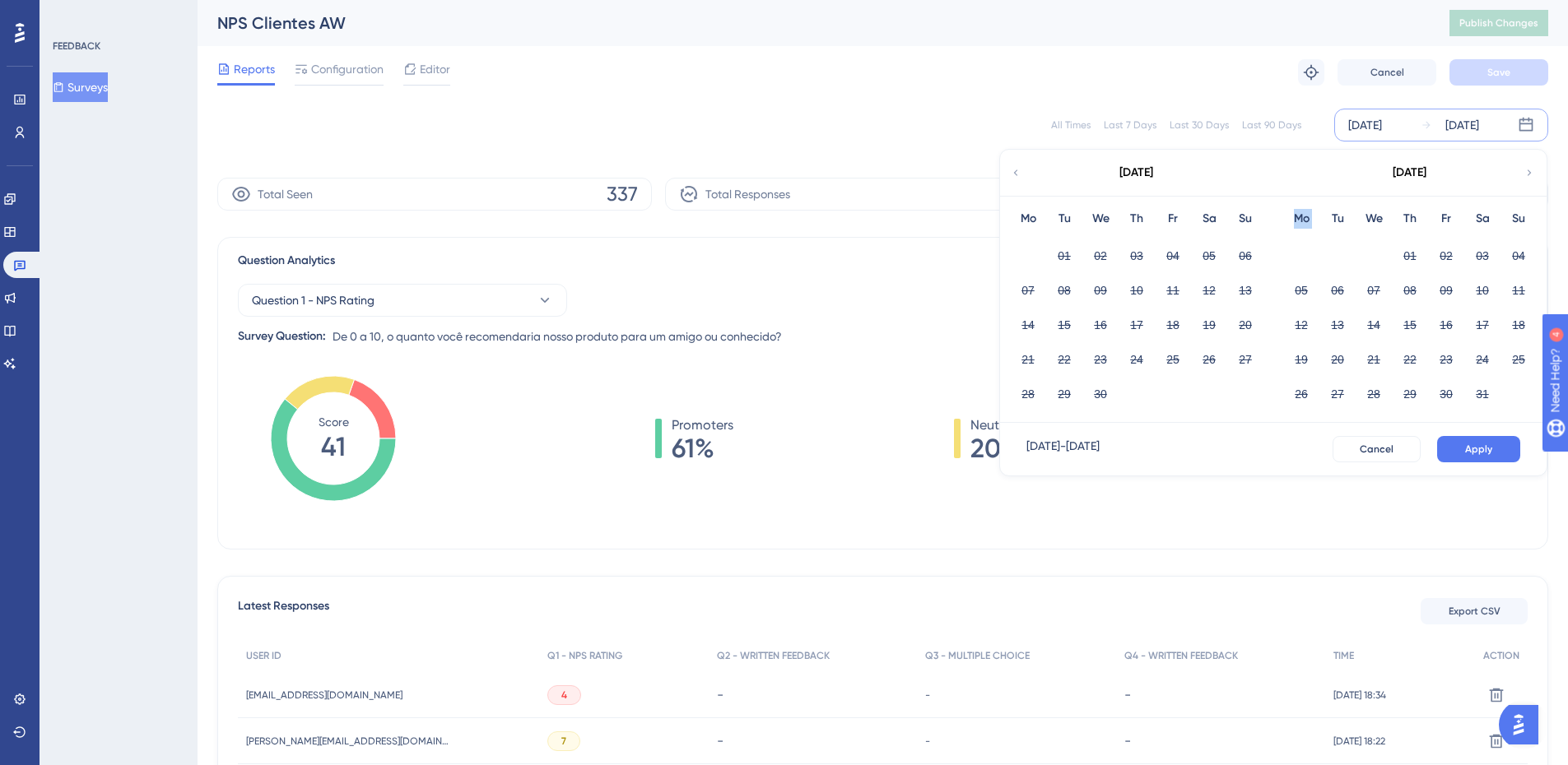
click at [1123, 171] on icon at bounding box center [1529, 173] width 11 height 15
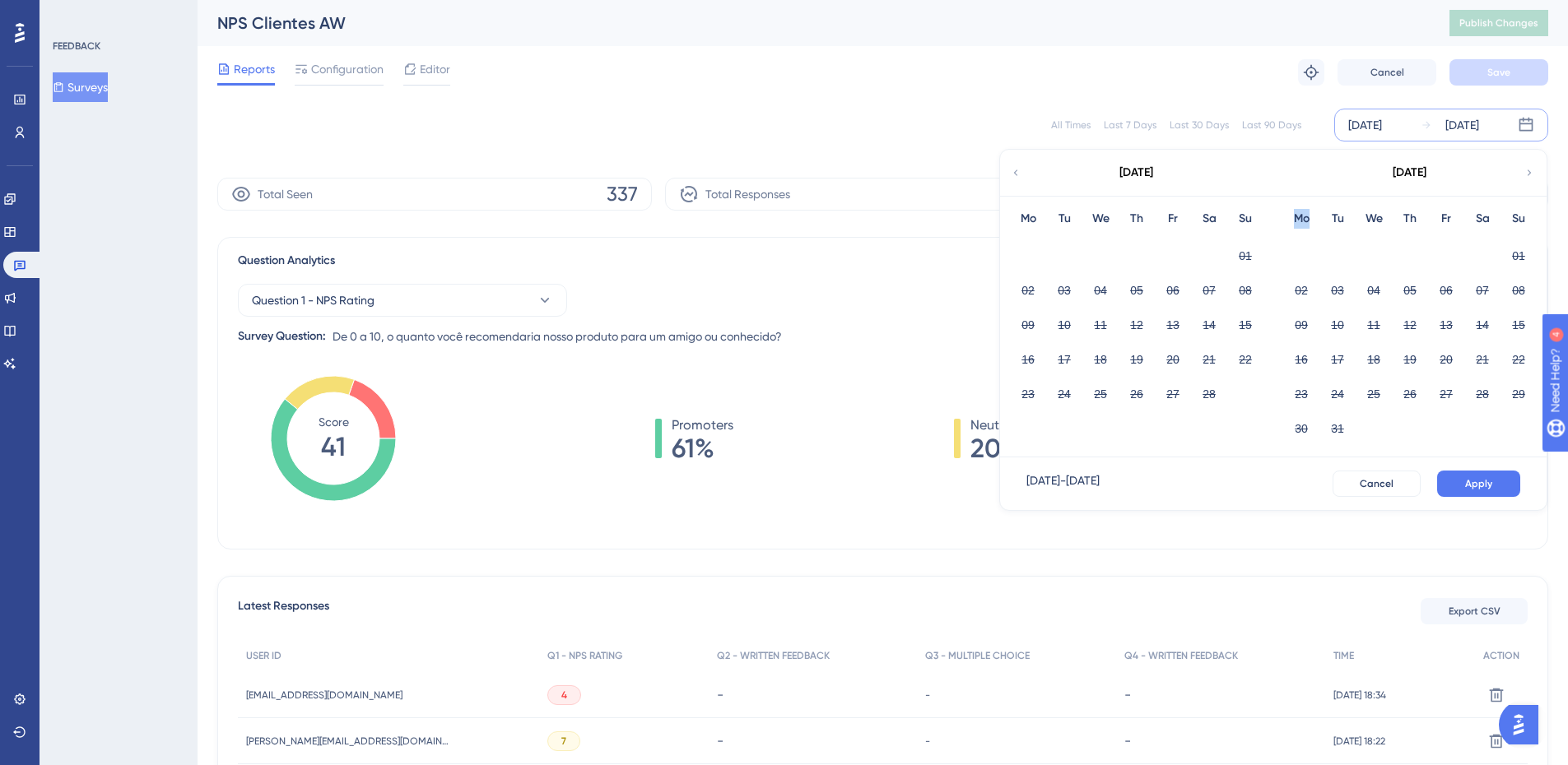
click at [1123, 171] on icon at bounding box center [1529, 173] width 11 height 15
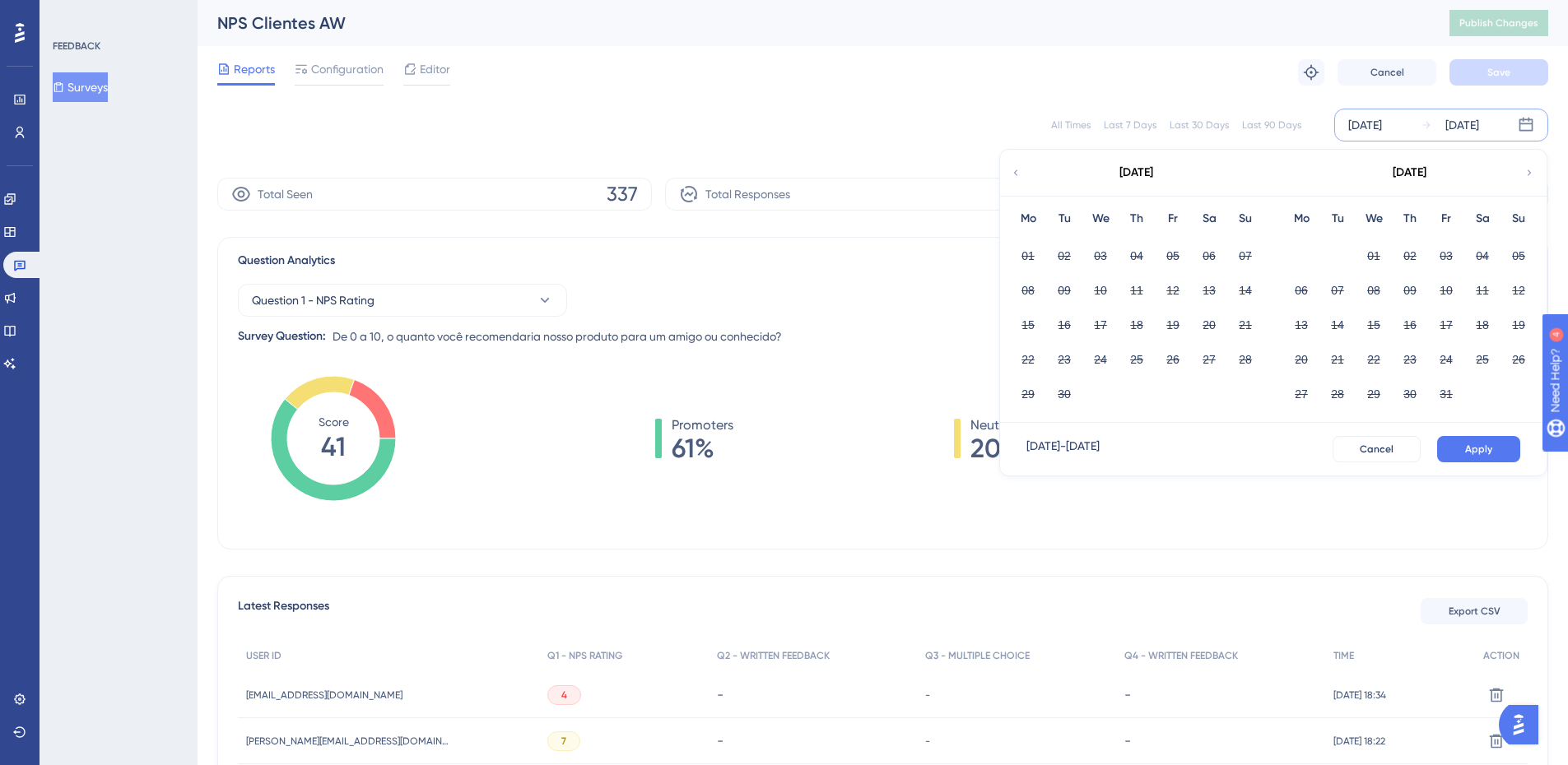
click at [1123, 171] on icon at bounding box center [1529, 173] width 11 height 15
click at [1123, 164] on div "[DATE]" at bounding box center [1409, 173] width 272 height 46
click at [1123, 121] on div "[DATE]" at bounding box center [1365, 125] width 34 height 20
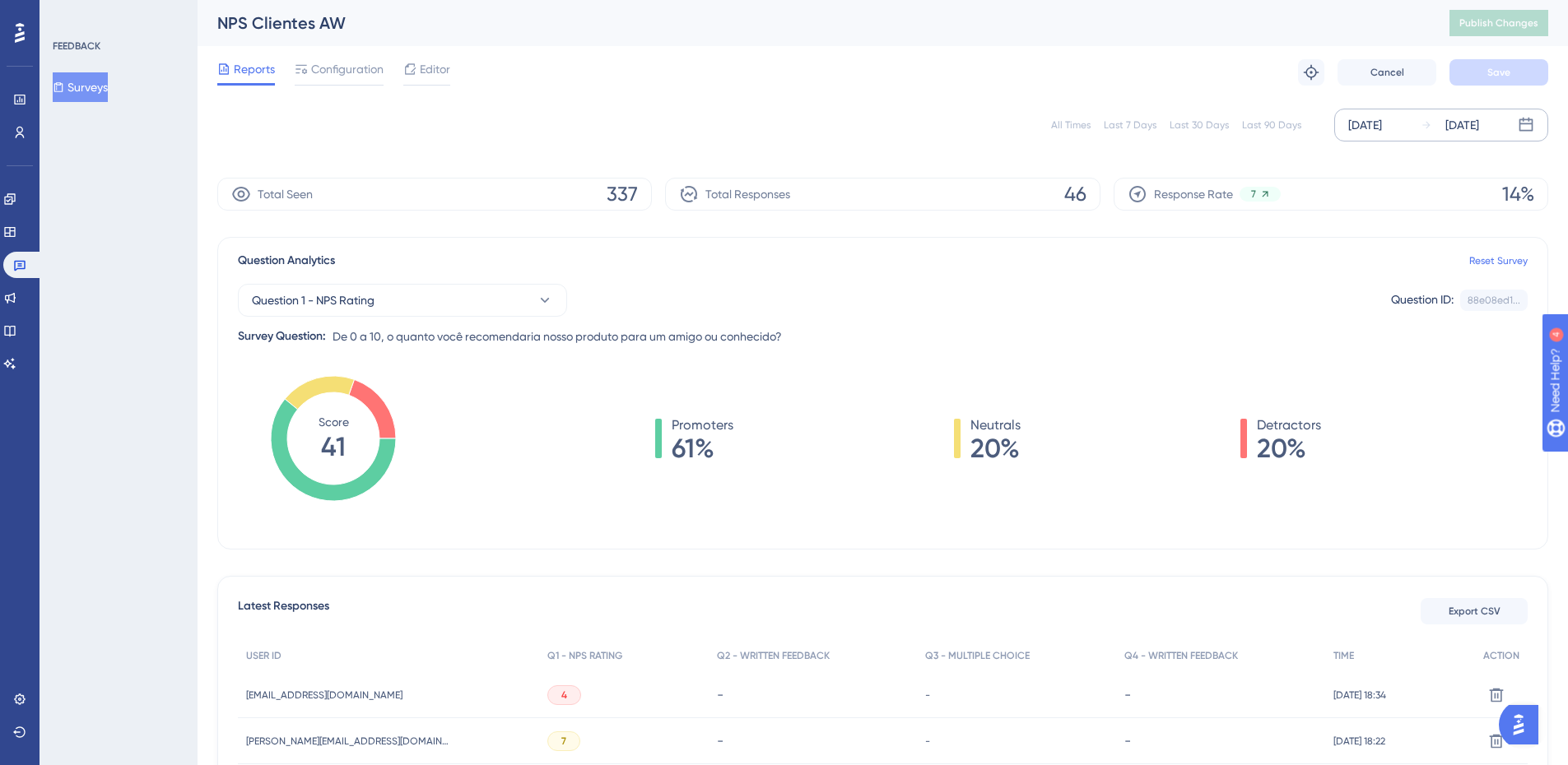
click at [1123, 119] on div "[DATE]" at bounding box center [1365, 125] width 34 height 20
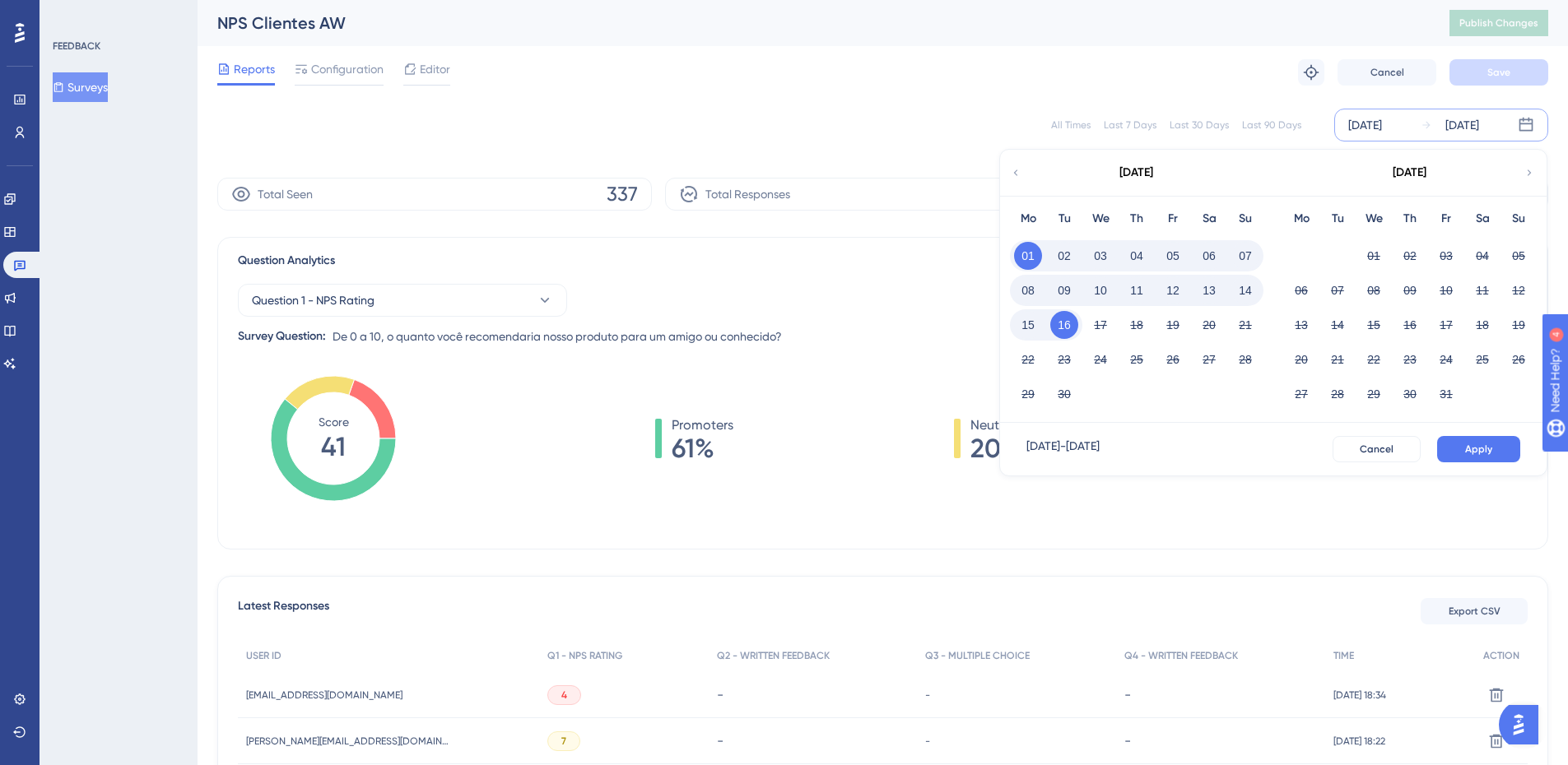
click at [1123, 261] on button "05" at bounding box center [1173, 256] width 28 height 28
click at [1123, 267] on div "Mo Tu We Th Fr Sa Su 01 02 03 04 05 06 07 08 09 10 11 12 13 14 15 16 17 18 19 2…" at bounding box center [1137, 309] width 274 height 227
click at [1123, 247] on button "02" at bounding box center [1410, 256] width 28 height 28
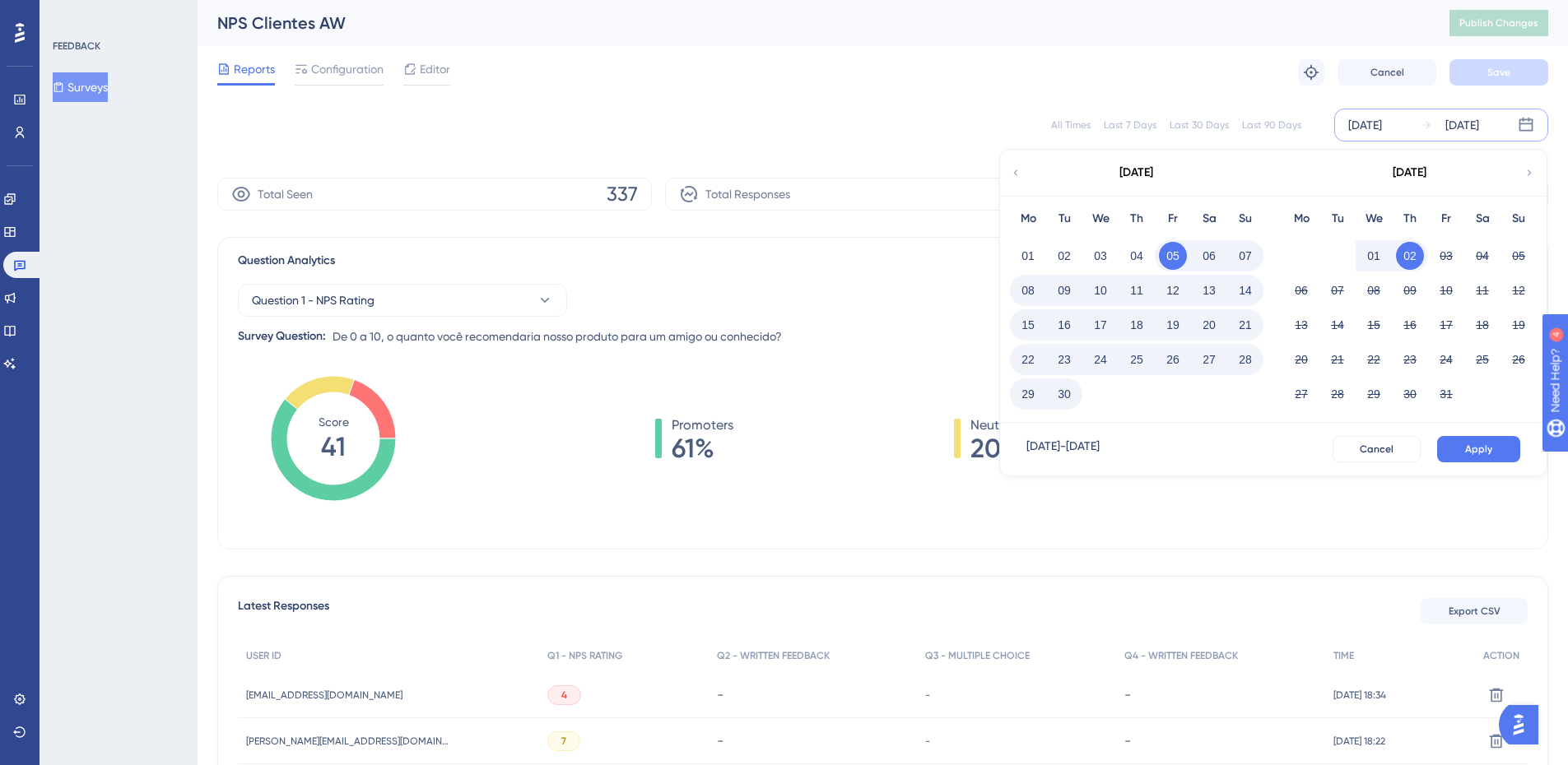
click at [1123, 173] on icon at bounding box center [1529, 173] width 11 height 15
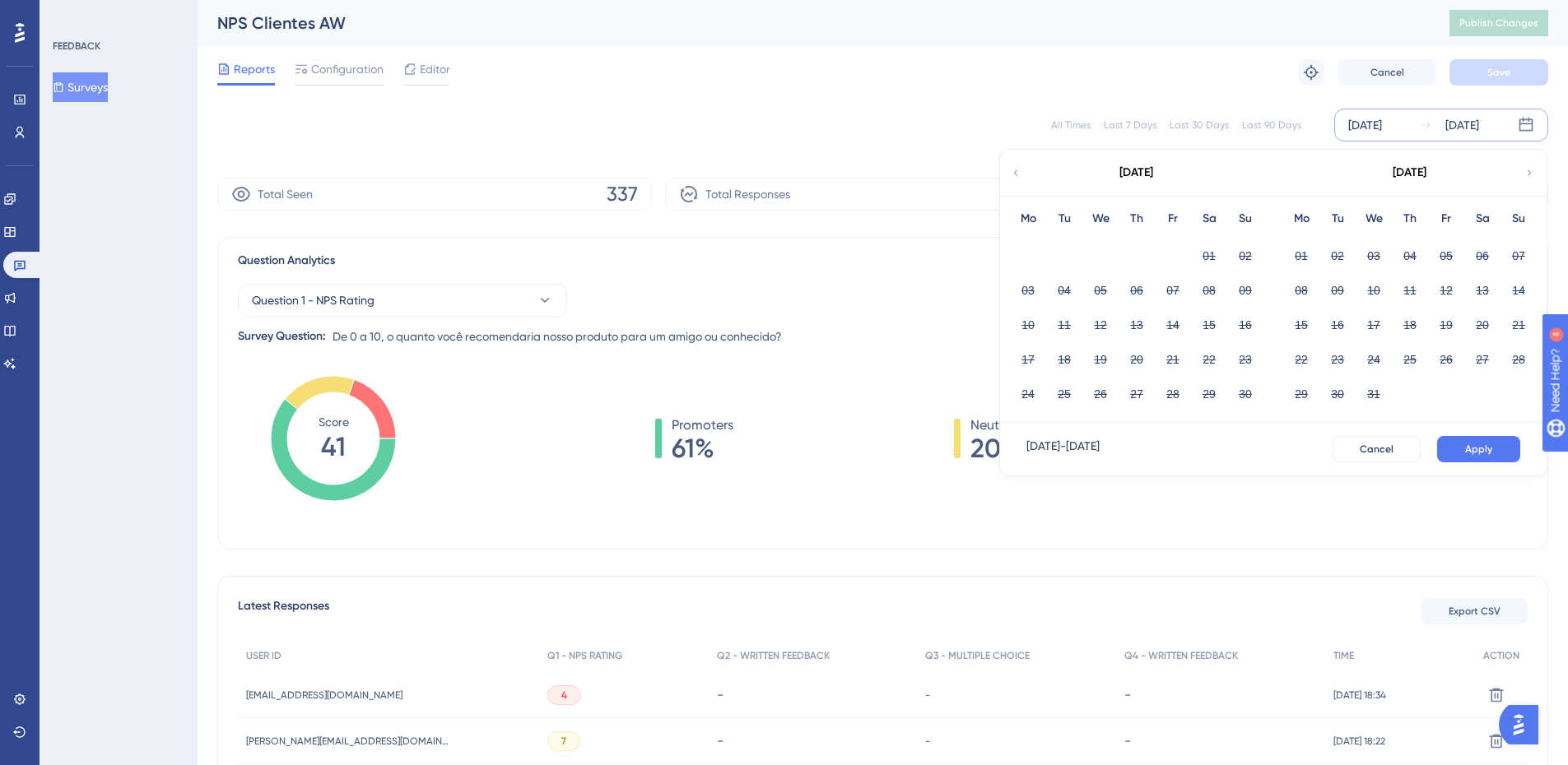
click at [1123, 255] on div "04" at bounding box center [1410, 256] width 37 height 31
click at [887, 299] on div "Question 1 - NPS Rating Question ID: 88e08ed1... Copy" at bounding box center [883, 301] width 1290 height 33
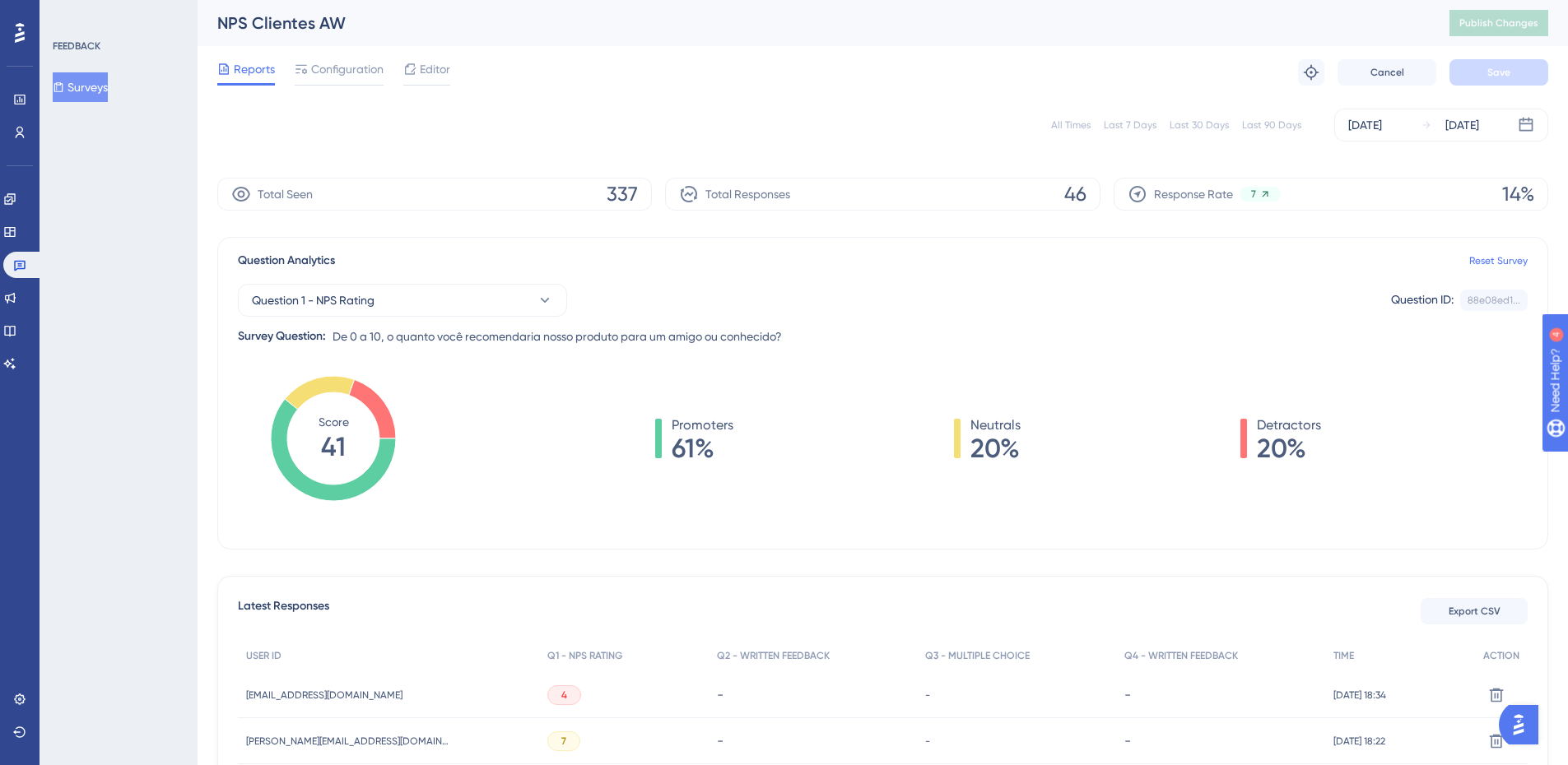
click at [1123, 142] on div "All Times Last 7 Days Last 30 Days Last 90 Days [DATE] [DATE]" at bounding box center [882, 125] width 1331 height 52
click at [1123, 120] on div "[DATE] [DATE]" at bounding box center [1442, 125] width 214 height 33
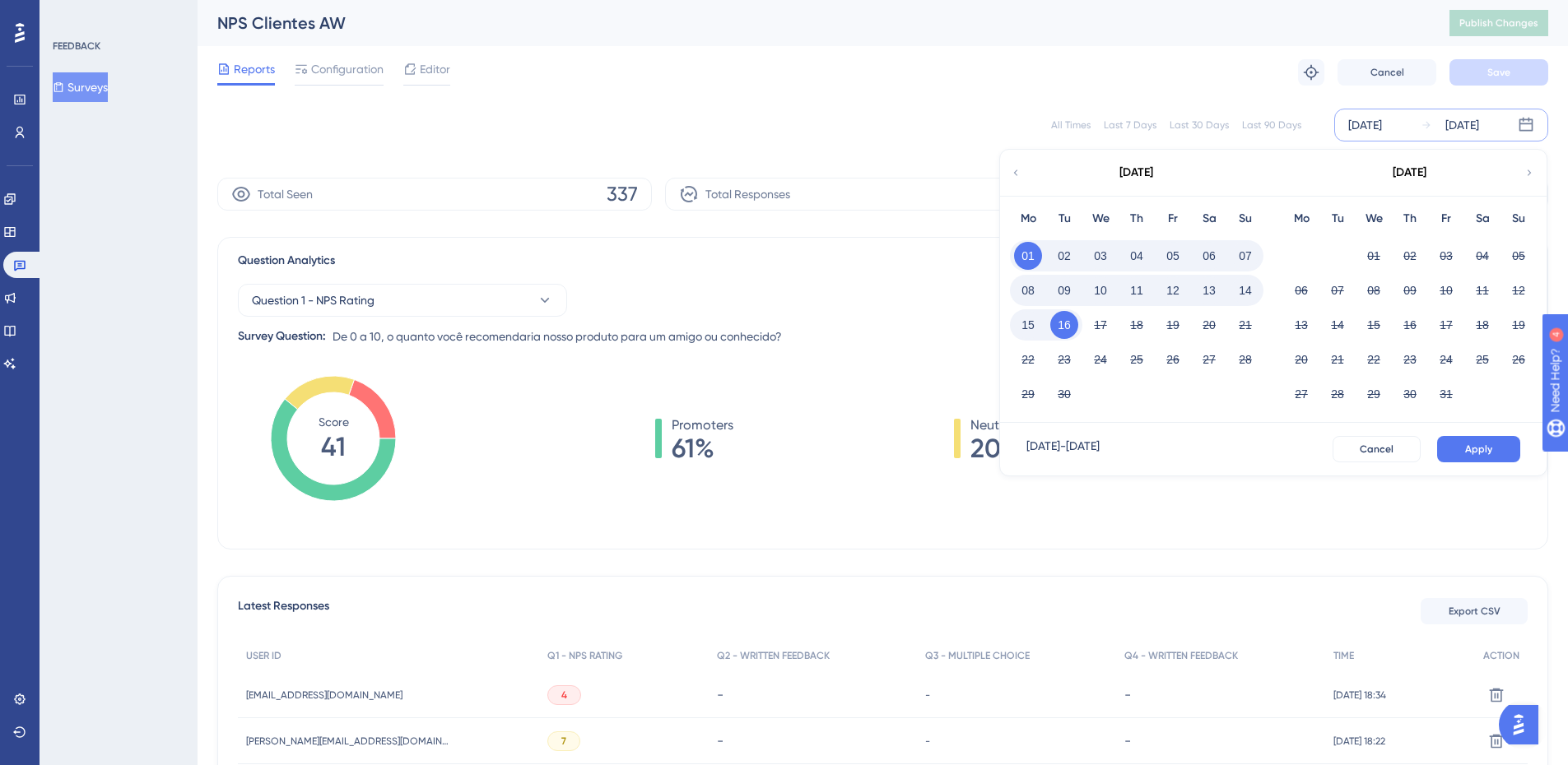
click at [1123, 118] on div "Last 90 Days" at bounding box center [1272, 125] width 59 height 13
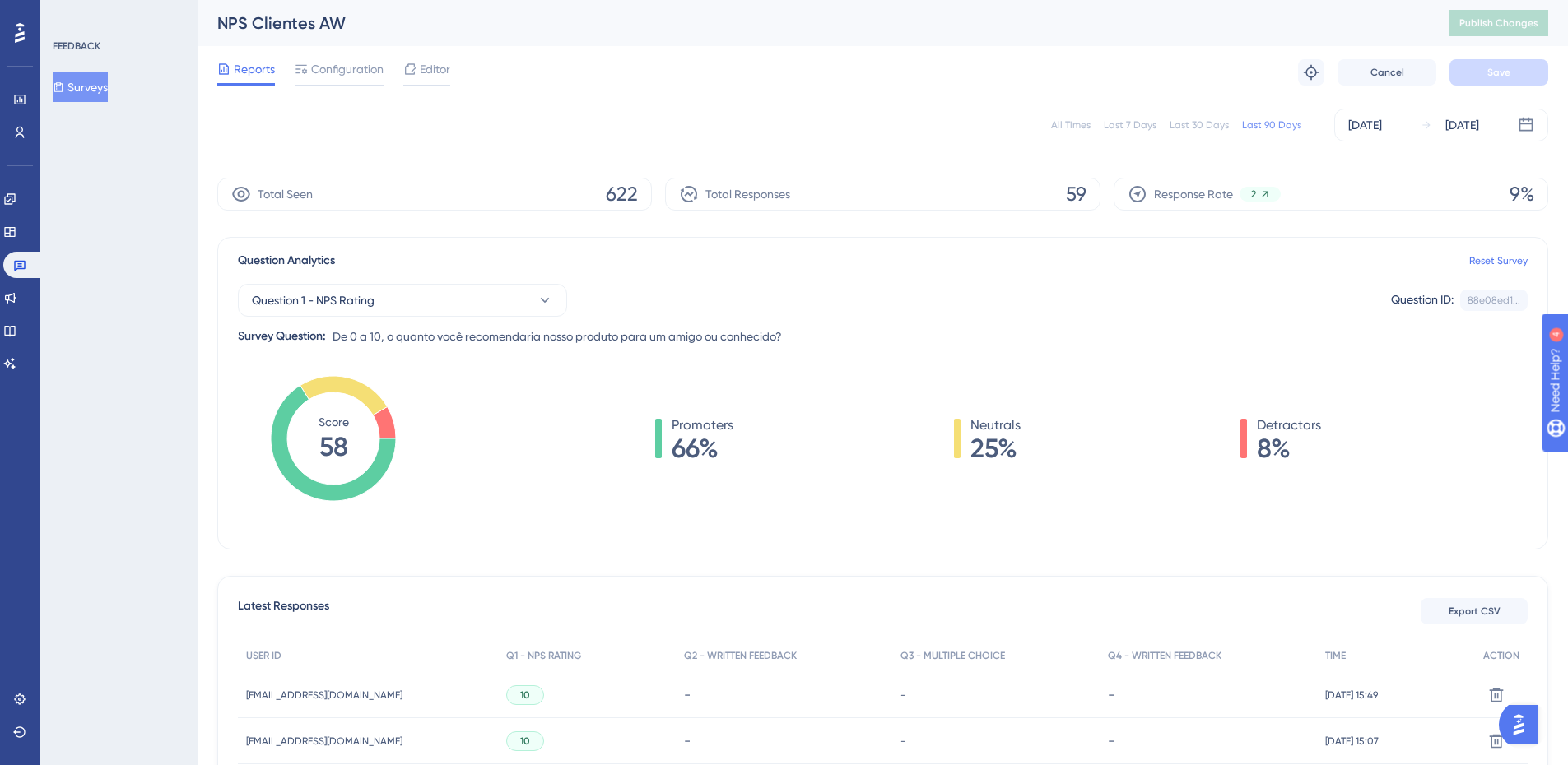
click at [1051, 125] on div "All Times" at bounding box center [1070, 125] width 39 height 13
click at [1123, 134] on div "All Times Last 7 Days Last 30 Days Last 90 Days [DATE] [DATE]" at bounding box center [882, 125] width 1331 height 33
click at [1112, 129] on div "Last 7 Days" at bounding box center [1130, 125] width 52 height 13
click at [1123, 125] on icon at bounding box center [1426, 125] width 8 height 8
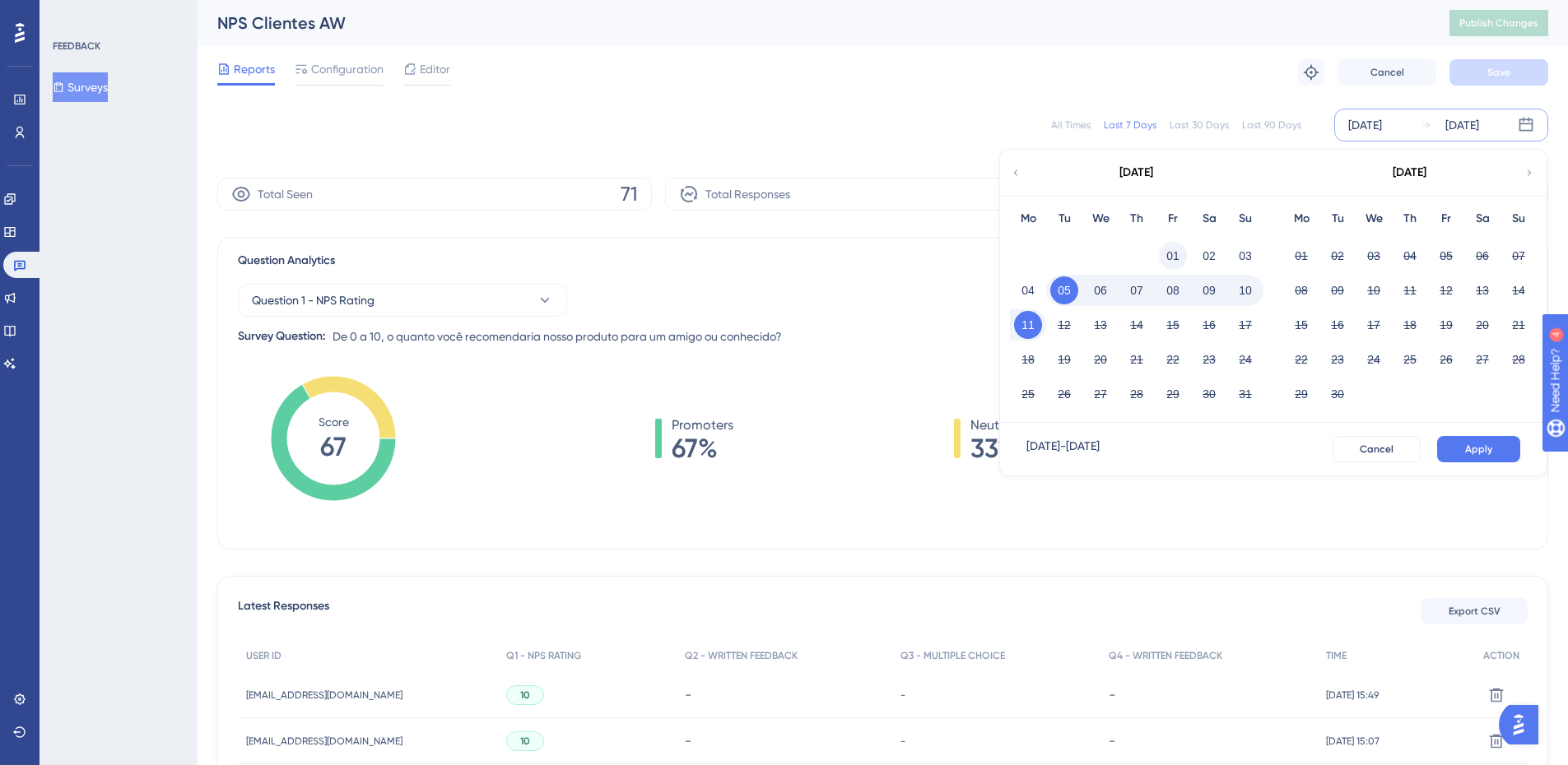
click at [1123, 253] on button "01" at bounding box center [1173, 256] width 28 height 28
click at [1123, 448] on span "Apply" at bounding box center [1478, 449] width 27 height 13
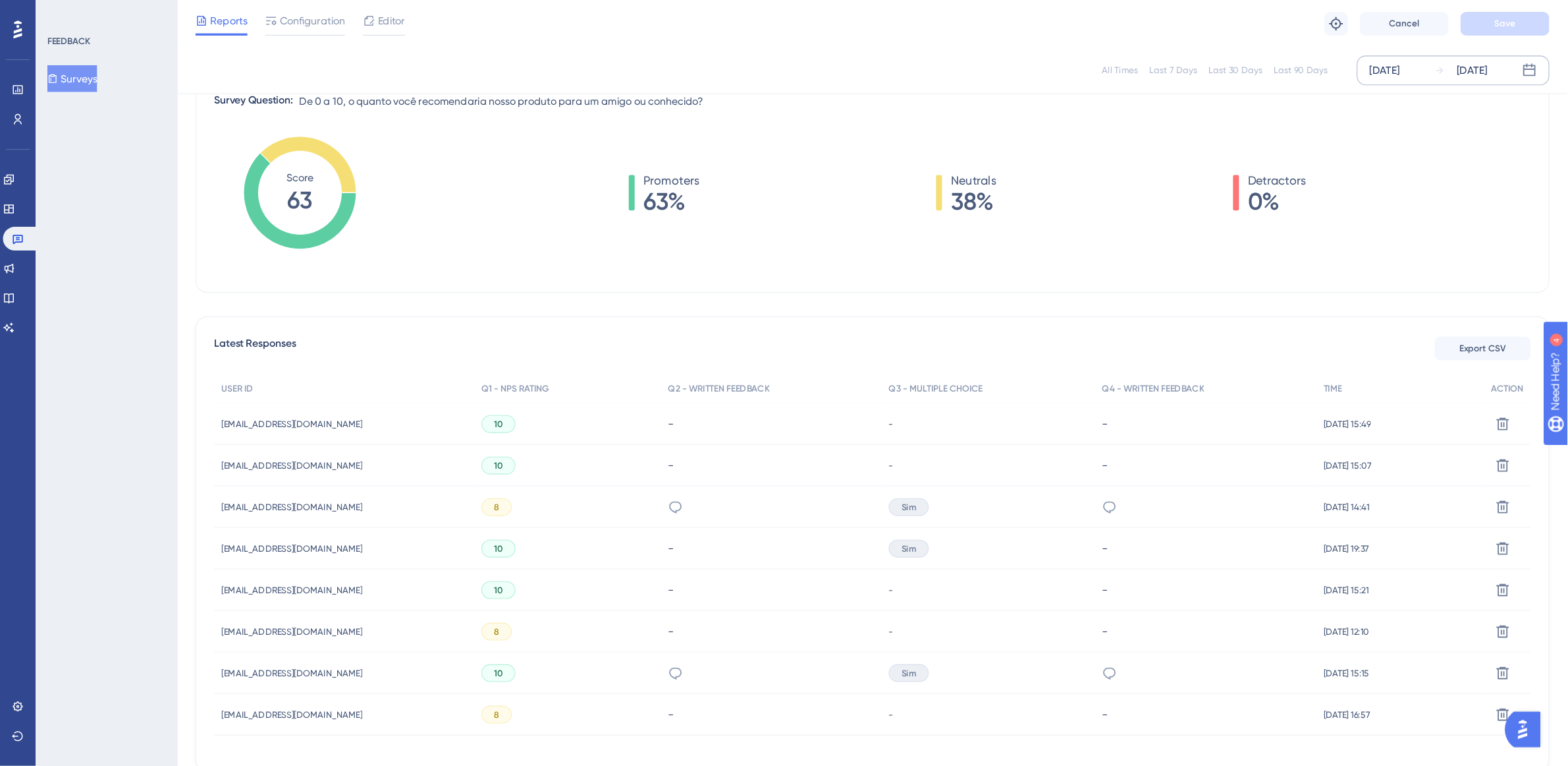
scroll to position [163, 10]
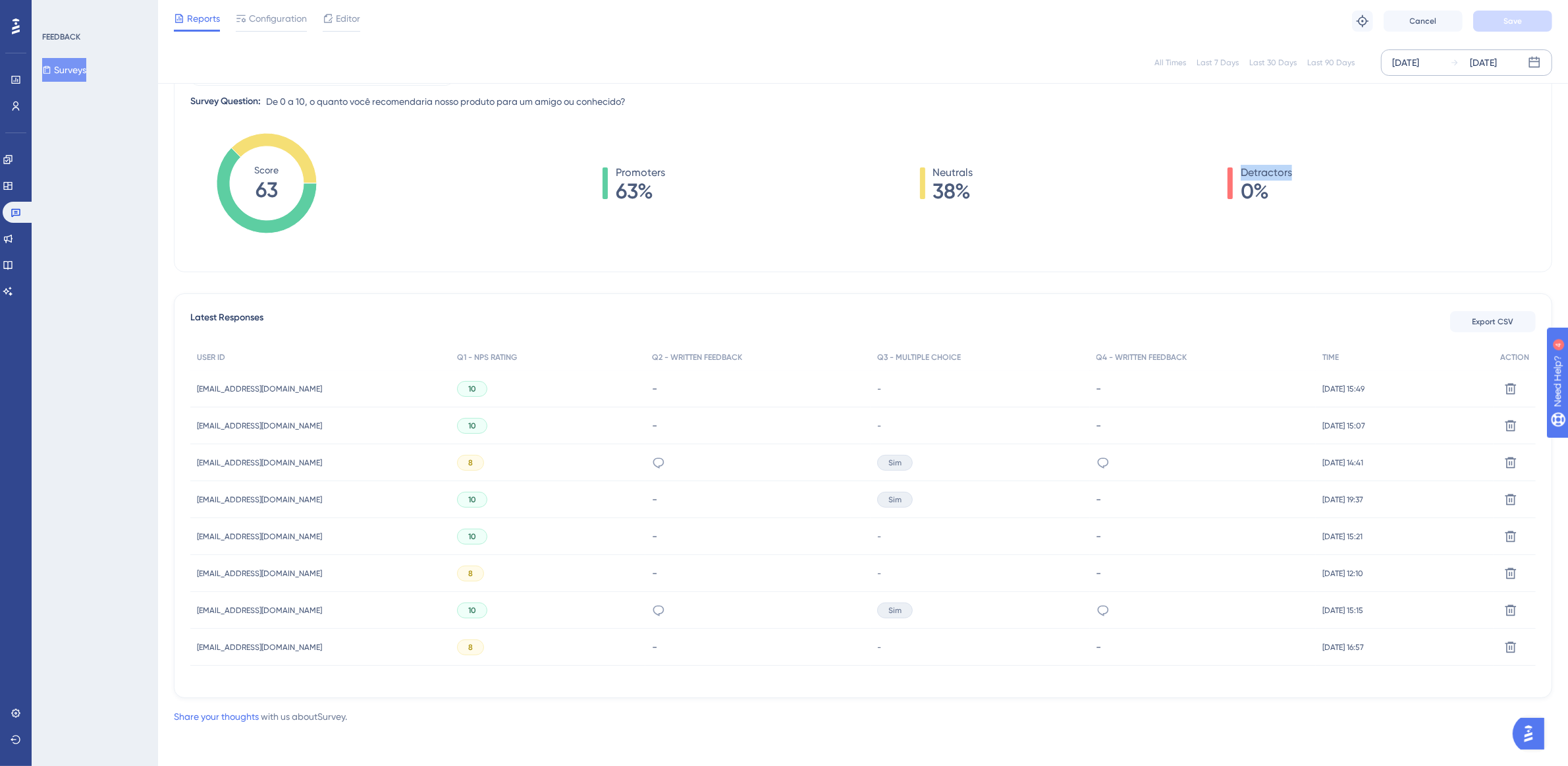
drag, startPoint x: 1251, startPoint y: 173, endPoint x: 1222, endPoint y: 173, distance: 29.0
click at [899, 173] on div "Promoters 63% Neutrals 38% Detractors 0%" at bounding box center [947, 183] width 1177 height 37
copy div "Detractors"
